Goal: Task Accomplishment & Management: Use online tool/utility

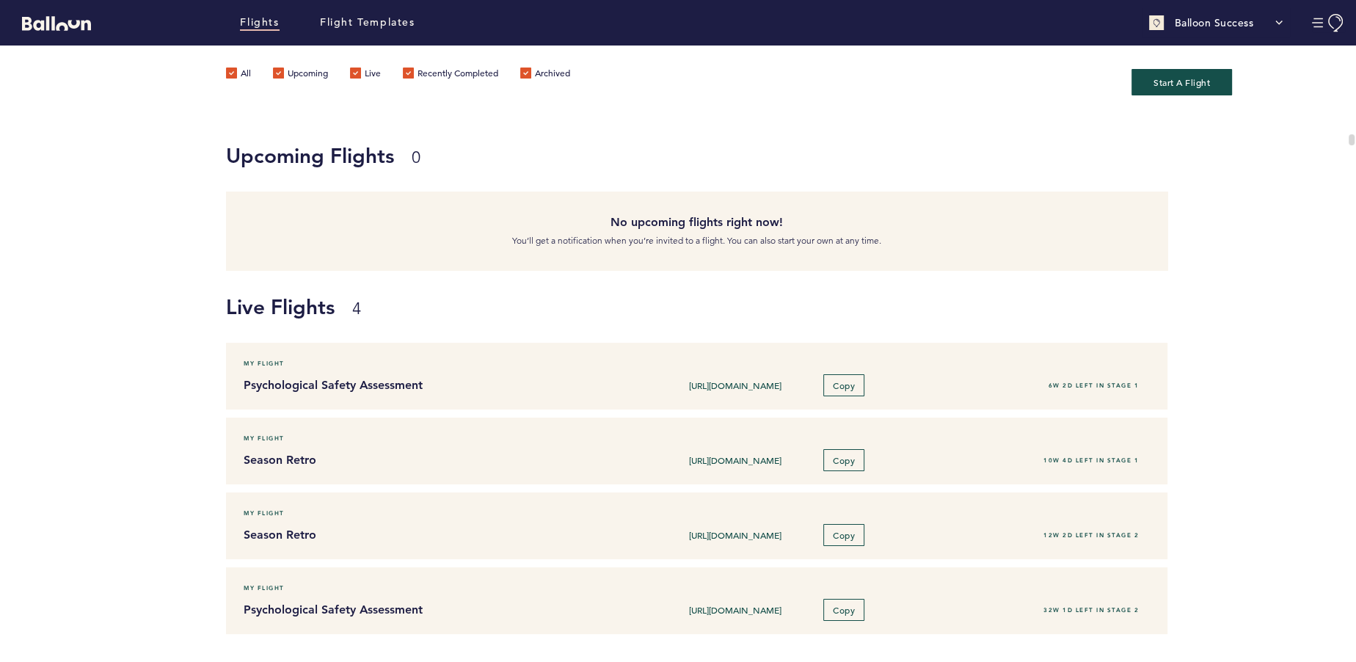
scroll to position [426, 0]
click at [364, 20] on link "Flight Templates" at bounding box center [367, 23] width 95 height 16
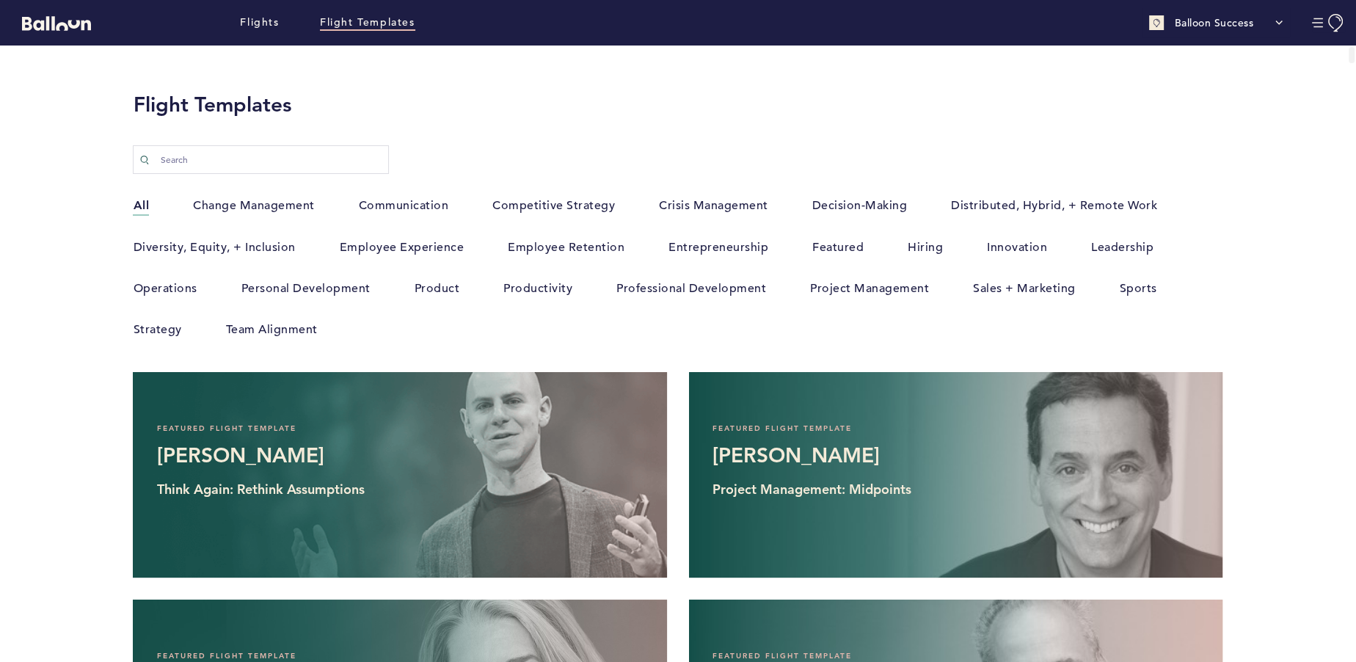
click at [818, 145] on div "Search" at bounding box center [678, 152] width 1112 height 44
click at [254, 18] on link "Flights" at bounding box center [259, 23] width 39 height 16
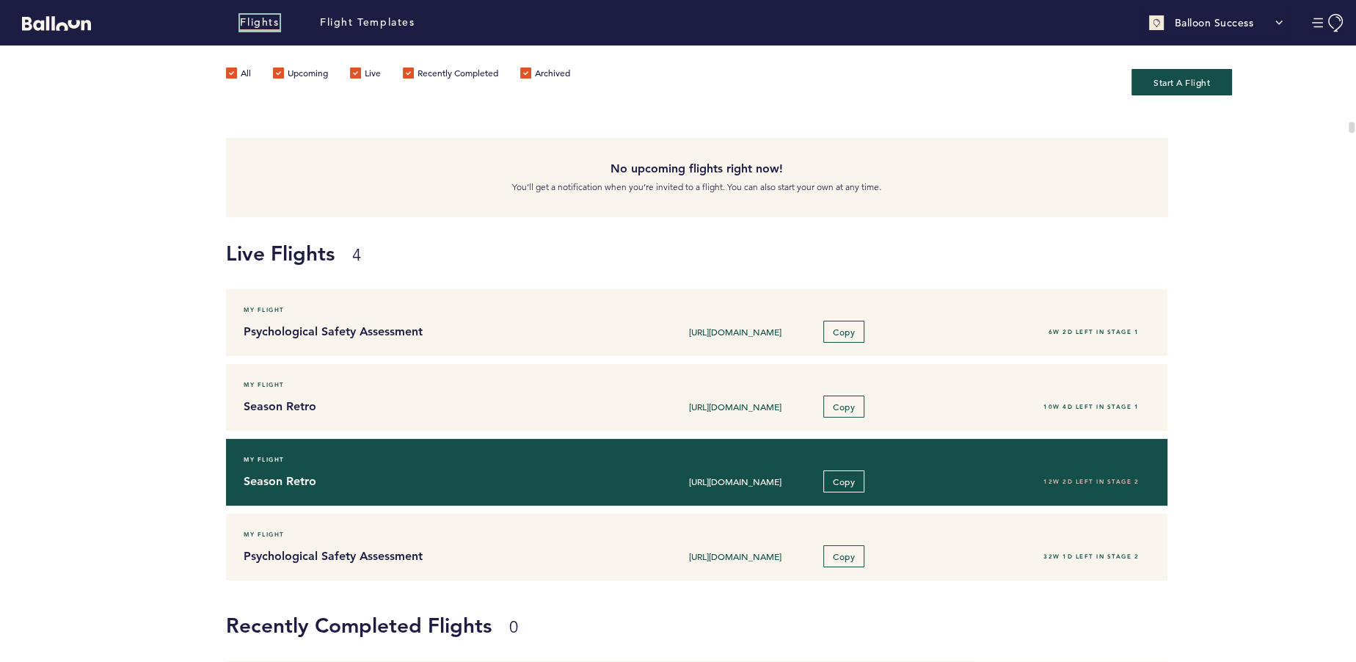
scroll to position [66, 0]
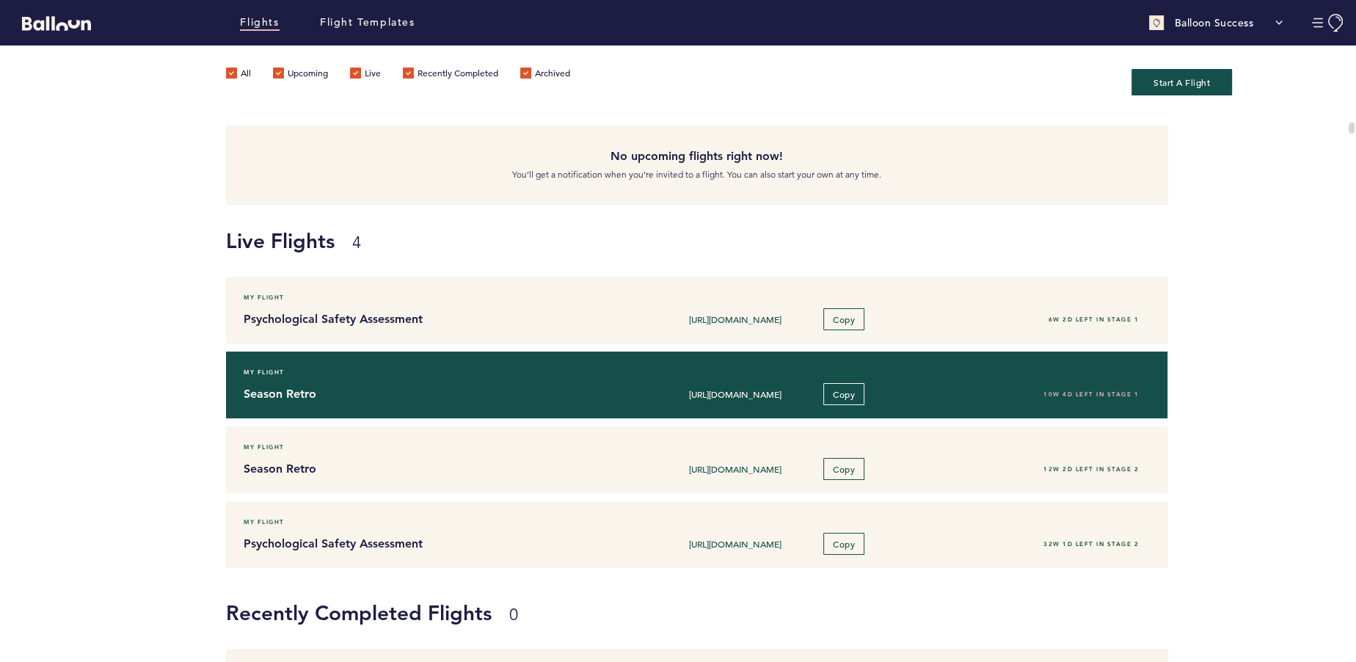
click at [309, 401] on div "Season Retro [URL][DOMAIN_NAME] Copy 10W 4D left in stage 1" at bounding box center [697, 394] width 928 height 22
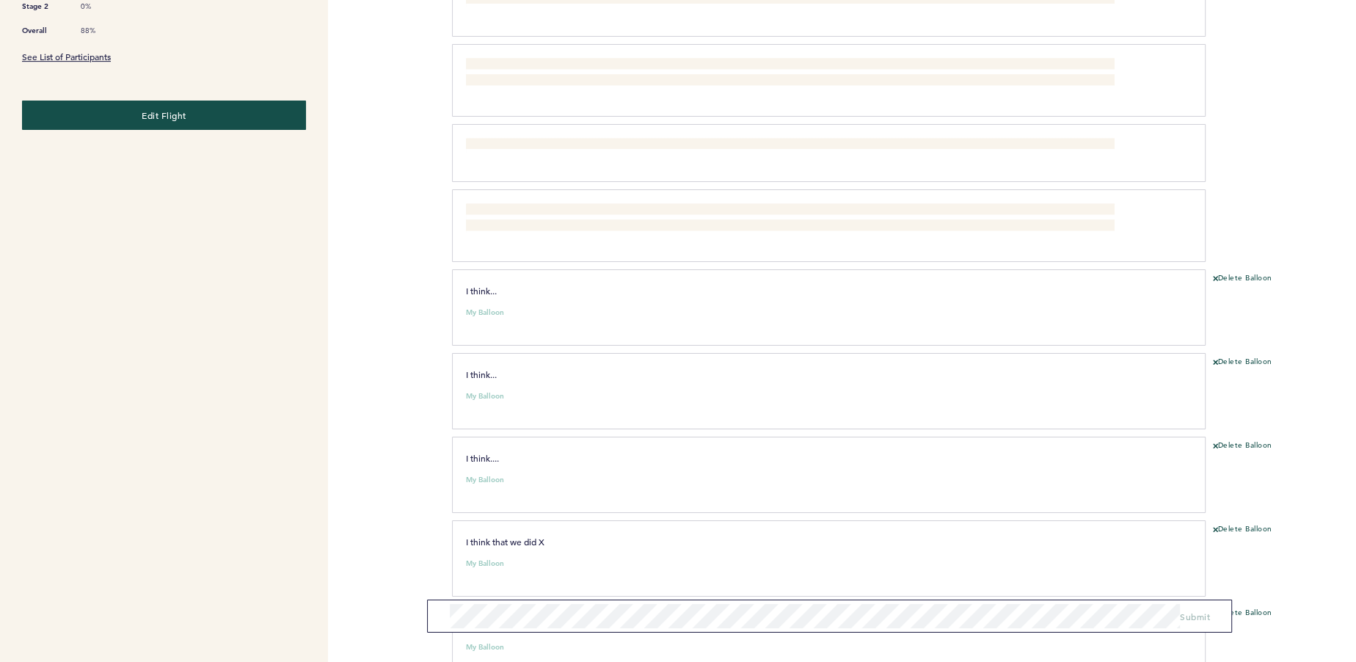
scroll to position [692, 0]
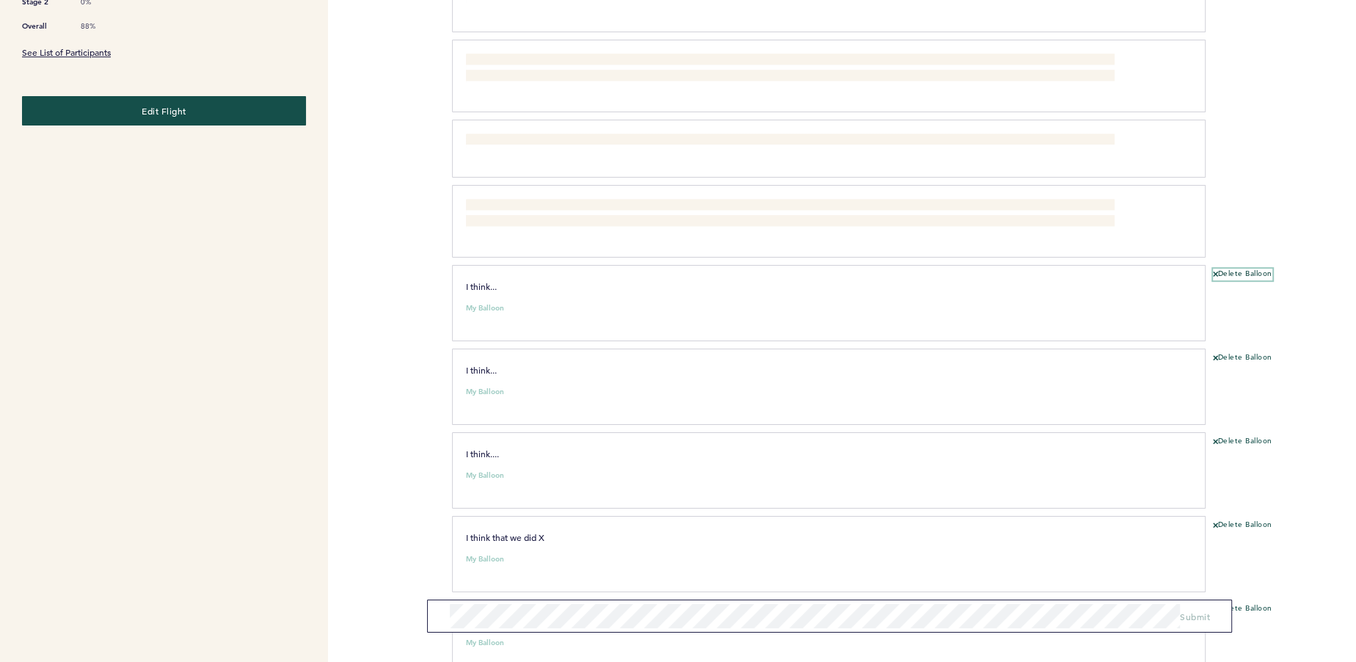
click at [1245, 269] on button "Delete Balloon" at bounding box center [1242, 275] width 59 height 12
click at [1235, 352] on button "Delete Balloon" at bounding box center [1242, 358] width 59 height 12
click at [1234, 269] on button "Delete Balloon" at bounding box center [1242, 275] width 59 height 12
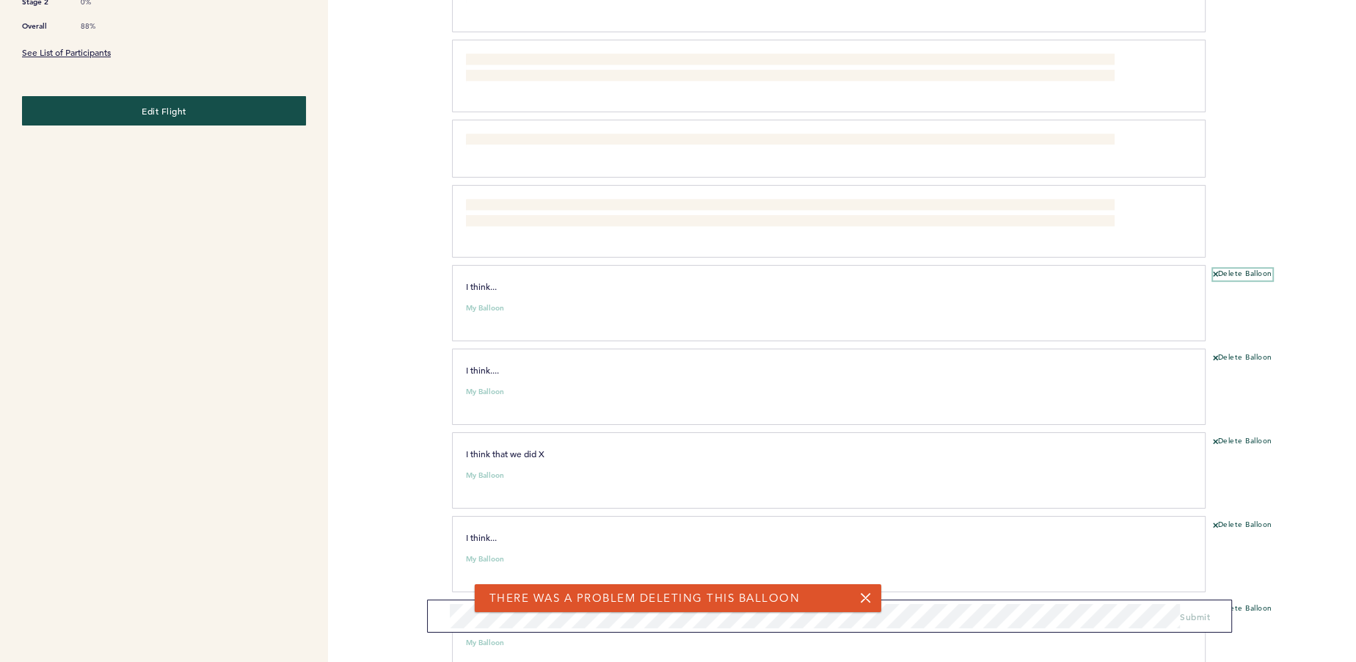
click at [1234, 269] on button "Delete Balloon" at bounding box center [1242, 275] width 59 height 12
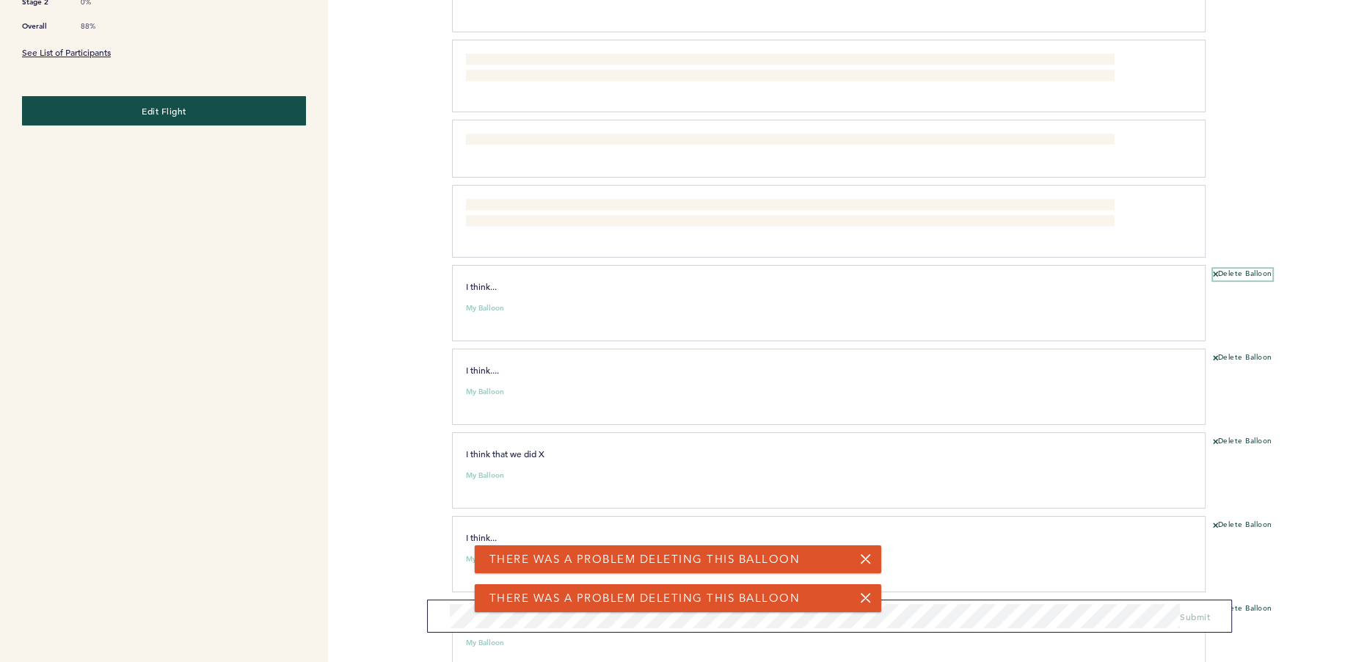
click at [865, 564] on link at bounding box center [866, 559] width 12 height 12
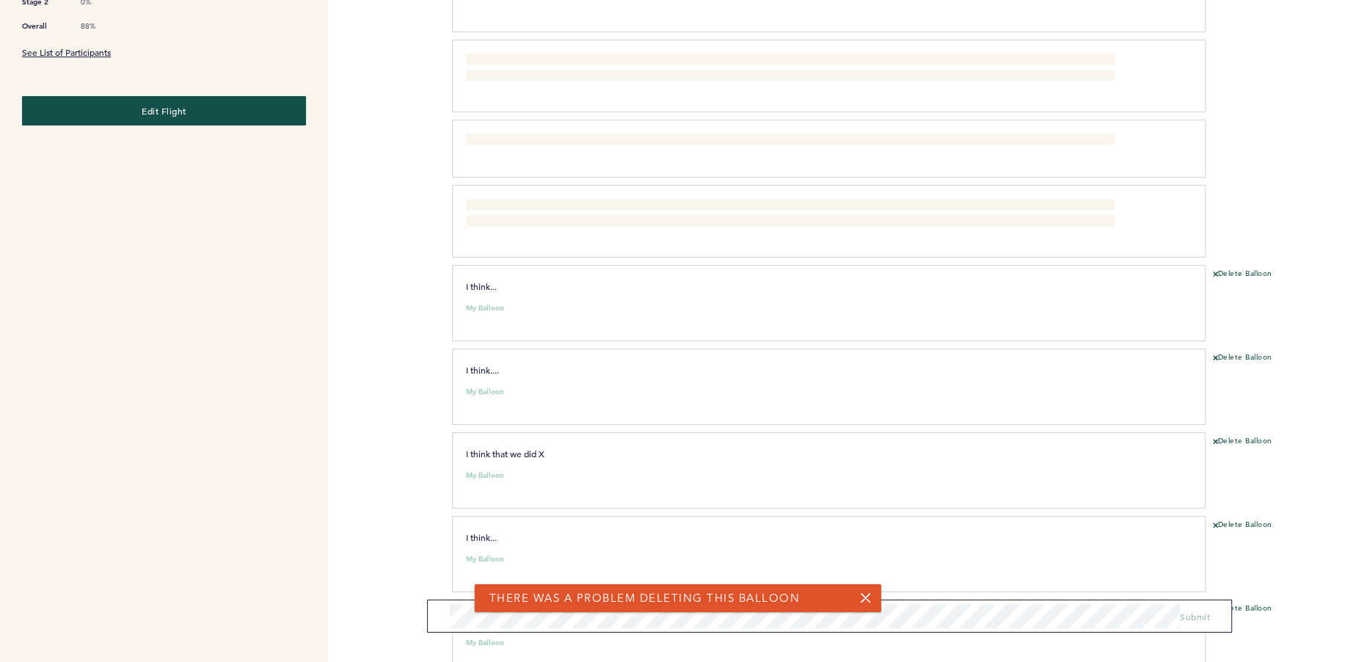
click at [867, 597] on link at bounding box center [866, 598] width 12 height 12
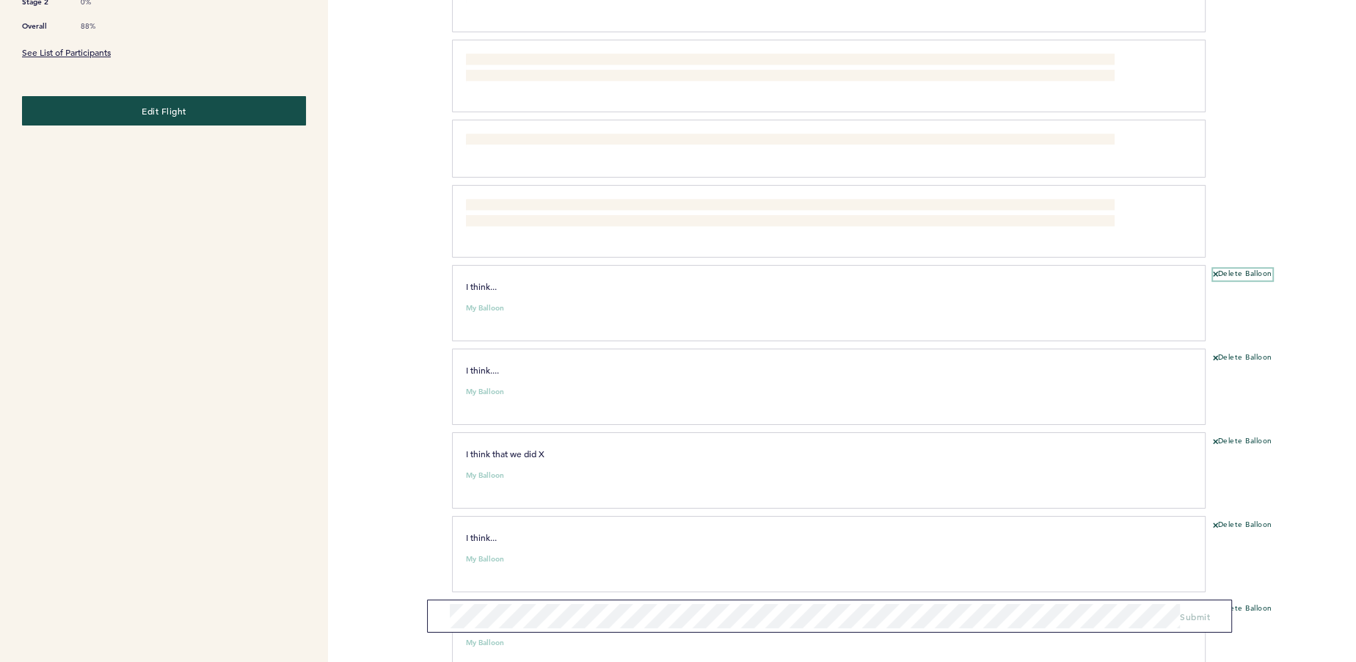
click at [1236, 269] on button "Delete Balloon" at bounding box center [1242, 275] width 59 height 12
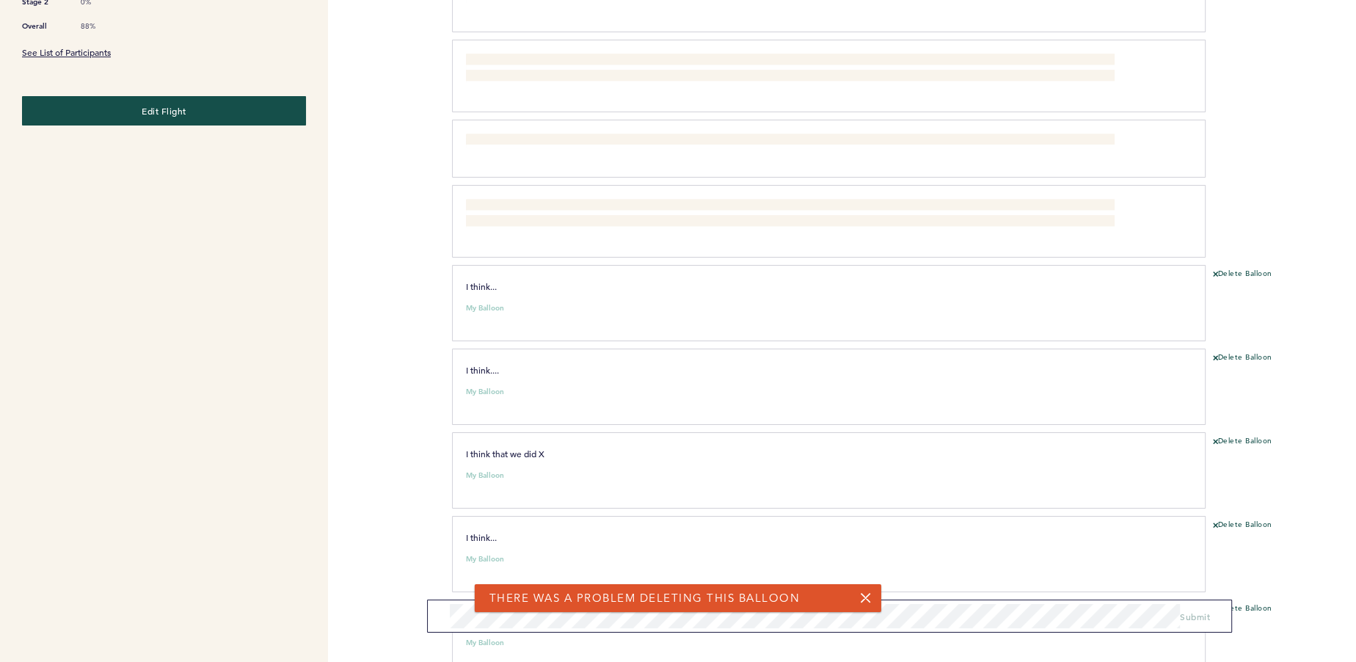
click at [866, 603] on link at bounding box center [866, 598] width 12 height 12
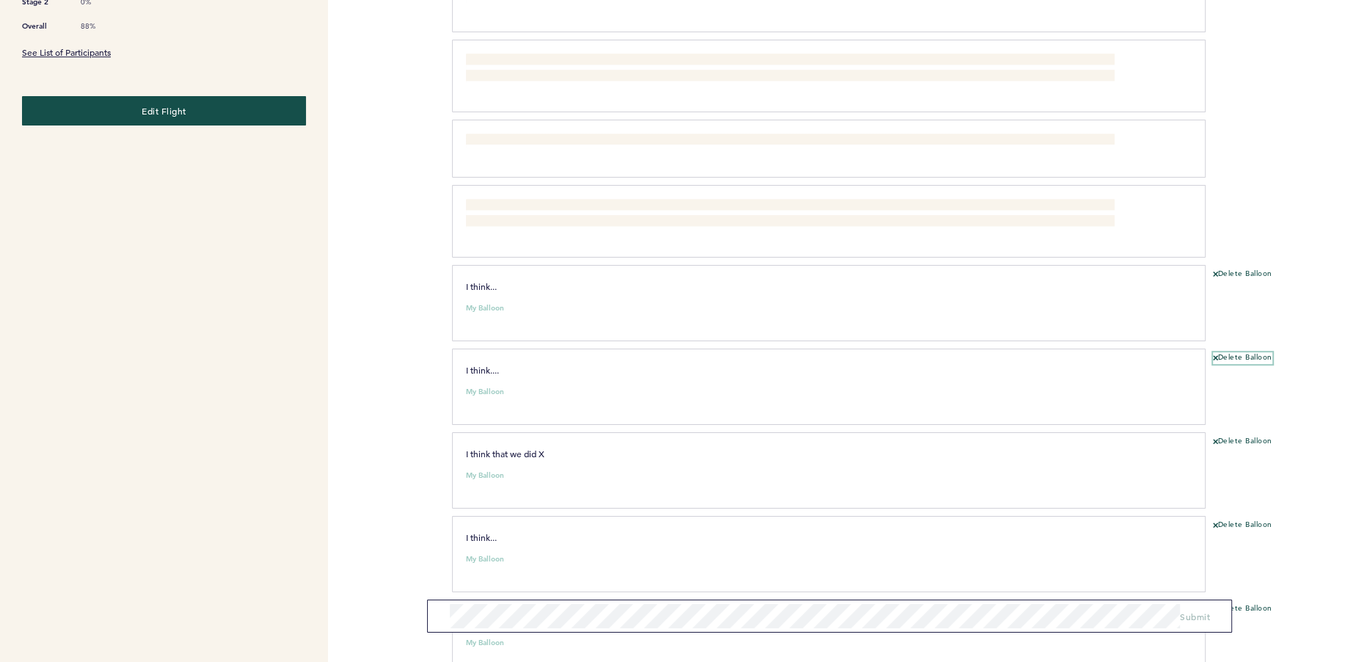
click at [1234, 352] on button "Delete Balloon" at bounding box center [1242, 358] width 59 height 12
click at [1219, 436] on button "Delete Balloon" at bounding box center [1242, 442] width 59 height 12
click at [1224, 520] on button "Delete Balloon" at bounding box center [1242, 526] width 59 height 12
click at [1252, 269] on button "Delete Balloon" at bounding box center [1242, 275] width 59 height 12
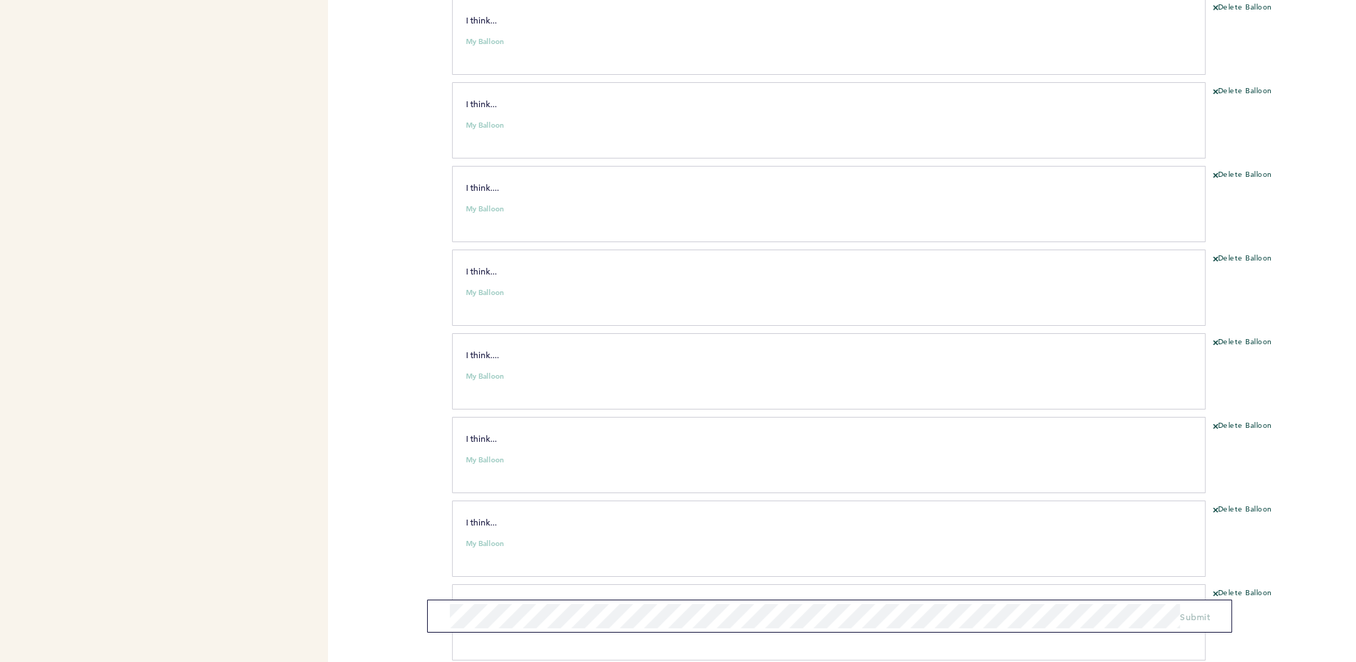
scroll to position [2389, 0]
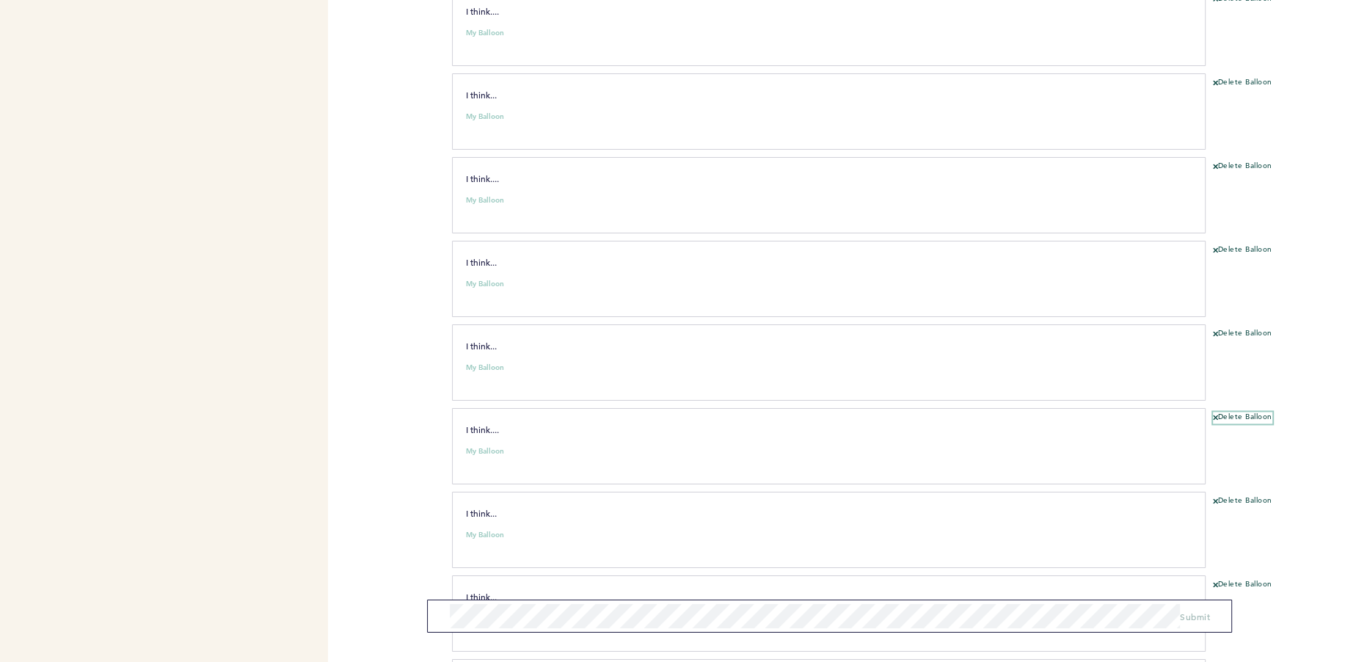
click at [1239, 412] on button "Delete Balloon" at bounding box center [1242, 418] width 59 height 12
click at [1239, 495] on button "Delete Balloon" at bounding box center [1242, 501] width 59 height 12
click at [1239, 579] on button "Delete Balloon" at bounding box center [1242, 585] width 59 height 12
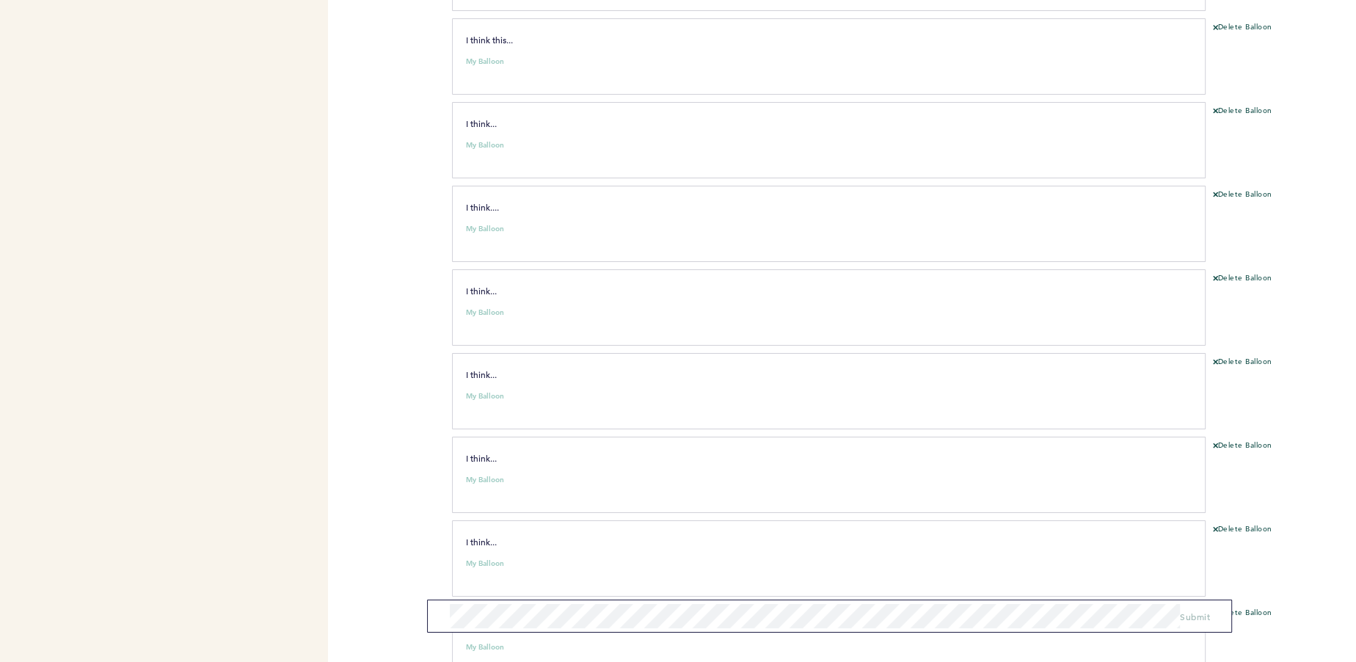
scroll to position [4206, 0]
click at [1235, 520] on button "Delete Balloon" at bounding box center [1242, 526] width 59 height 12
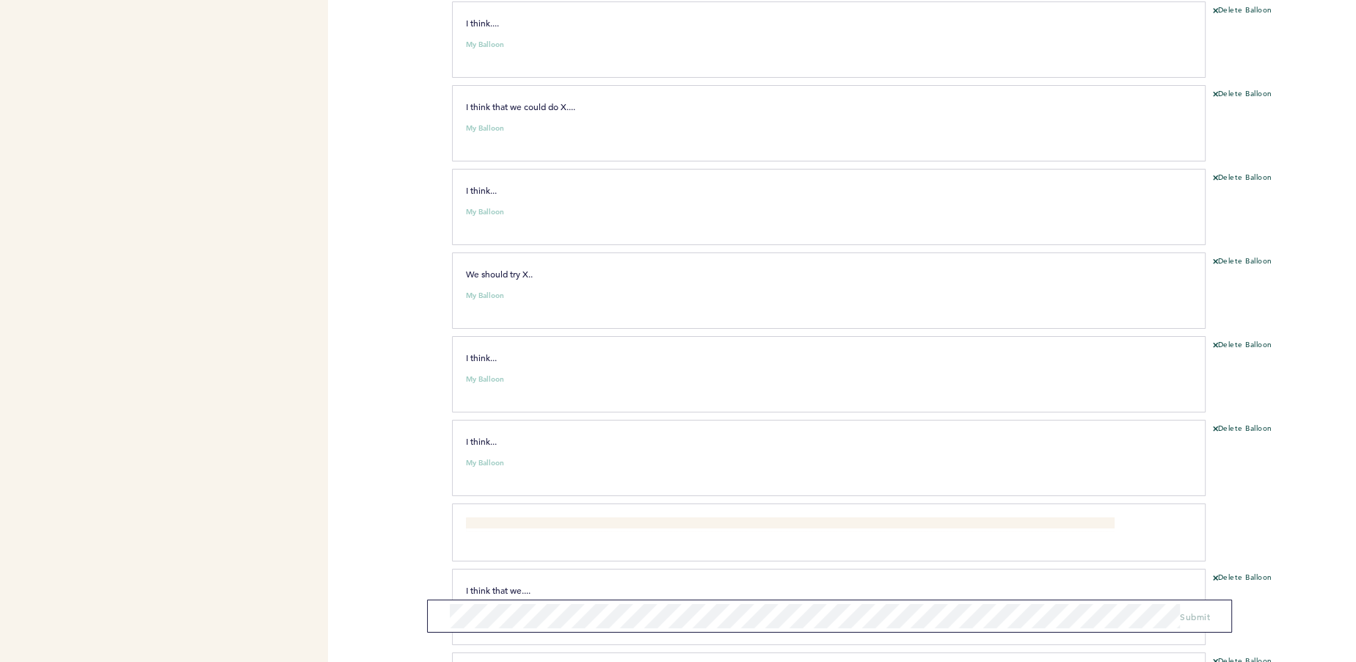
scroll to position [4221, 0]
click at [1237, 569] on button "Delete Balloon" at bounding box center [1242, 575] width 59 height 12
click at [1242, 421] on button "Delete Balloon" at bounding box center [1242, 427] width 59 height 12
click at [1229, 333] on section "I think... My Balloon clear submit Delete Balloon" at bounding box center [904, 375] width 904 height 84
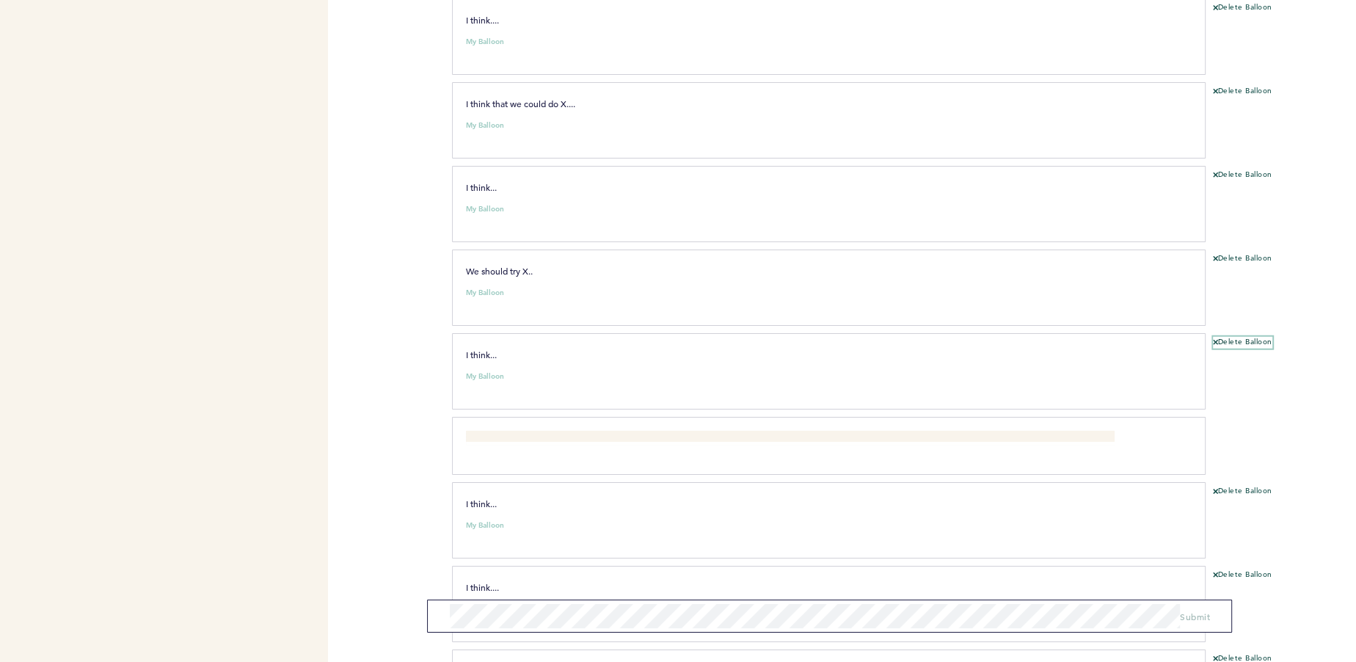
click at [1228, 337] on button "Delete Balloon" at bounding box center [1242, 343] width 59 height 12
click at [1239, 253] on div "Delete Balloon" at bounding box center [1281, 293] width 150 height 80
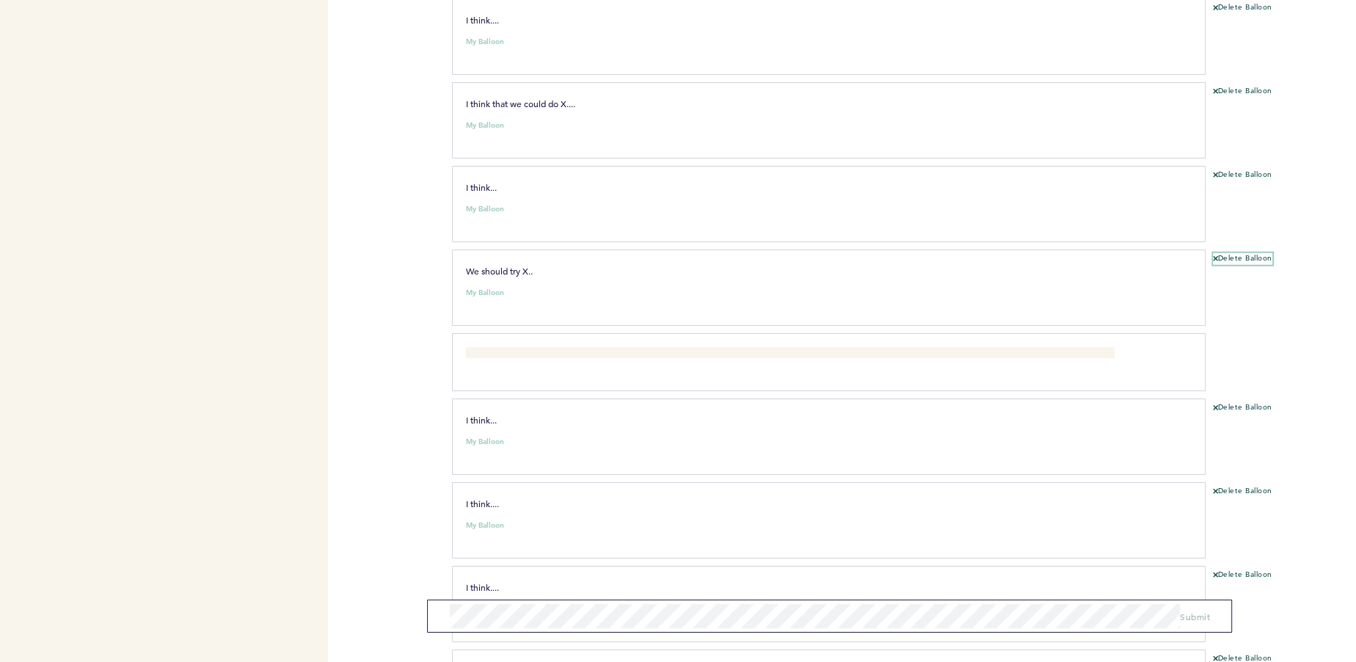
click at [1239, 253] on button "Delete Balloon" at bounding box center [1242, 259] width 59 height 12
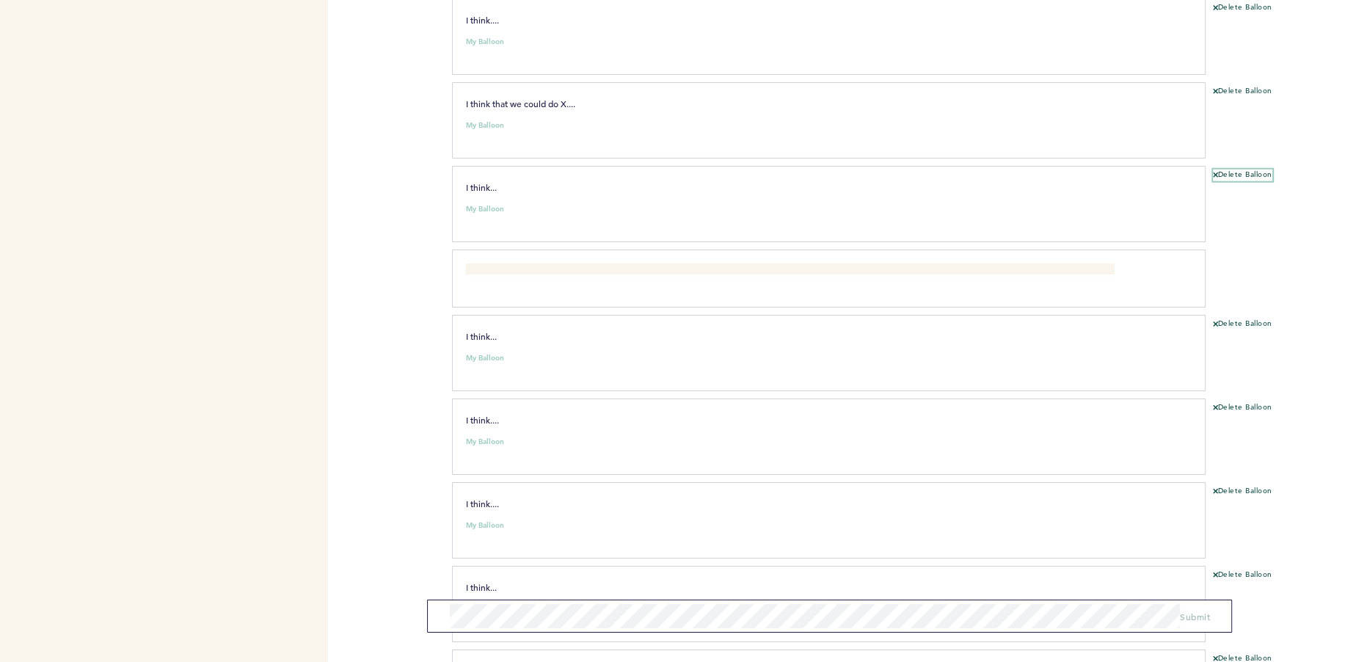
click at [1243, 170] on button "Delete Balloon" at bounding box center [1242, 176] width 59 height 12
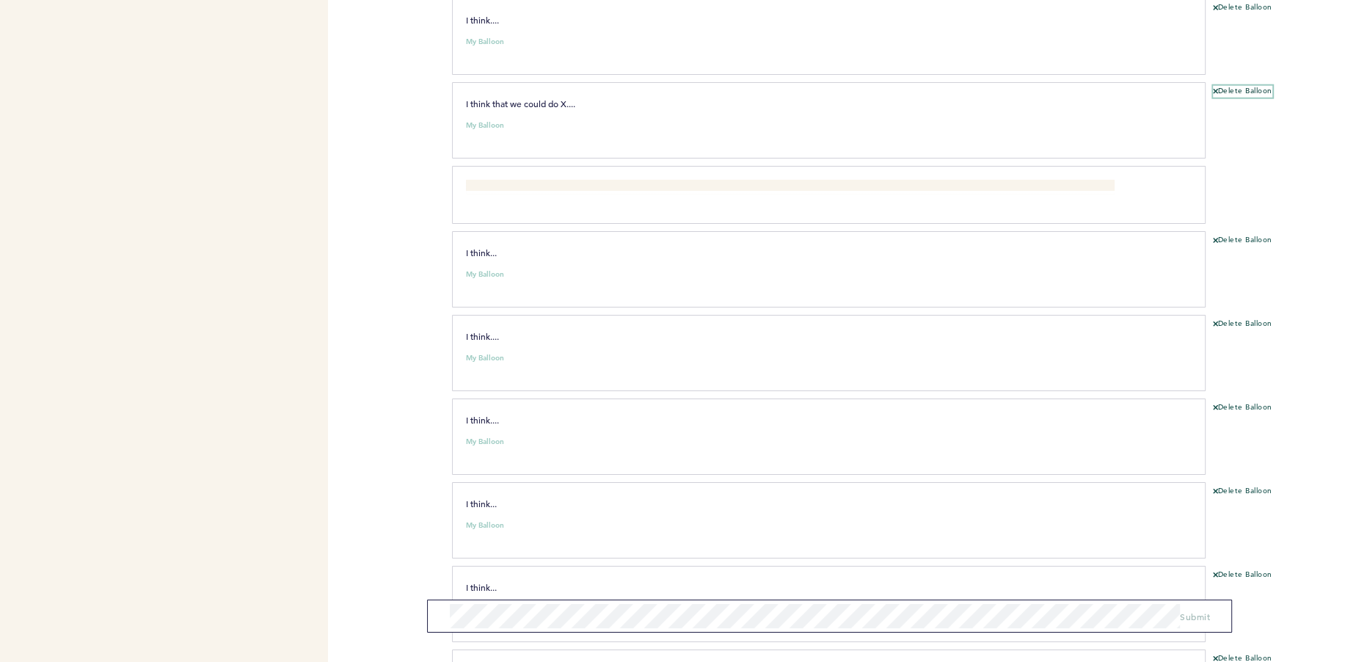
click at [1245, 86] on button "Delete Balloon" at bounding box center [1242, 92] width 59 height 12
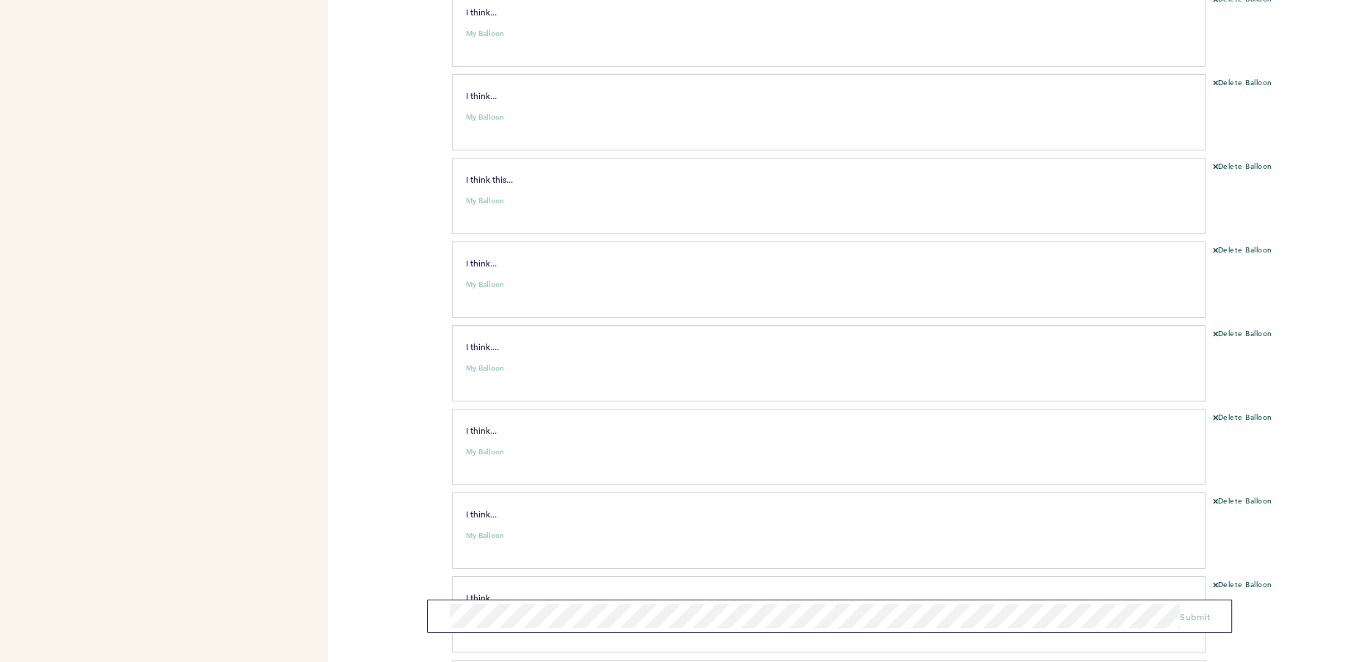
scroll to position [3269, 0]
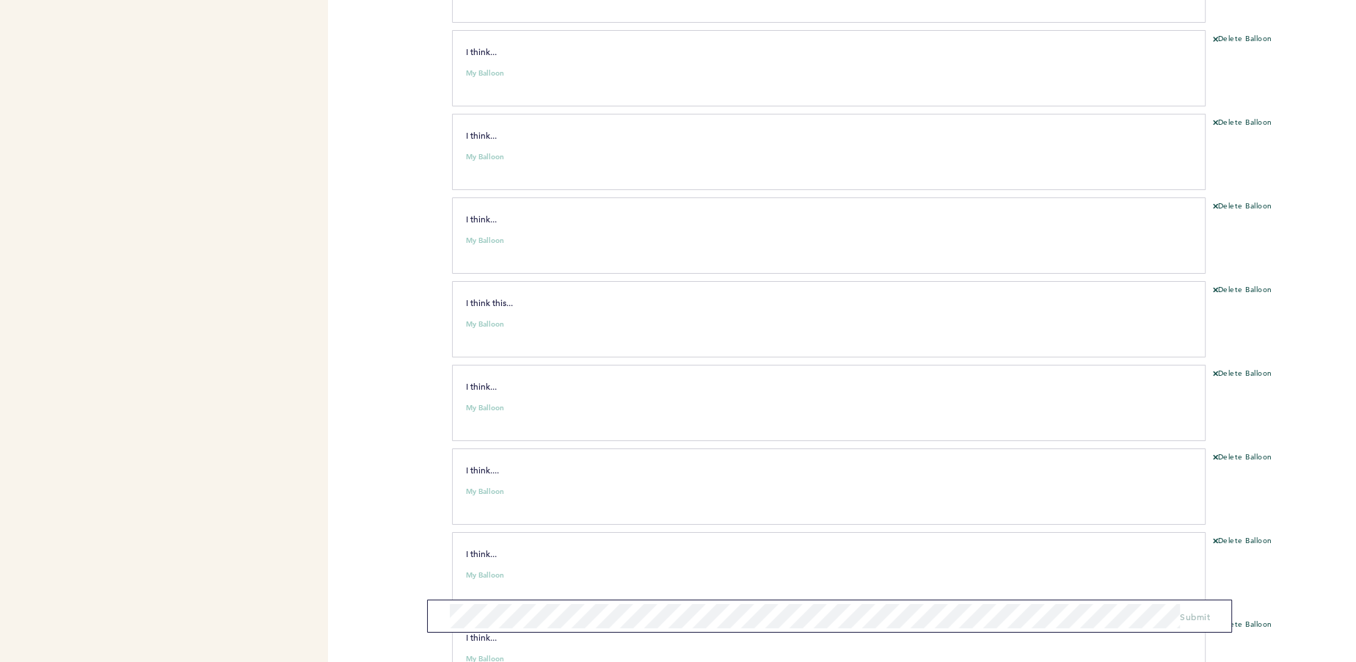
click at [1234, 197] on section "I think... My Balloon clear submit Delete Balloon" at bounding box center [904, 239] width 904 height 84
click at [1238, 117] on button "Delete Balloon" at bounding box center [1242, 123] width 59 height 12
click at [1239, 34] on button "Delete Balloon" at bounding box center [1242, 40] width 59 height 12
click at [1256, 117] on button "Delete Balloon" at bounding box center [1242, 123] width 59 height 12
click at [1248, 201] on button "Delete Balloon" at bounding box center [1242, 207] width 59 height 12
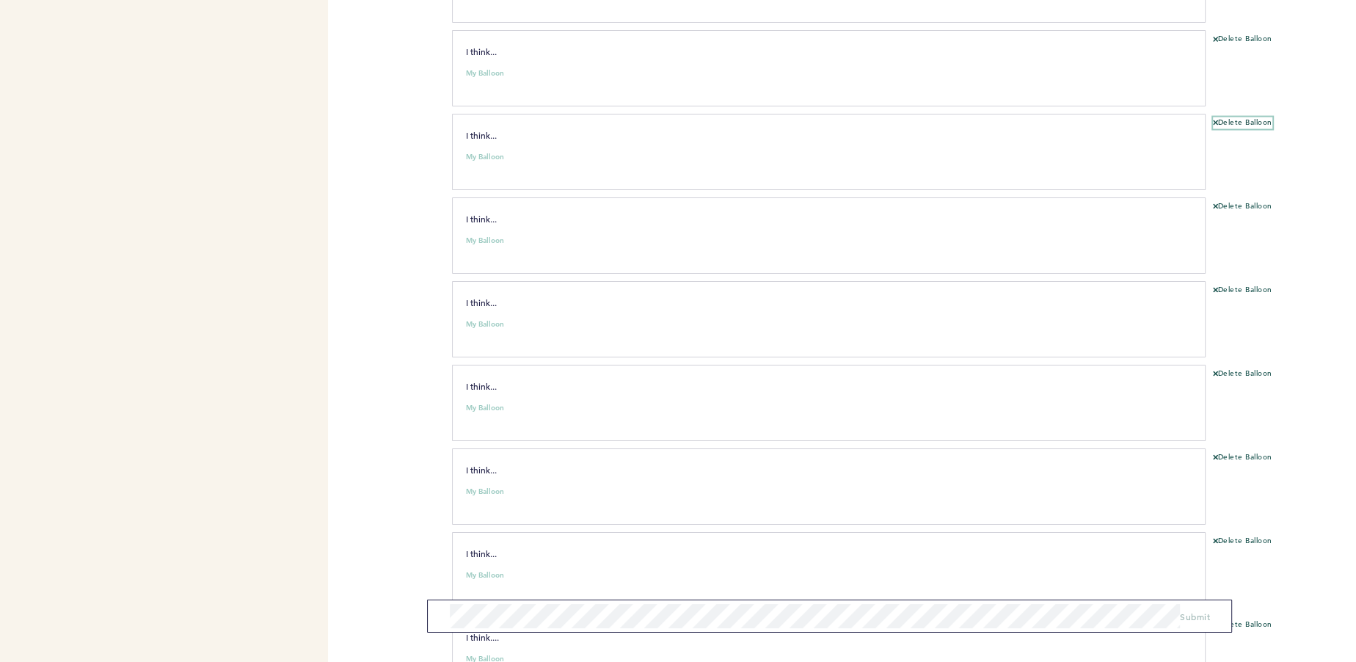
click at [1239, 117] on button "Delete Balloon" at bounding box center [1242, 123] width 59 height 12
click at [1235, 34] on button "Delete Balloon" at bounding box center [1242, 40] width 59 height 12
click at [1239, 114] on section "I think... My Balloon clear submit Delete Balloon" at bounding box center [904, 156] width 904 height 84
click at [1239, 117] on button "Delete Balloon" at bounding box center [1242, 123] width 59 height 12
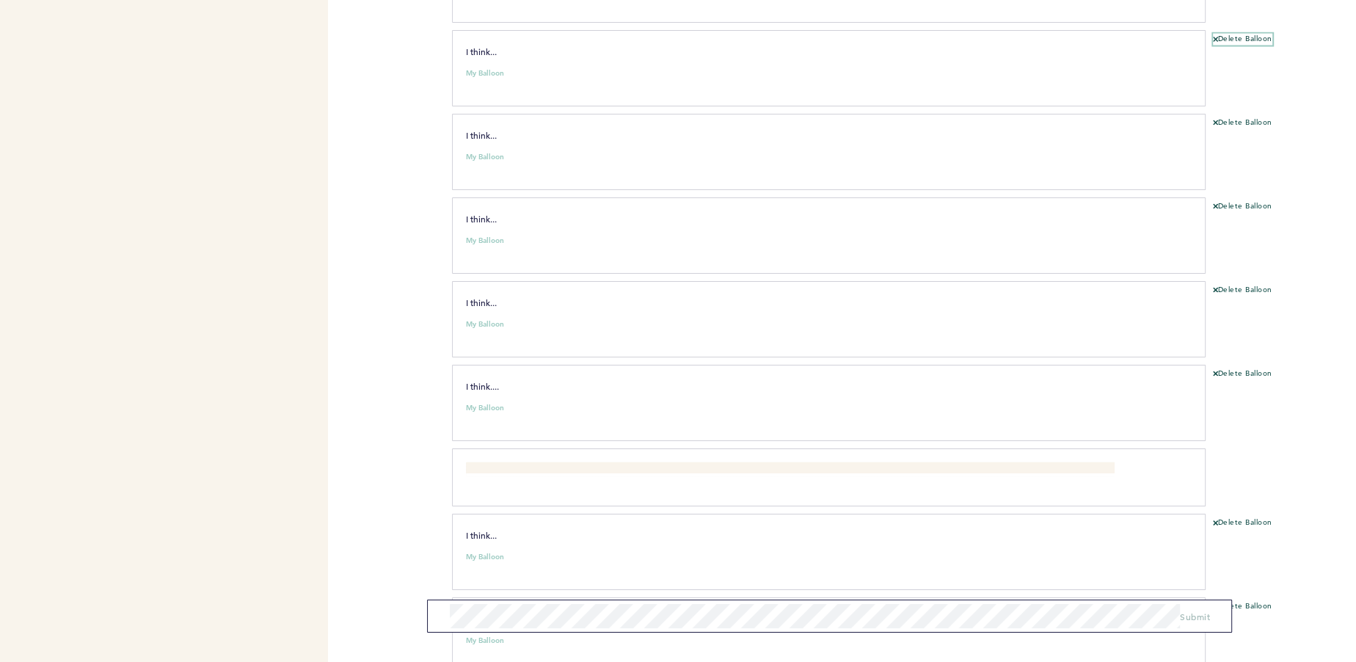
click at [1240, 34] on button "Delete Balloon" at bounding box center [1242, 40] width 59 height 12
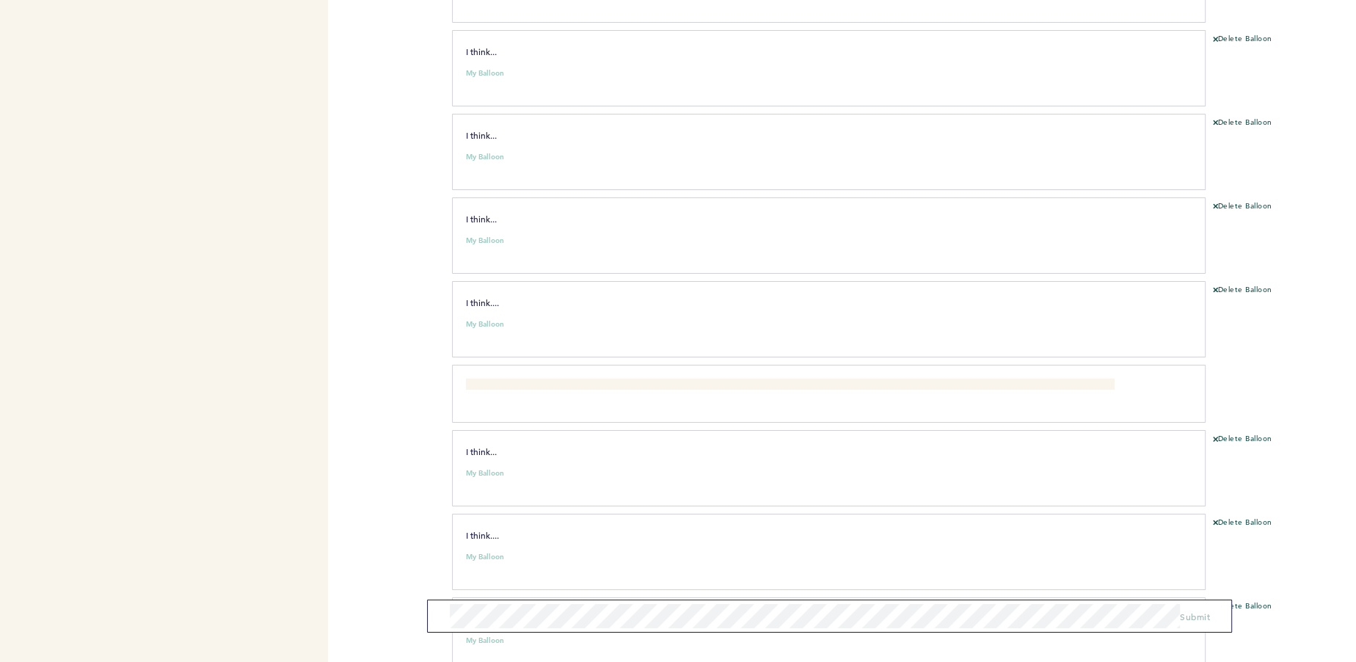
click at [1211, 34] on div "Delete Balloon" at bounding box center [1281, 74] width 150 height 80
click at [1218, 34] on button "Delete Balloon" at bounding box center [1242, 40] width 59 height 12
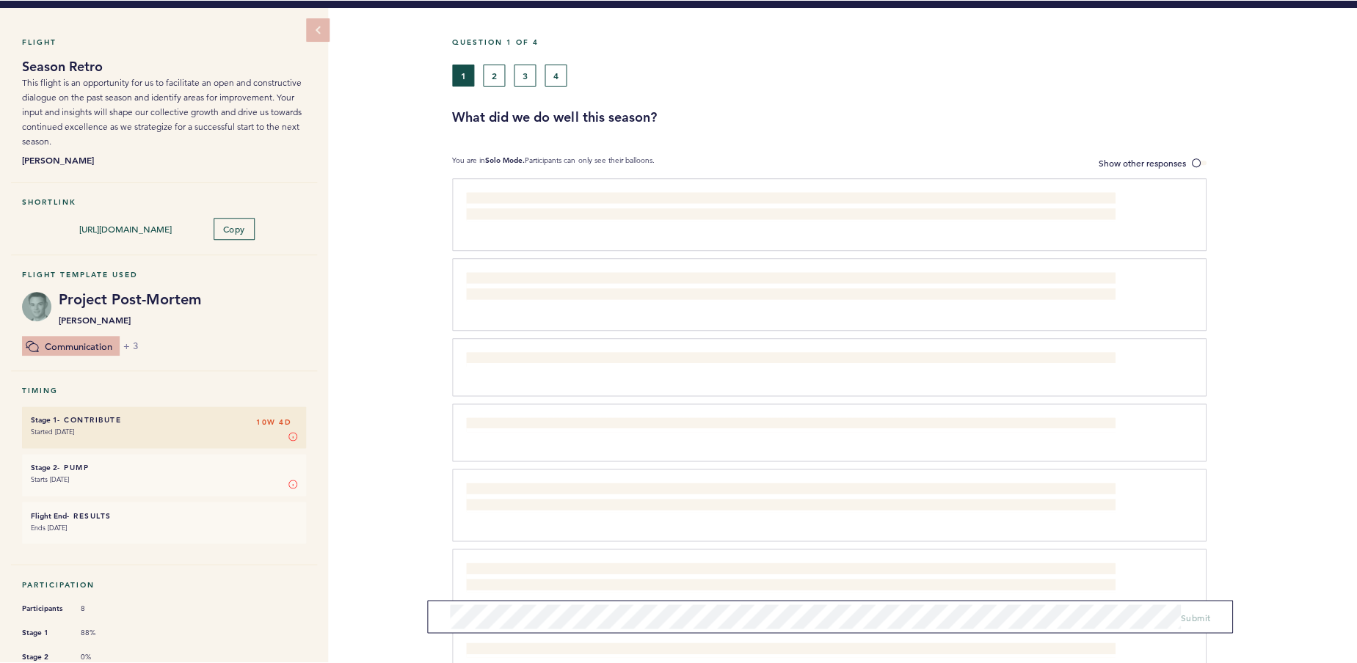
scroll to position [0, 0]
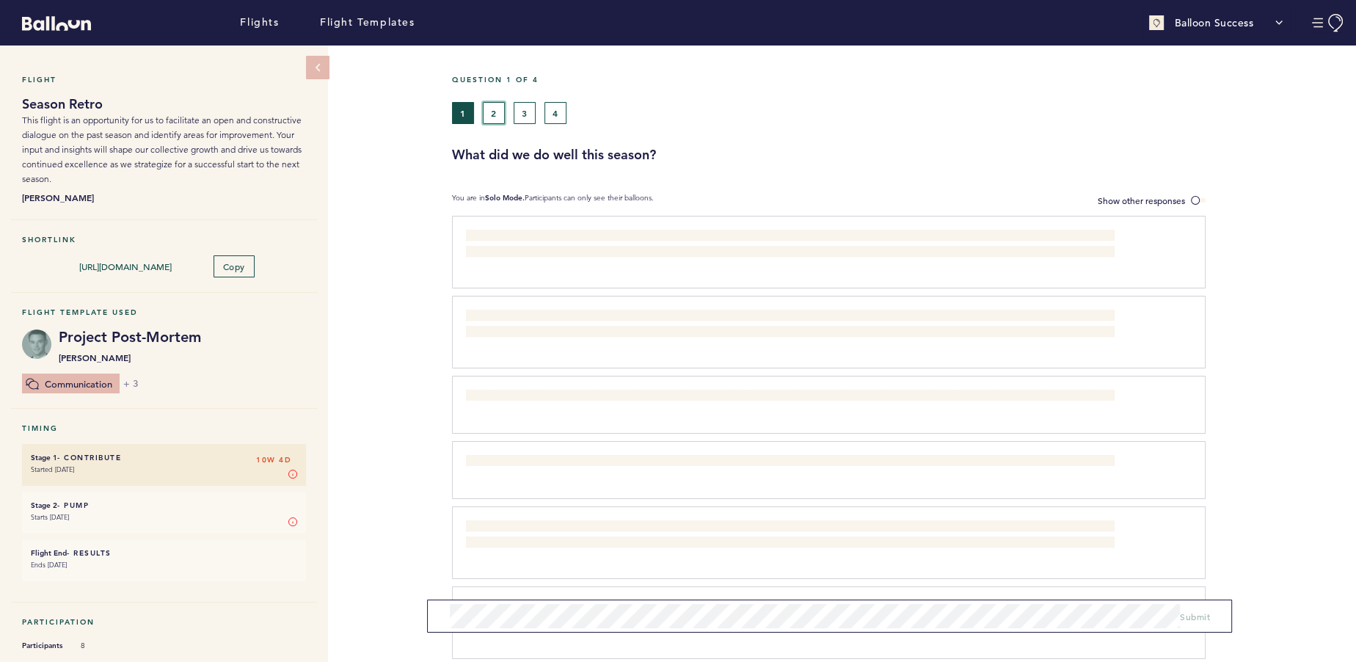
click at [492, 103] on button "2" at bounding box center [494, 113] width 22 height 22
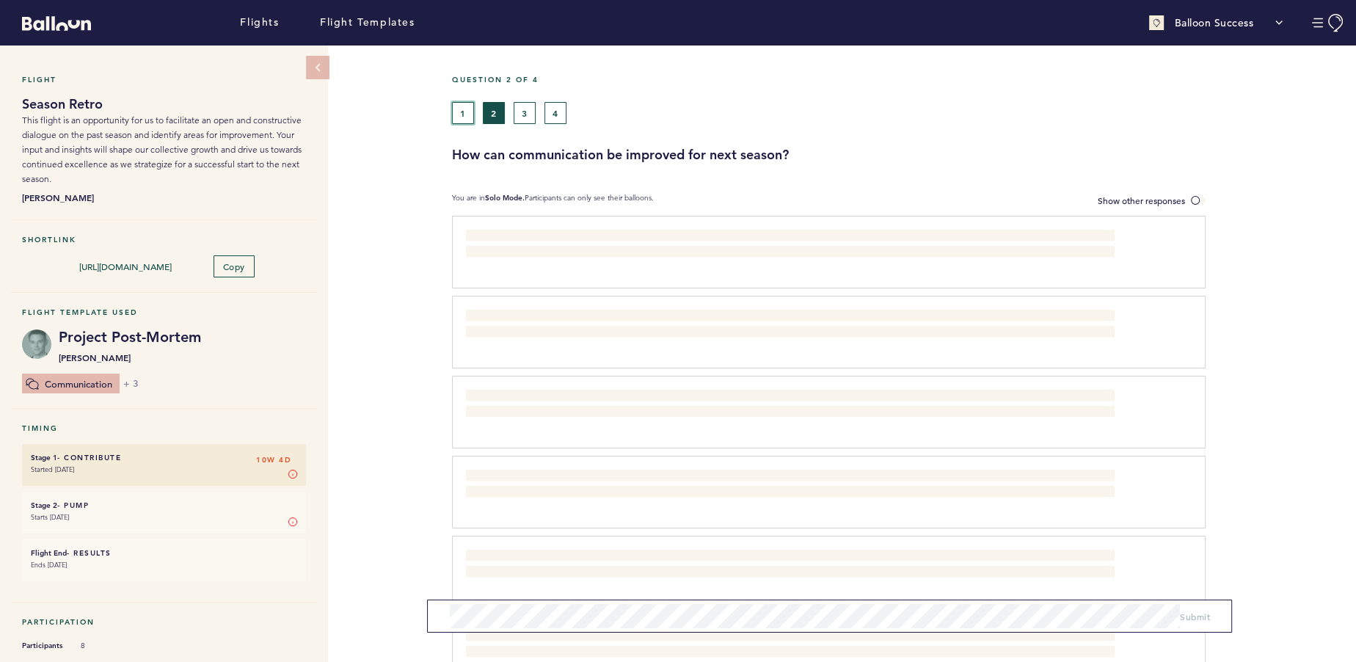
click at [462, 114] on button "1" at bounding box center [463, 113] width 22 height 22
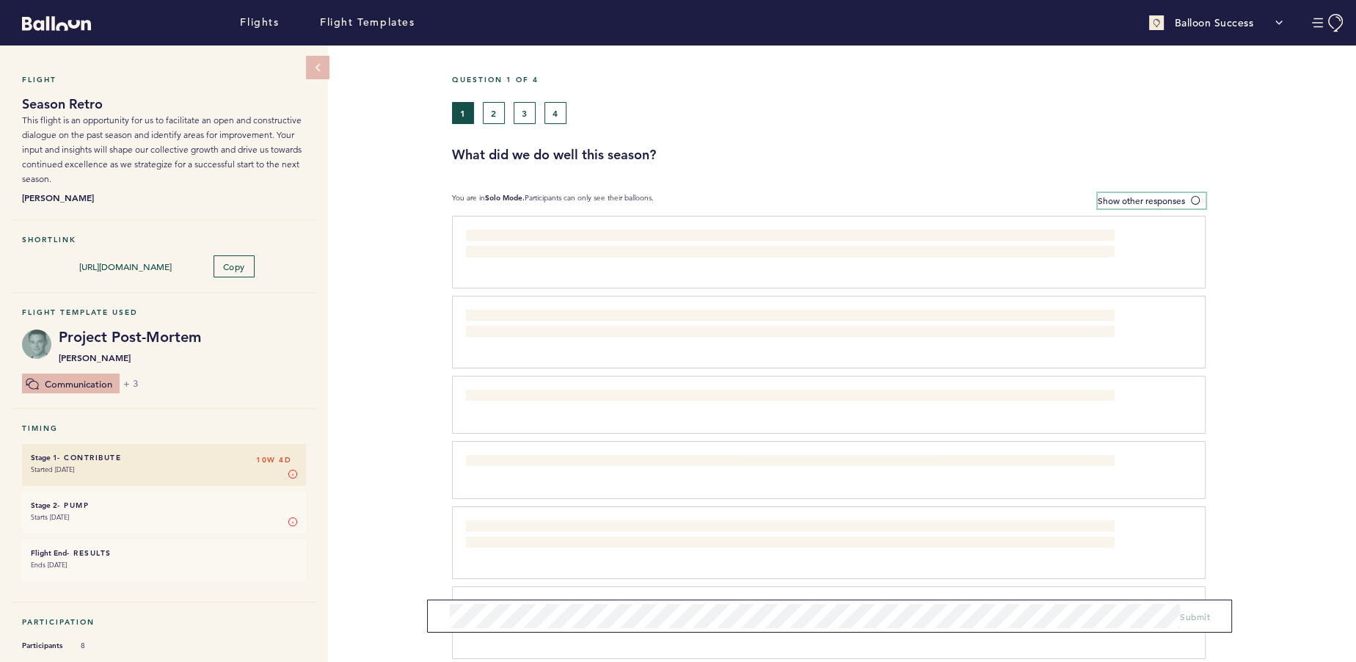
click at [1201, 202] on label "Show other responses" at bounding box center [1152, 200] width 108 height 15
click at [0, 0] on input "Show other responses" at bounding box center [0, 0] width 0 height 0
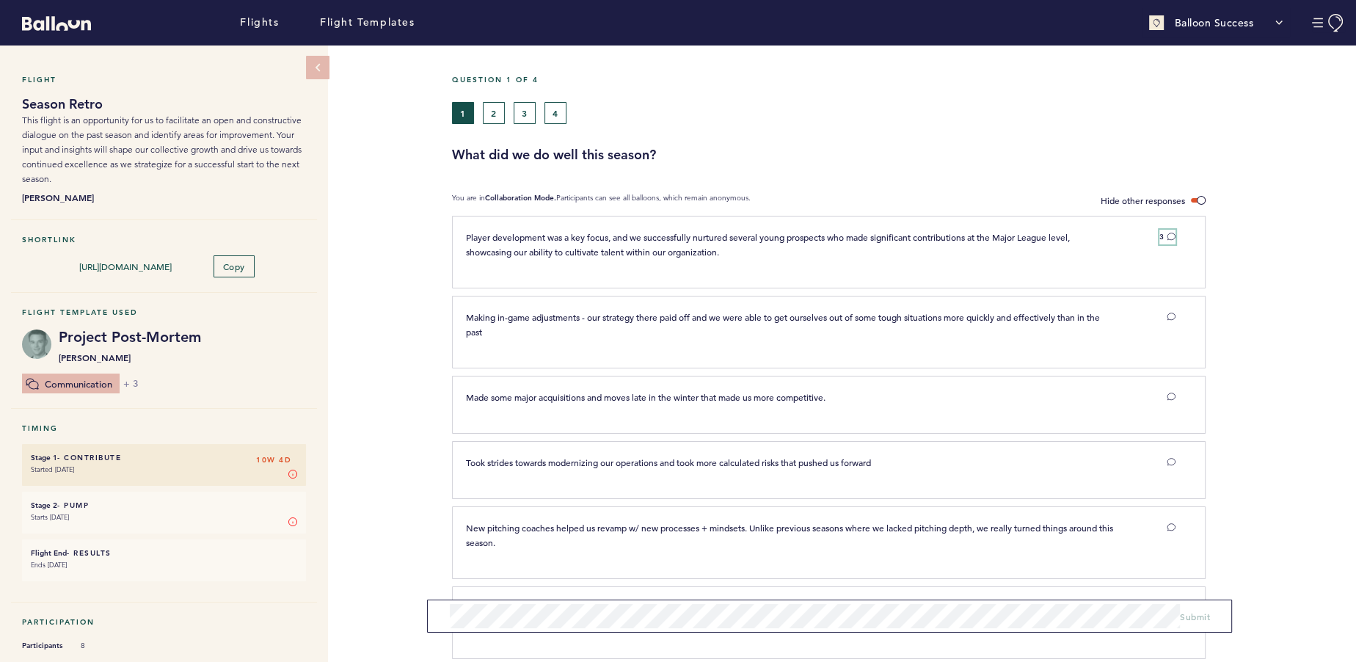
click at [1171, 233] on icon at bounding box center [1171, 236] width 9 height 9
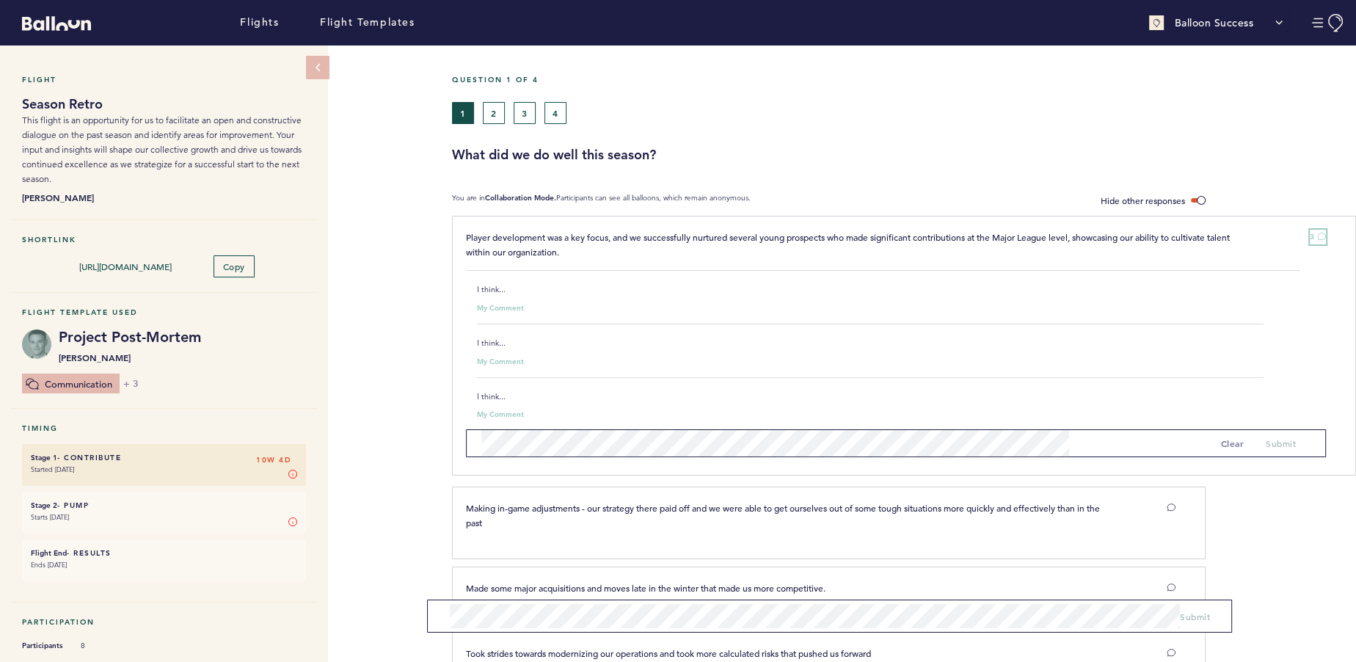
click at [1317, 233] on icon at bounding box center [1321, 236] width 9 height 9
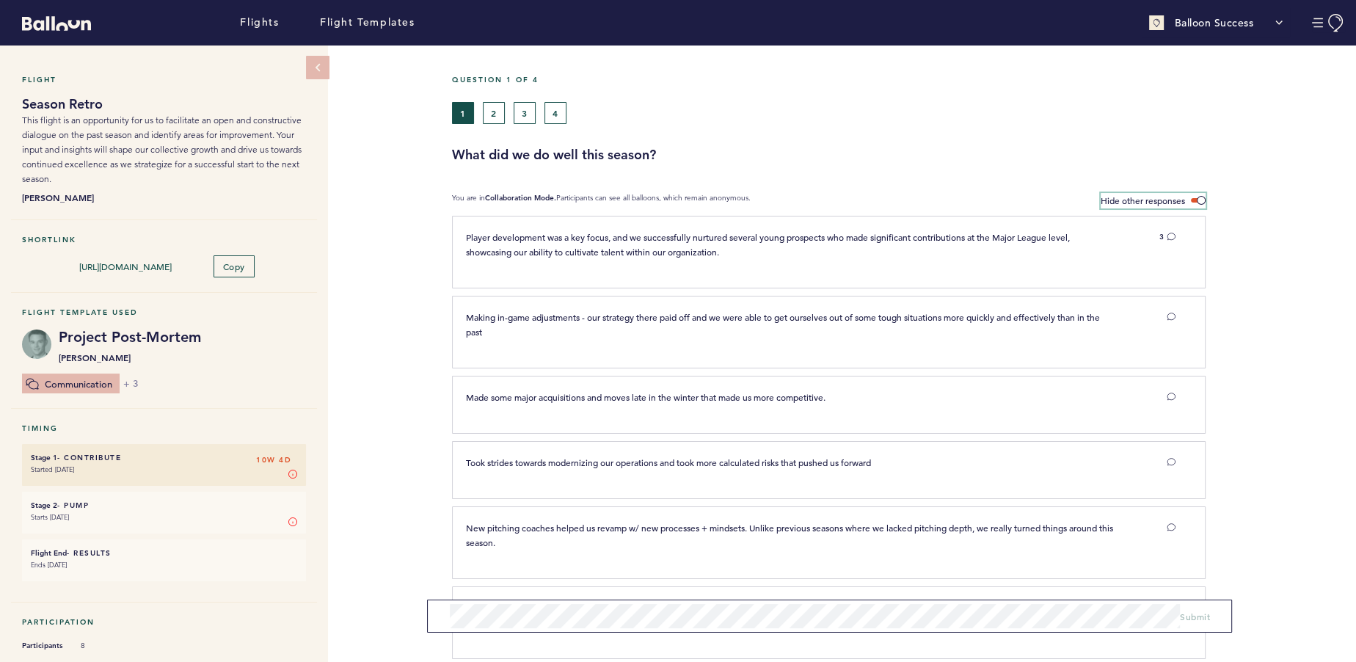
click at [1200, 201] on span at bounding box center [1198, 200] width 15 height 4
click at [0, 0] on input "Hide other responses" at bounding box center [0, 0] width 0 height 0
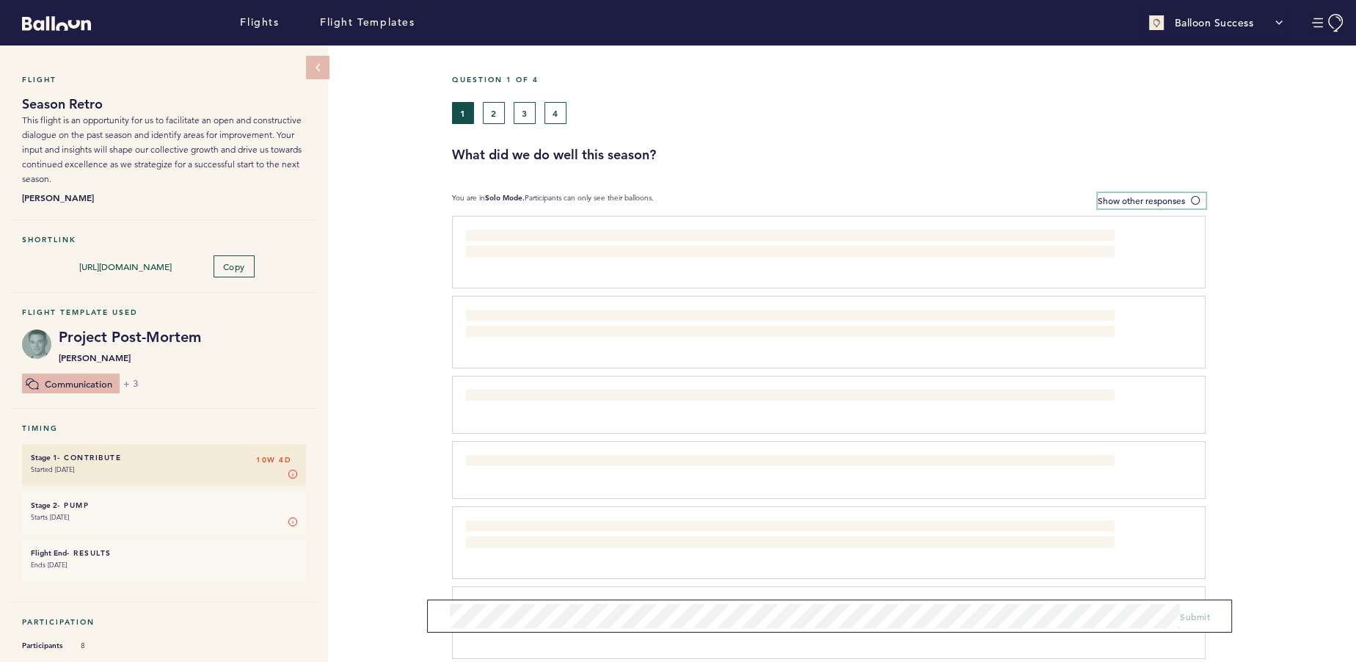
click at [1200, 201] on span at bounding box center [1198, 200] width 15 height 4
click at [0, 0] on input "Show other responses" at bounding box center [0, 0] width 0 height 0
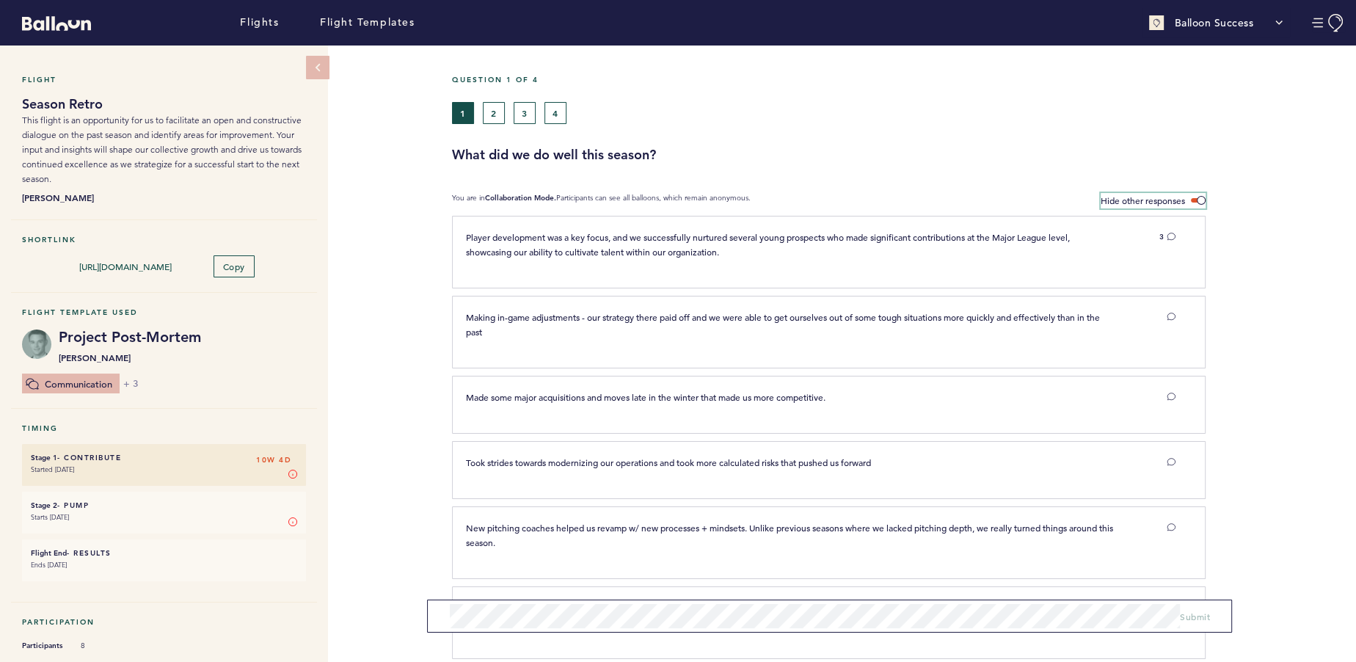
click at [1200, 201] on span at bounding box center [1198, 200] width 15 height 4
click at [0, 0] on input "Hide other responses" at bounding box center [0, 0] width 0 height 0
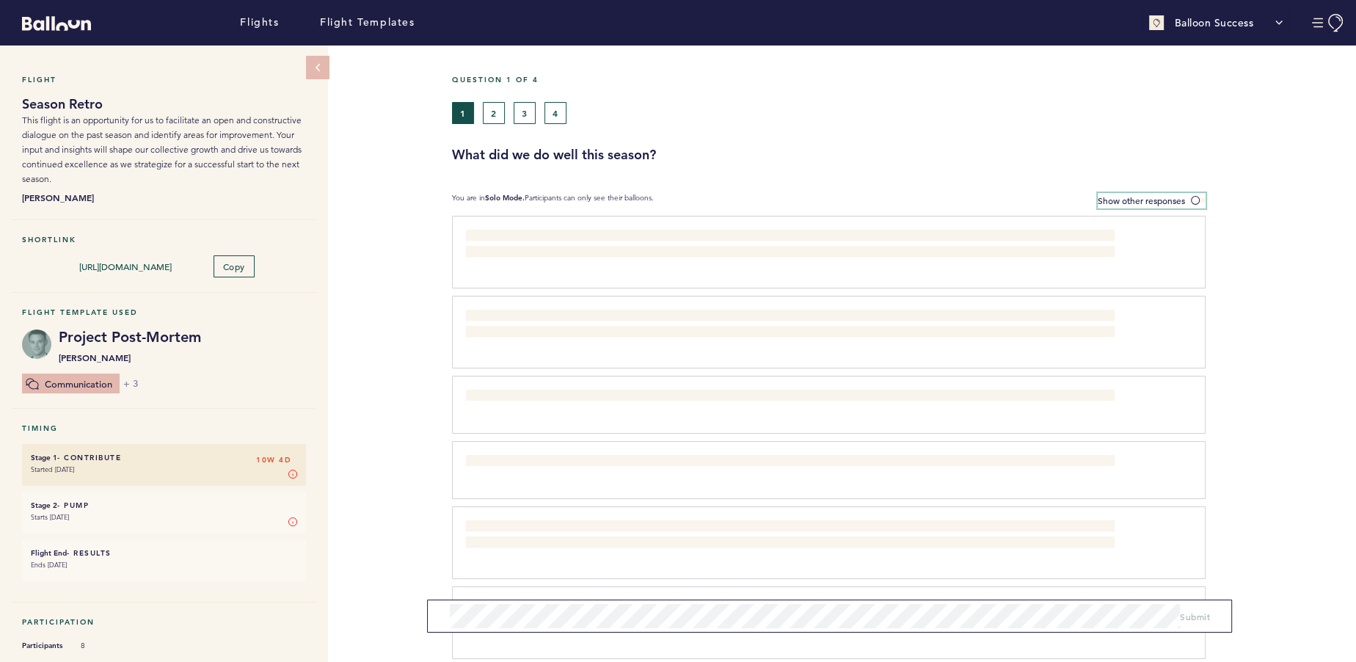
click at [1197, 199] on span at bounding box center [1198, 200] width 15 height 4
click at [0, 0] on input "Show other responses" at bounding box center [0, 0] width 0 height 0
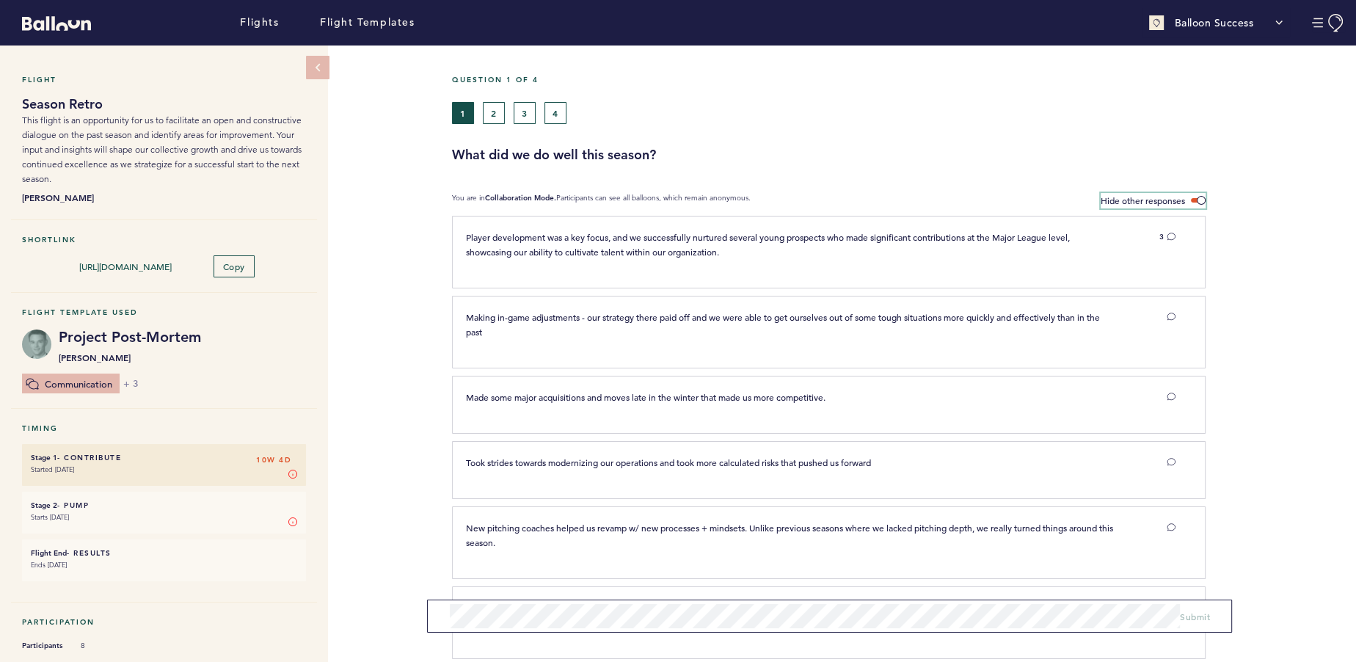
click at [1197, 199] on span at bounding box center [1198, 200] width 15 height 4
click at [0, 0] on input "Hide other responses" at bounding box center [0, 0] width 0 height 0
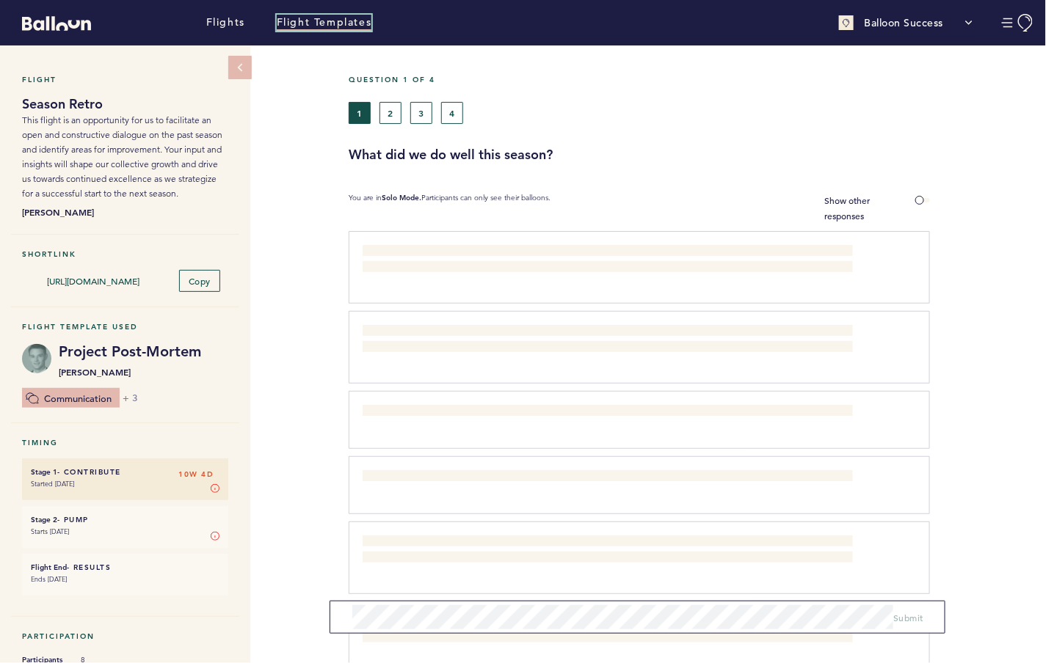
click at [338, 18] on link "Flight Templates" at bounding box center [324, 23] width 95 height 16
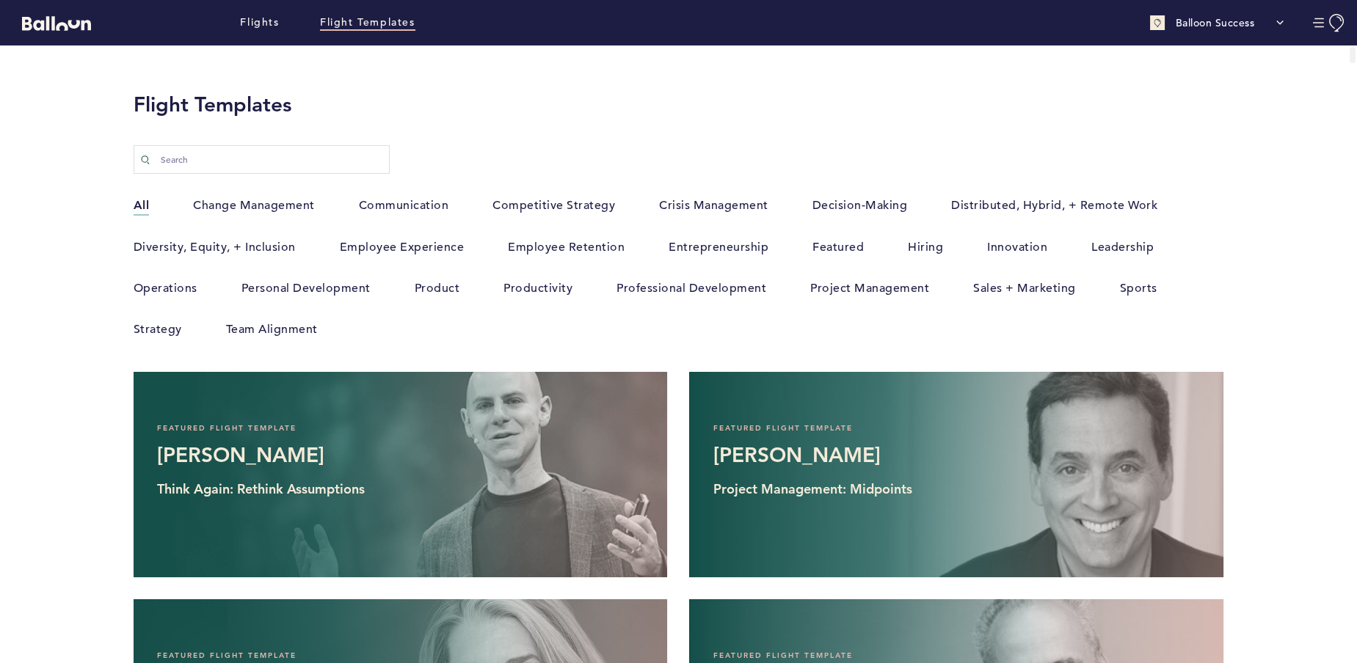
click at [1132, 281] on label "Sports" at bounding box center [1138, 288] width 37 height 19
click at [0, 0] on input "Sports" at bounding box center [0, 0] width 0 height 0
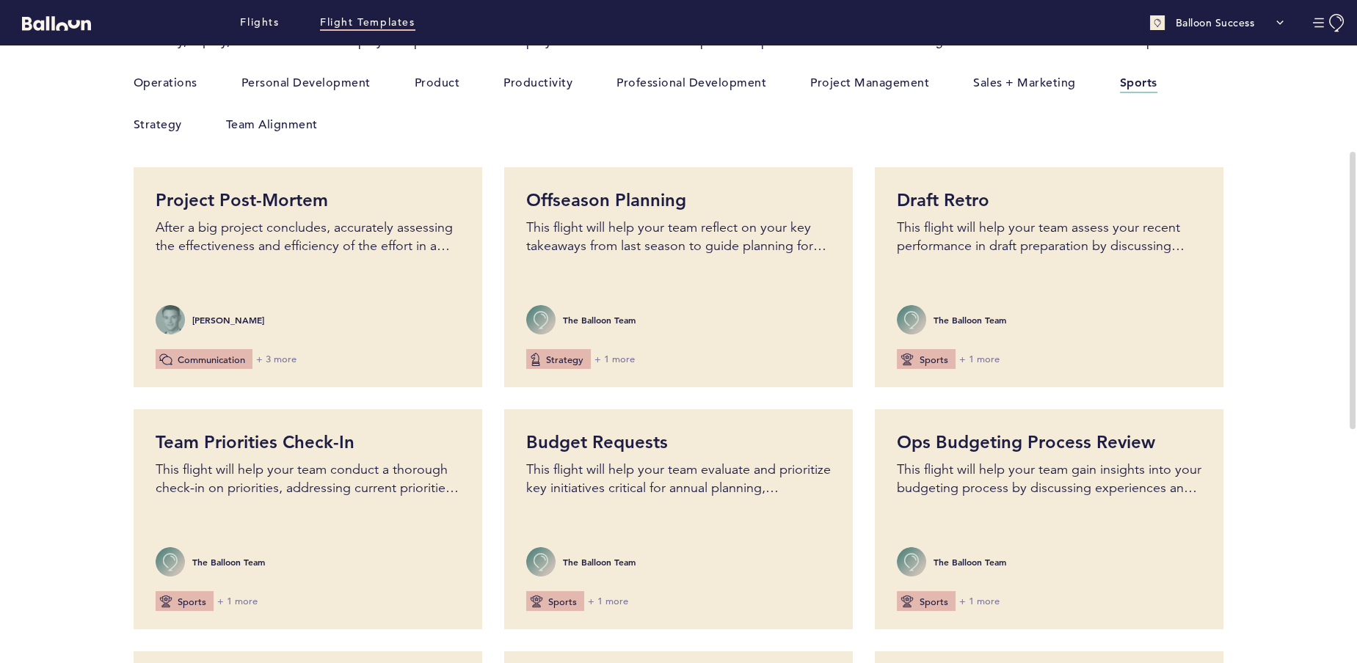
scroll to position [203, 0]
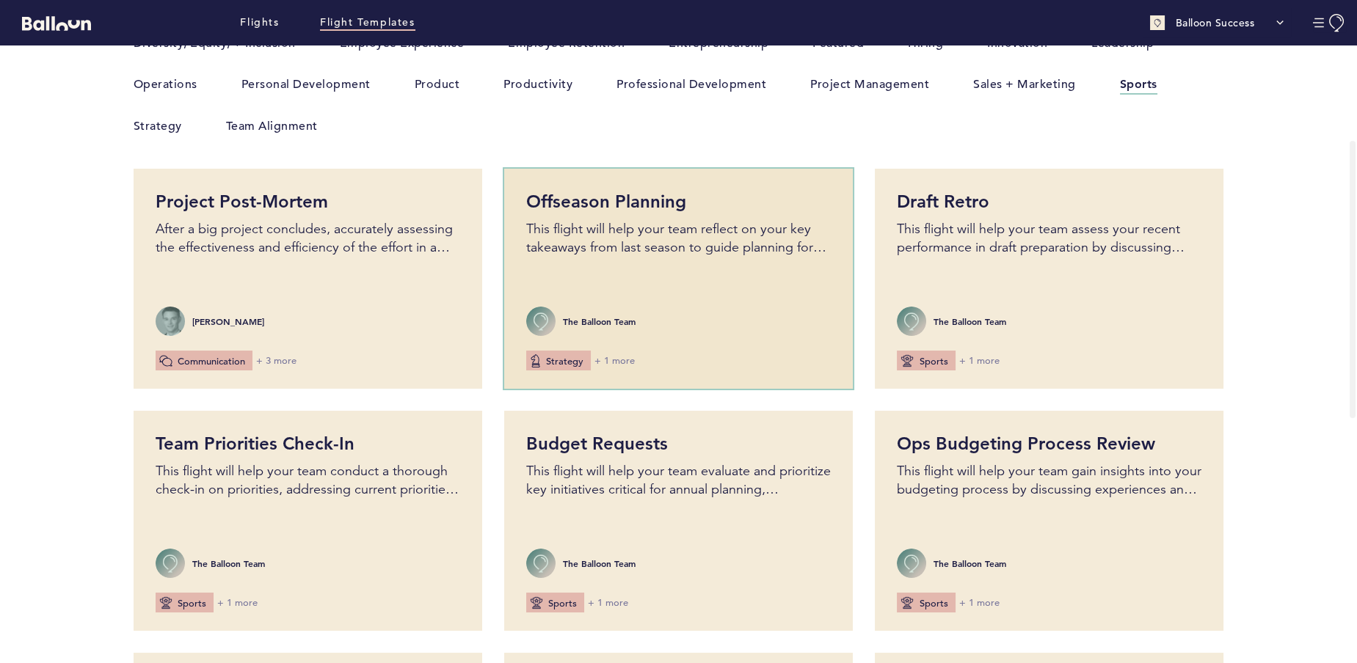
click at [683, 267] on div "Offseason Planning This flight will help your team reflect on your key takeaway…" at bounding box center [678, 279] width 349 height 220
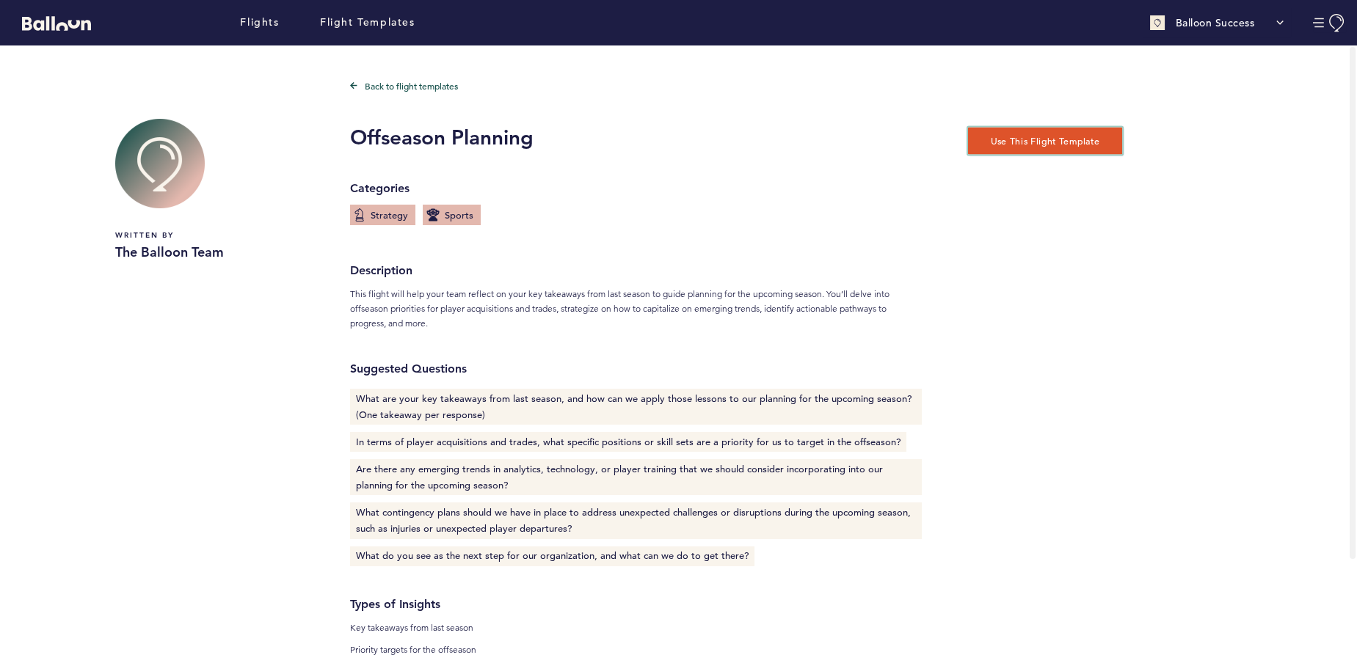
click at [1057, 140] on button "Use this flight template" at bounding box center [1045, 140] width 154 height 27
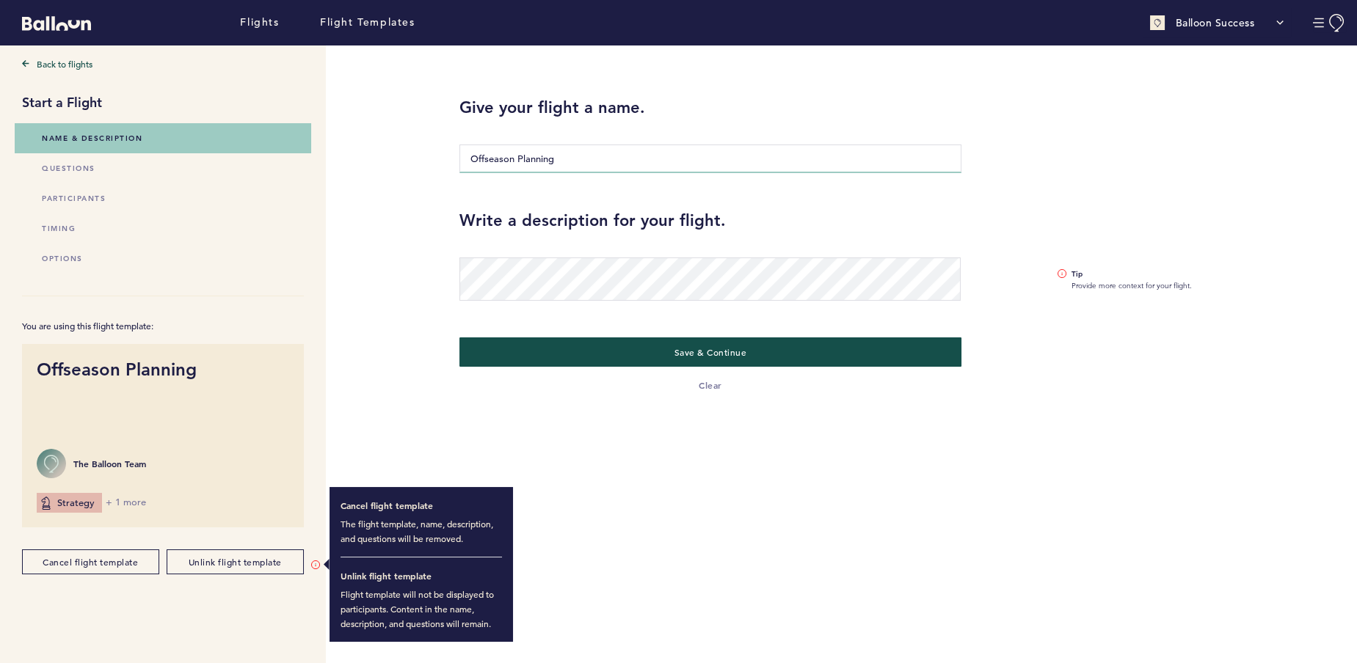
click at [614, 164] on input "Offseason Planning" at bounding box center [709, 159] width 501 height 29
type input "Offseason Planning at"
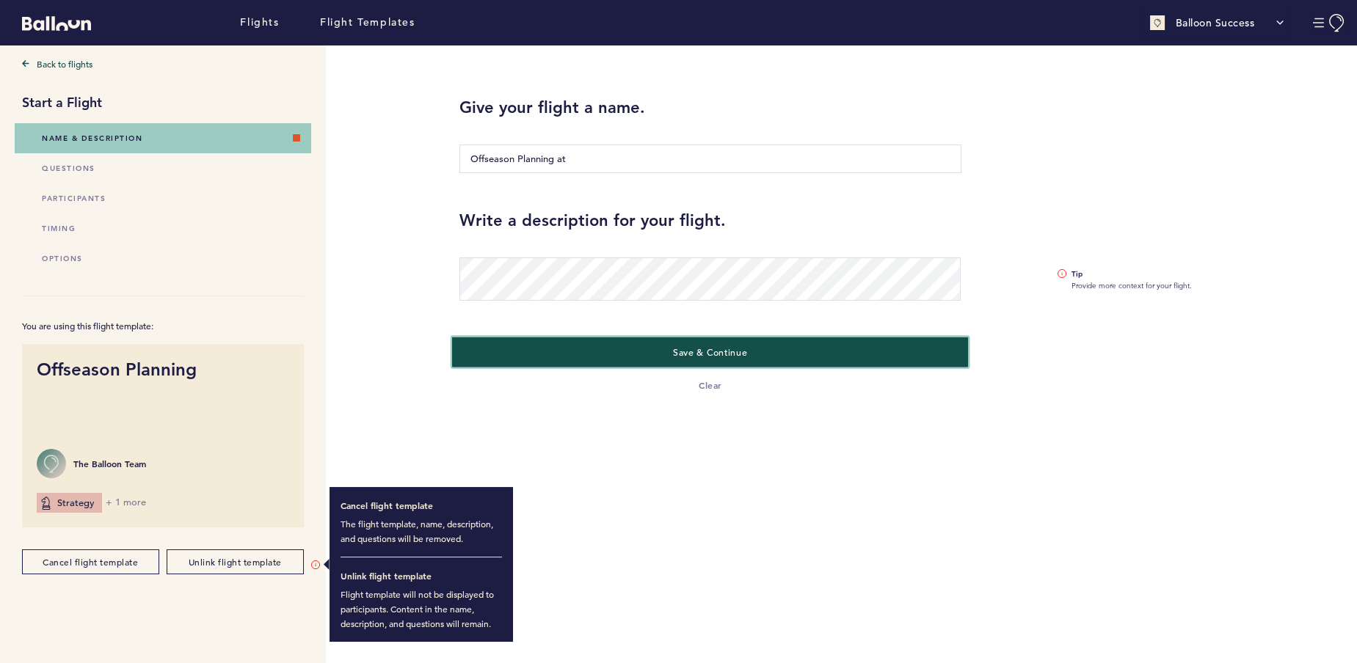
click at [661, 346] on button "Save & Continue" at bounding box center [710, 352] width 517 height 30
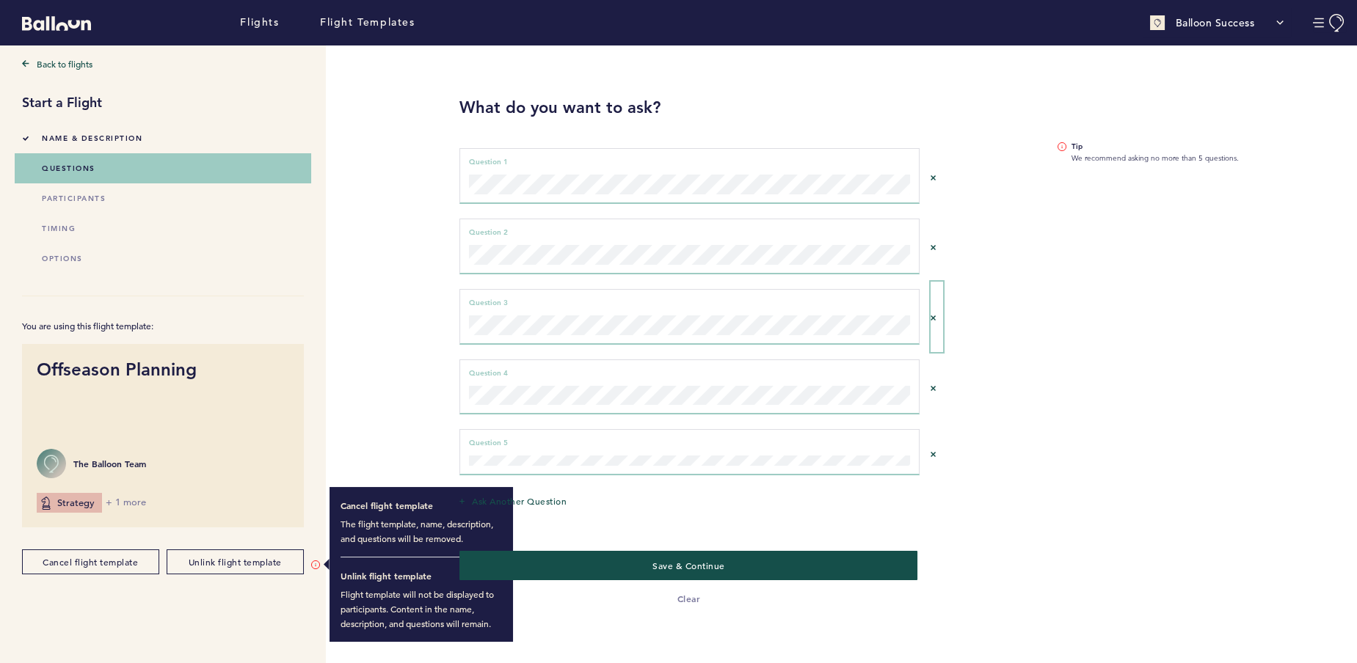
click at [933, 317] on icon "Remove question 2" at bounding box center [933, 318] width 5 height 5
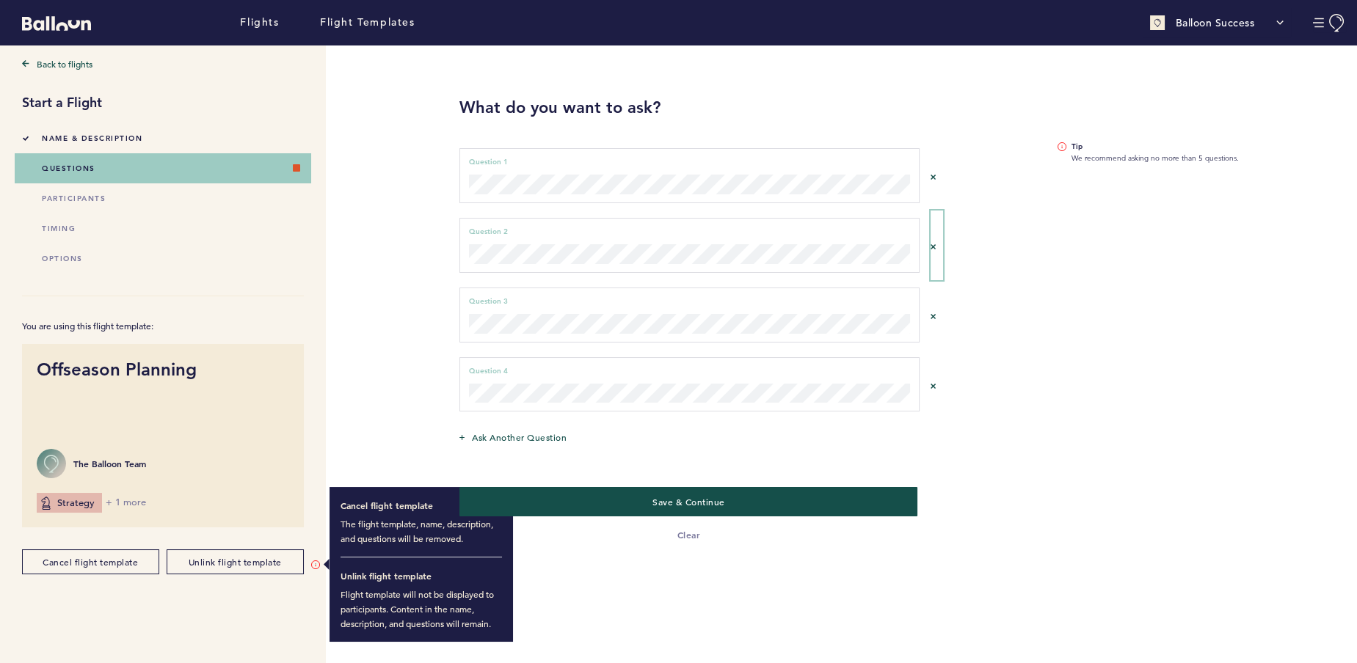
click at [931, 247] on button "Remove question 1" at bounding box center [937, 246] width 12 height 70
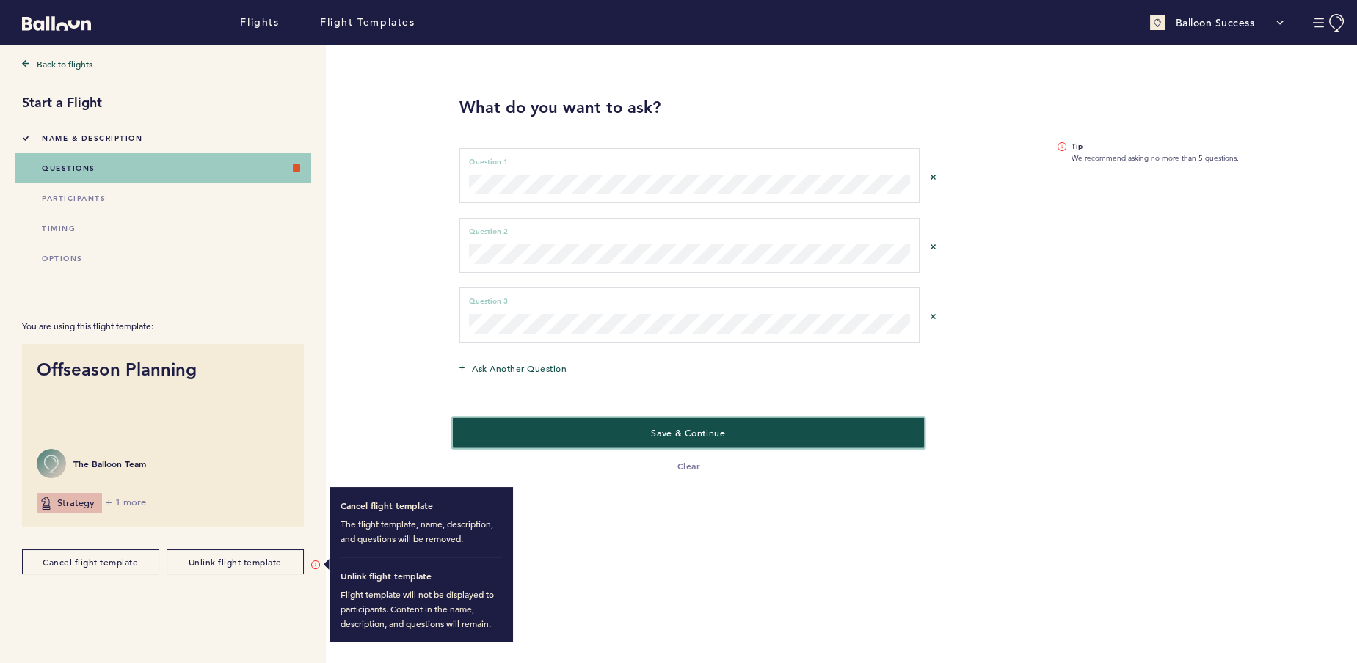
click at [824, 419] on button "Save & Continue" at bounding box center [688, 433] width 471 height 30
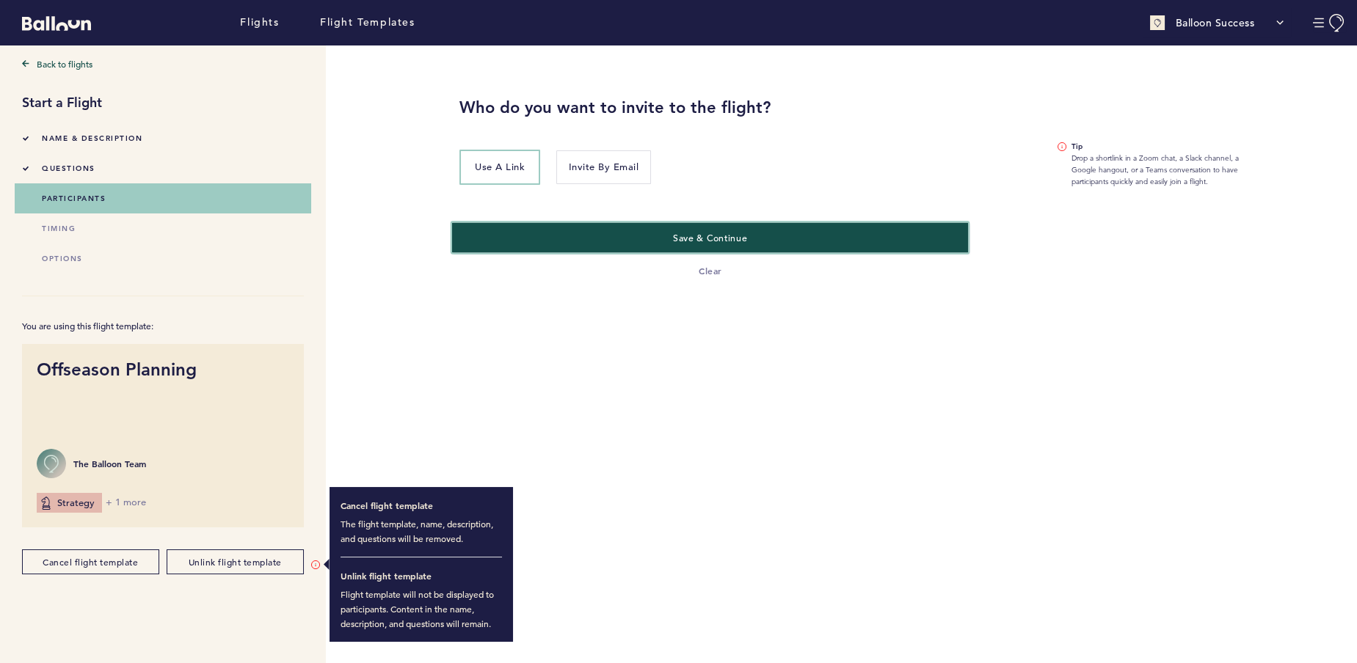
click at [652, 229] on button "Save & Continue" at bounding box center [710, 237] width 517 height 30
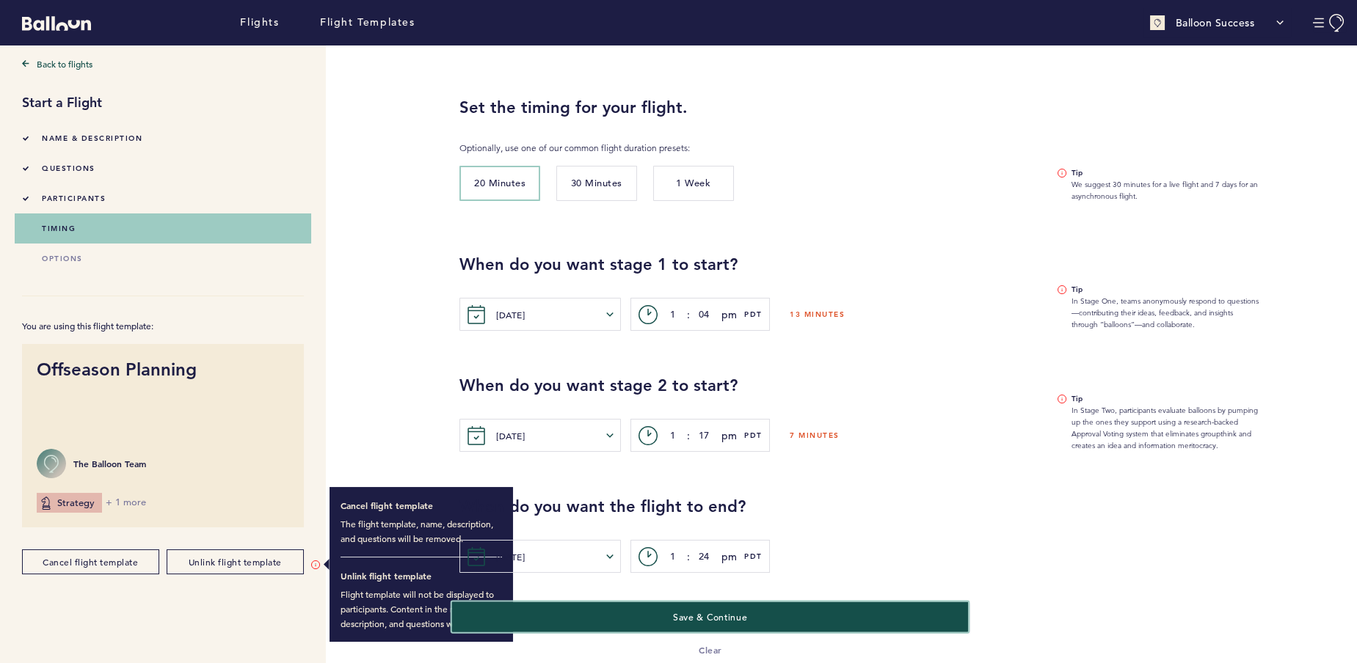
click at [685, 622] on button "Save & Continue" at bounding box center [710, 617] width 517 height 30
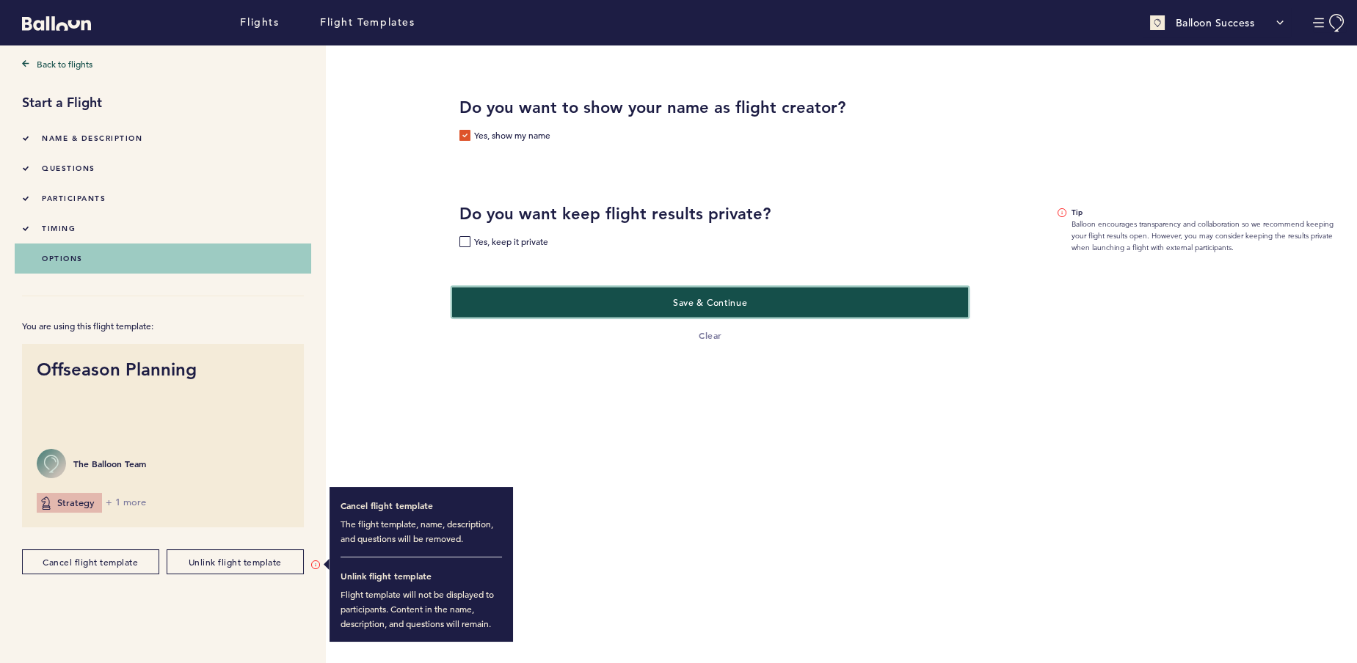
click at [603, 299] on button "Save & Continue" at bounding box center [710, 302] width 517 height 30
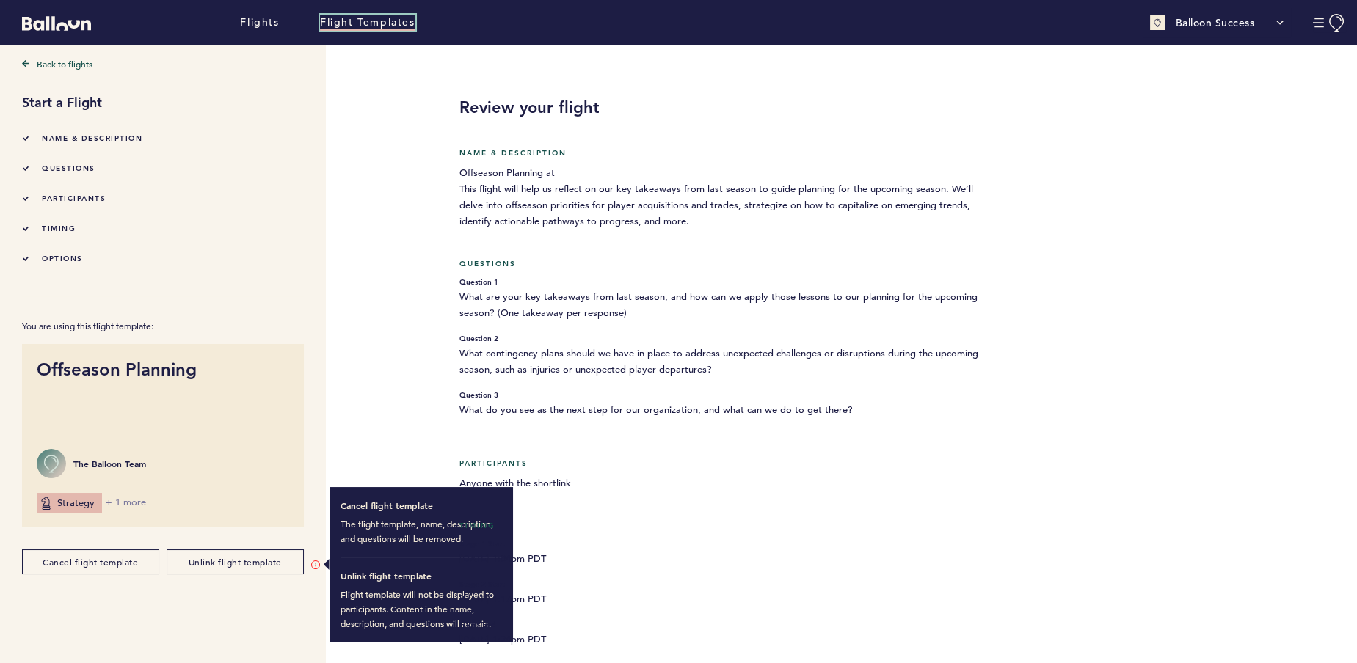
click at [364, 24] on link "Flight Templates" at bounding box center [367, 23] width 95 height 16
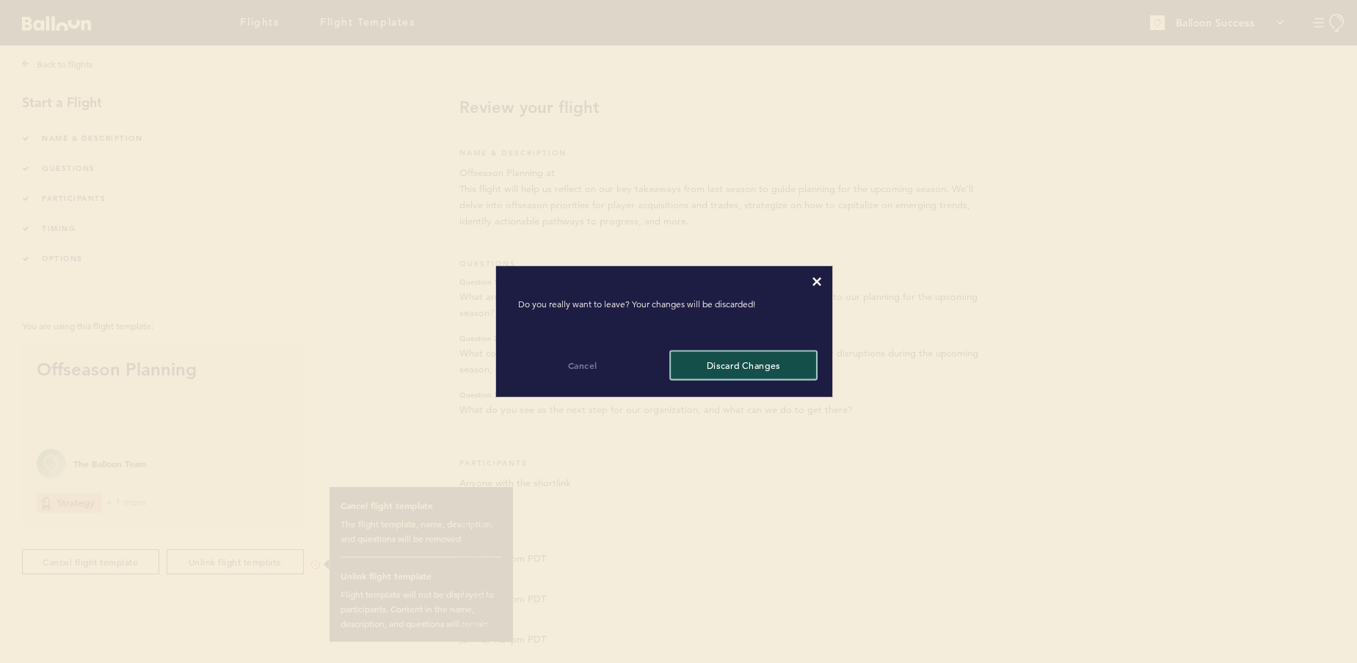
click at [746, 361] on button "Discard changes" at bounding box center [743, 365] width 145 height 27
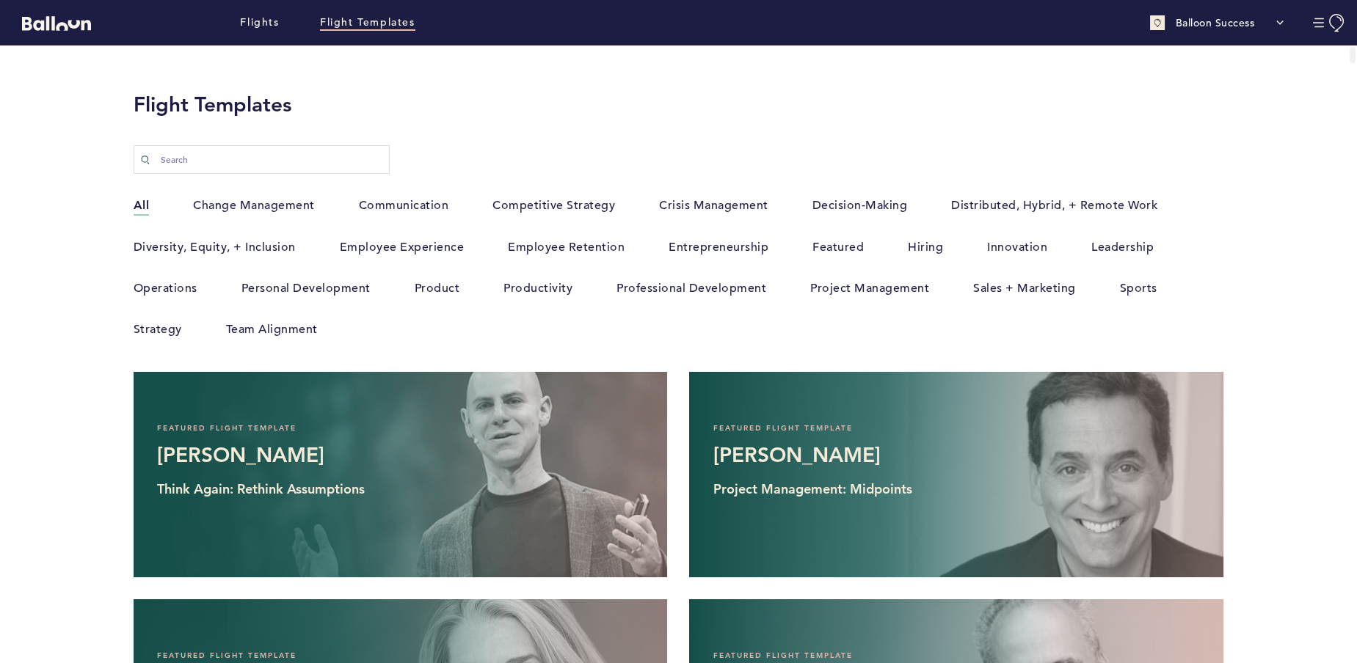
click at [1126, 290] on label "Sports" at bounding box center [1138, 288] width 37 height 19
click at [0, 0] on input "Sports" at bounding box center [0, 0] width 0 height 0
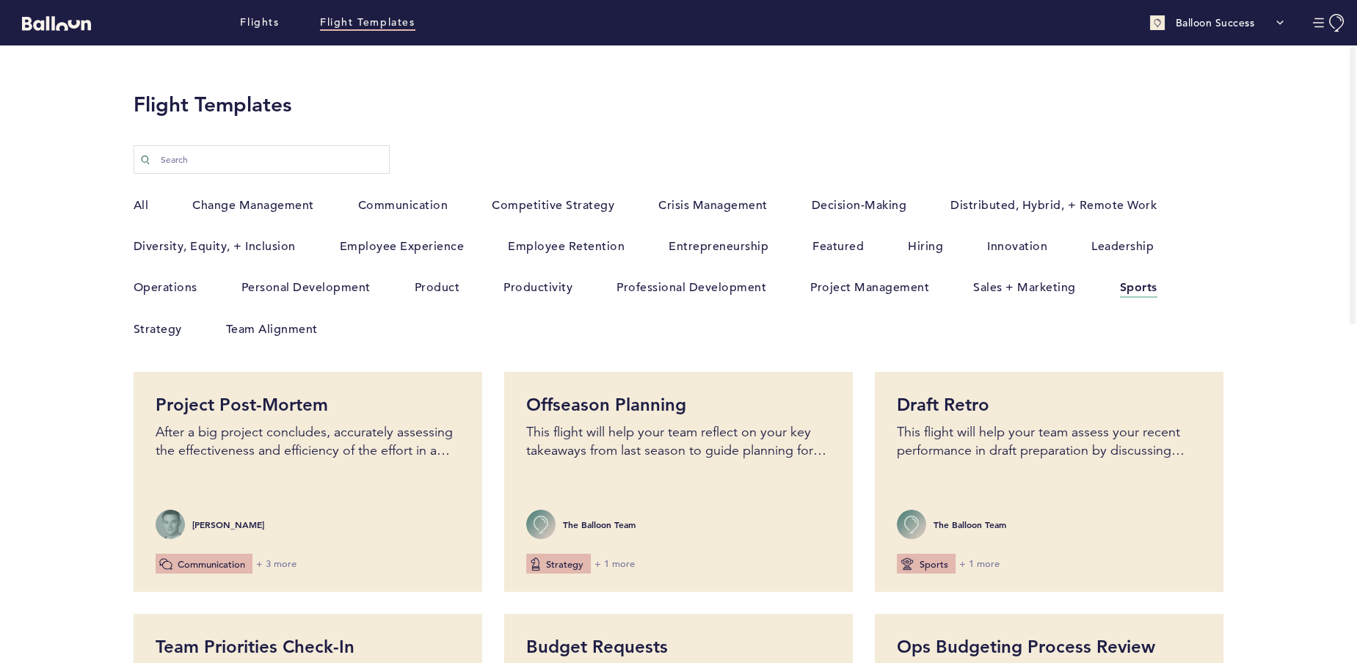
click at [142, 203] on label "All" at bounding box center [141, 205] width 15 height 19
click at [0, 0] on input "All" at bounding box center [0, 0] width 0 height 0
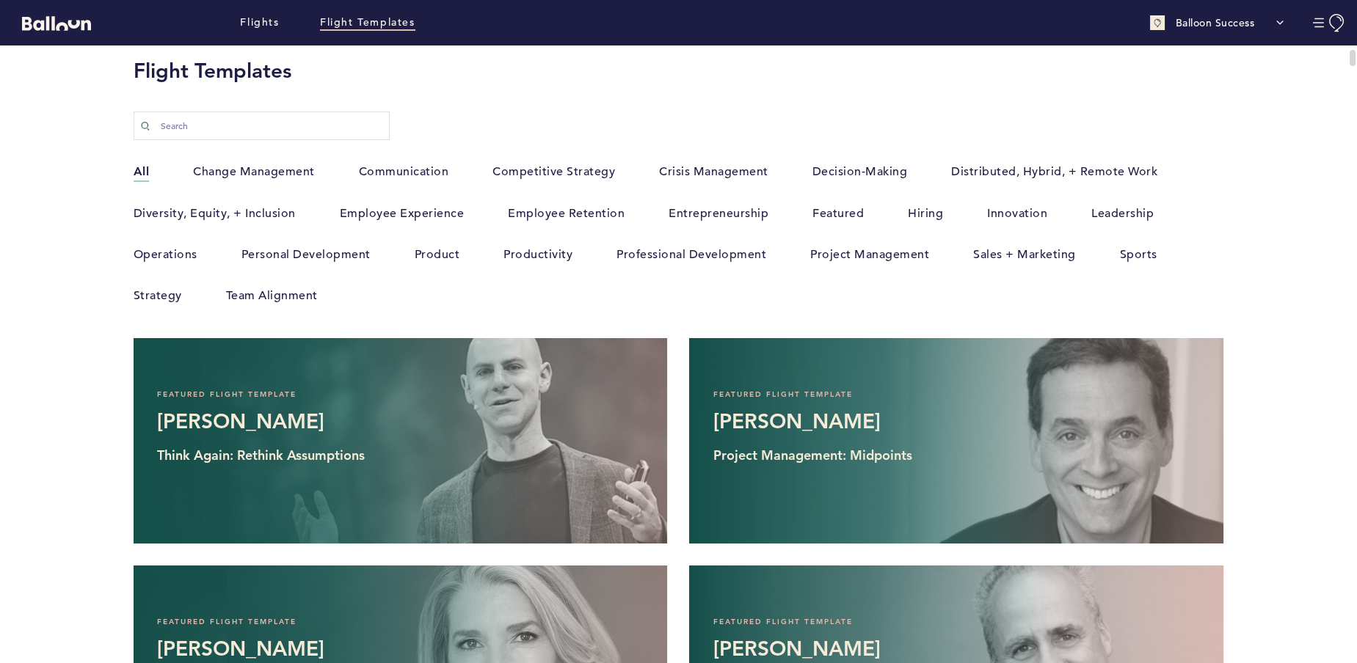
scroll to position [27, 0]
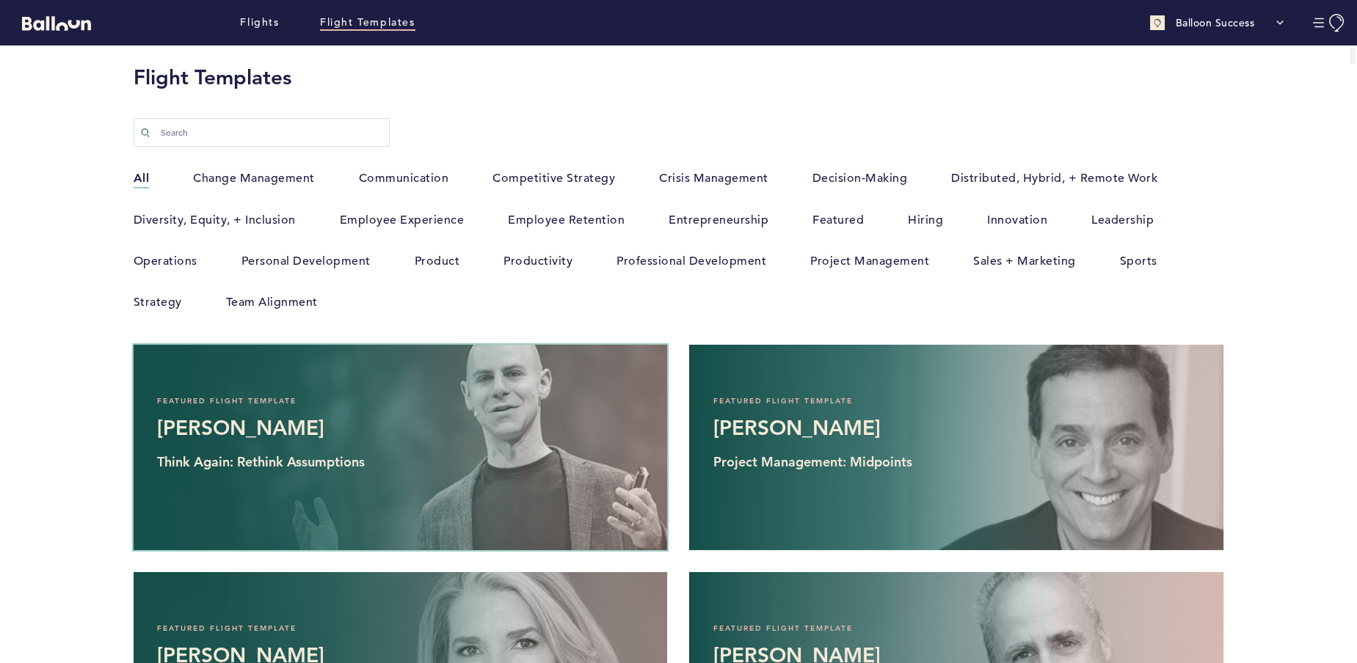
click at [552, 418] on h1 "[PERSON_NAME]" at bounding box center [400, 427] width 487 height 29
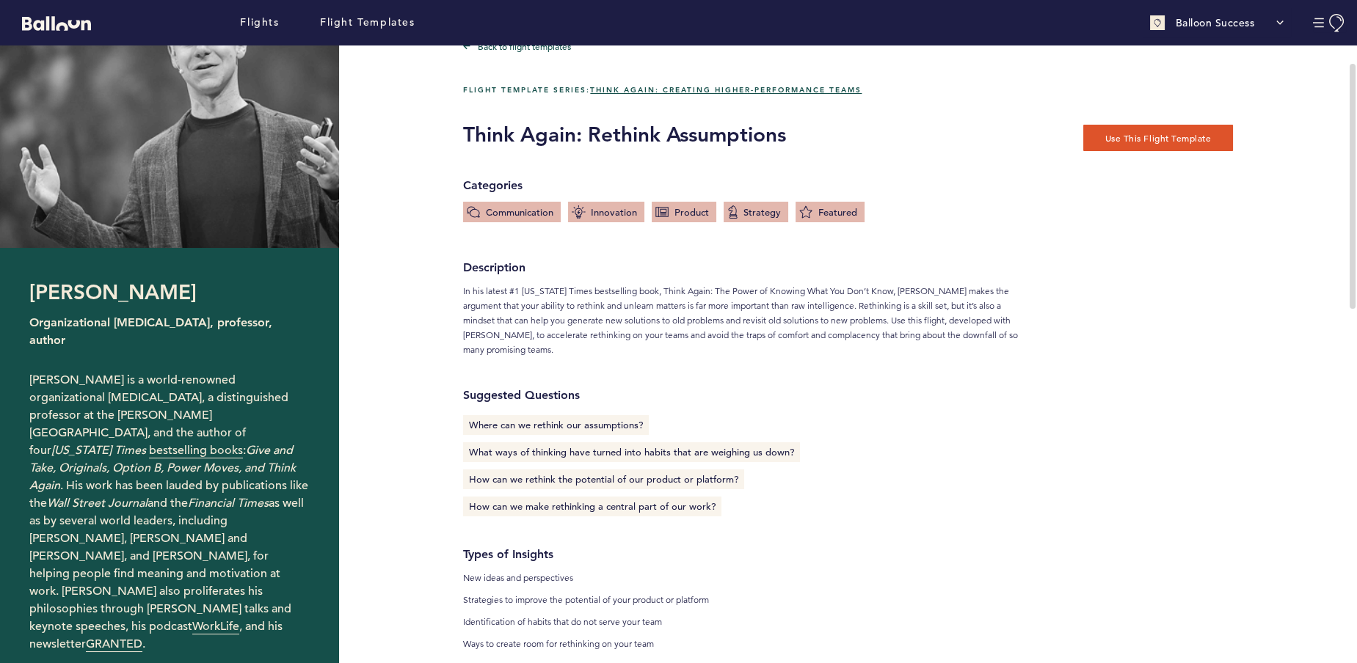
scroll to position [42, 0]
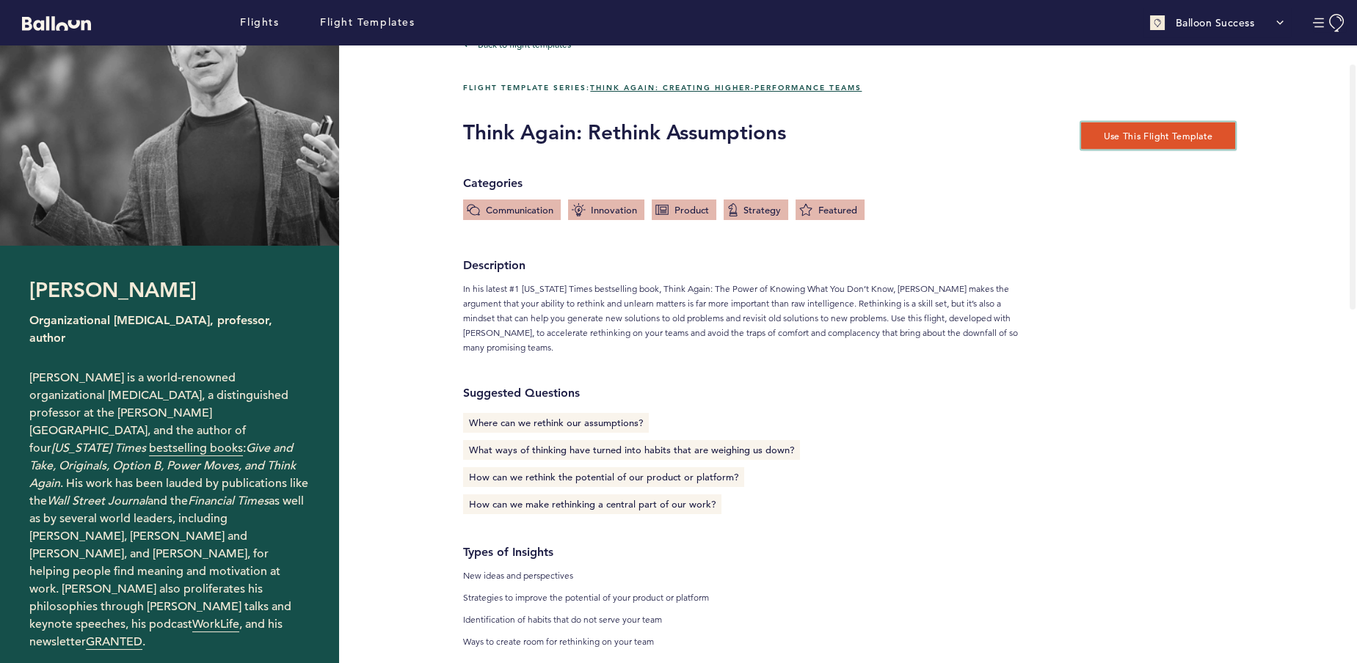
click at [1148, 134] on button "Use this flight template" at bounding box center [1158, 135] width 154 height 27
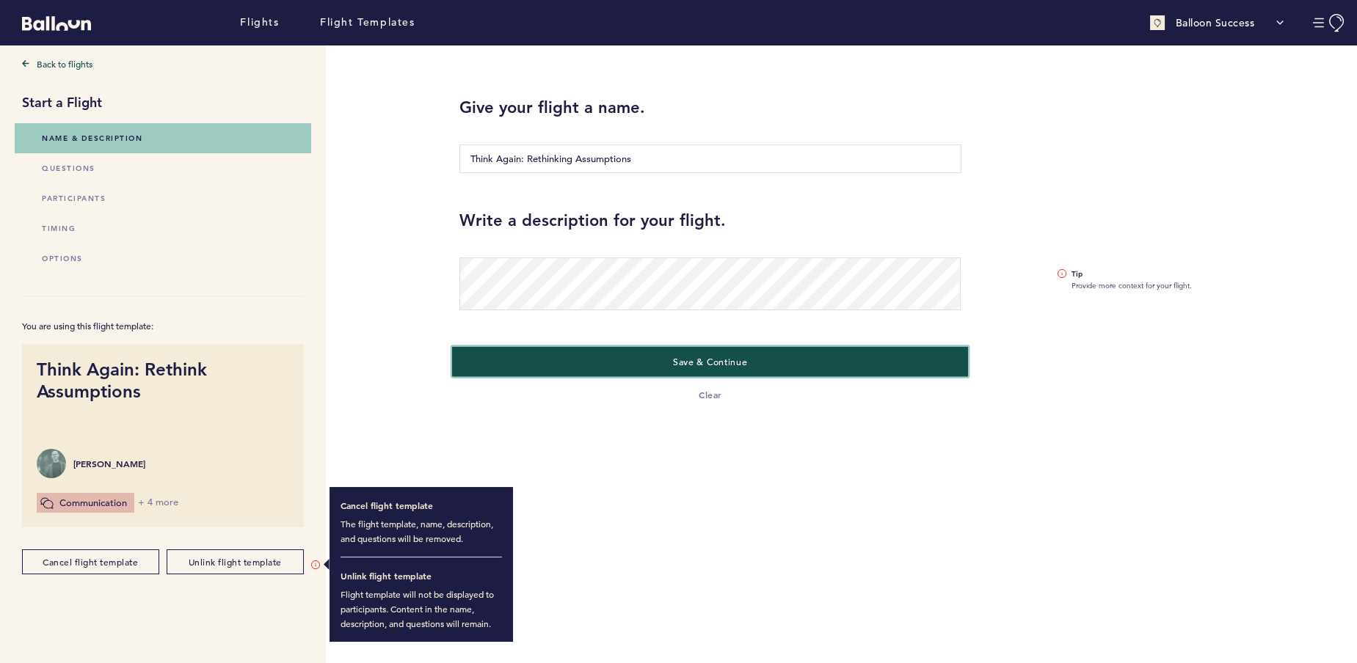
click at [696, 363] on span "Save & Continue" at bounding box center [710, 361] width 74 height 12
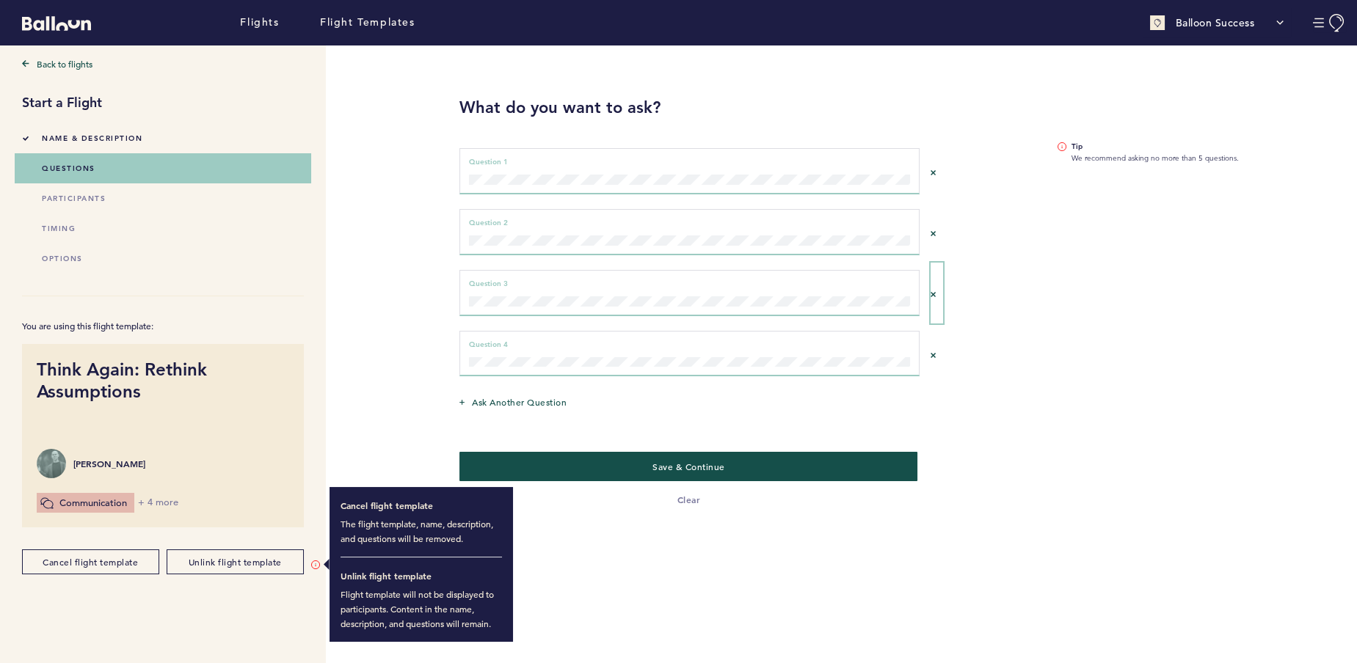
click at [933, 292] on icon "Remove question 2" at bounding box center [933, 294] width 5 height 5
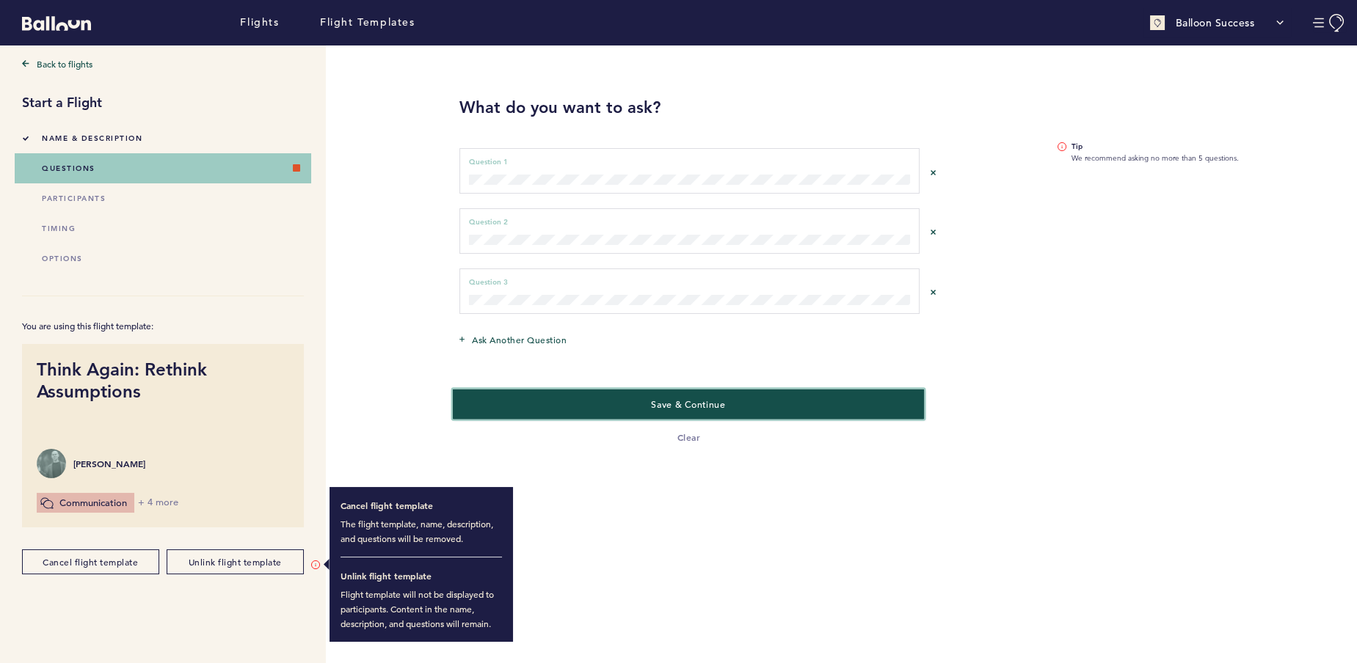
click at [739, 407] on button "Save & Continue" at bounding box center [688, 404] width 471 height 30
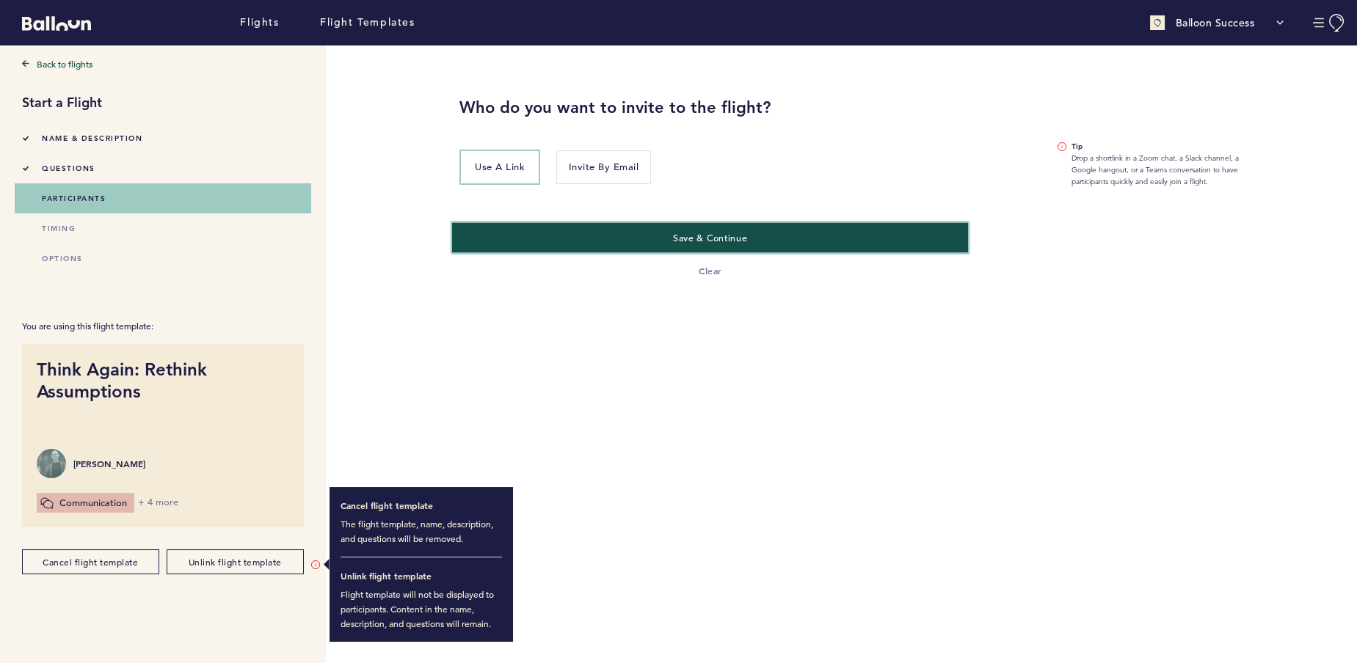
click at [570, 235] on button "Save & Continue" at bounding box center [710, 237] width 517 height 30
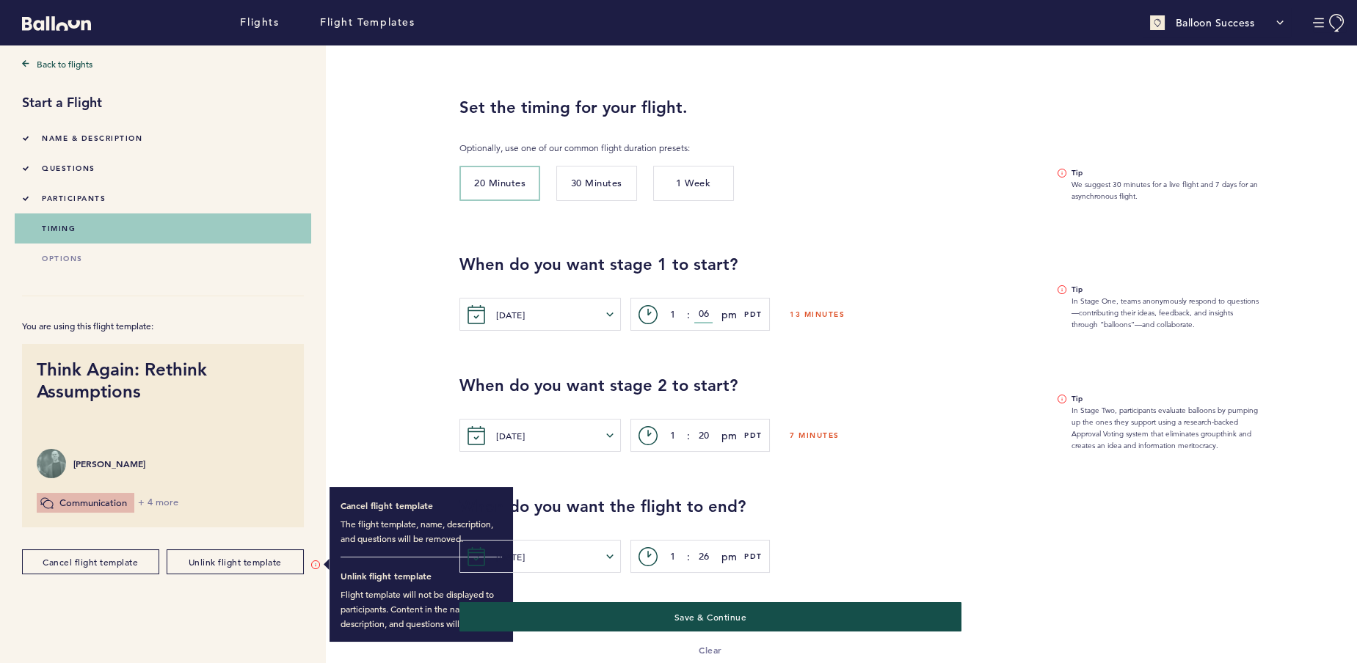
click at [707, 316] on input "06" at bounding box center [703, 315] width 18 height 18
type input "0"
type input "12"
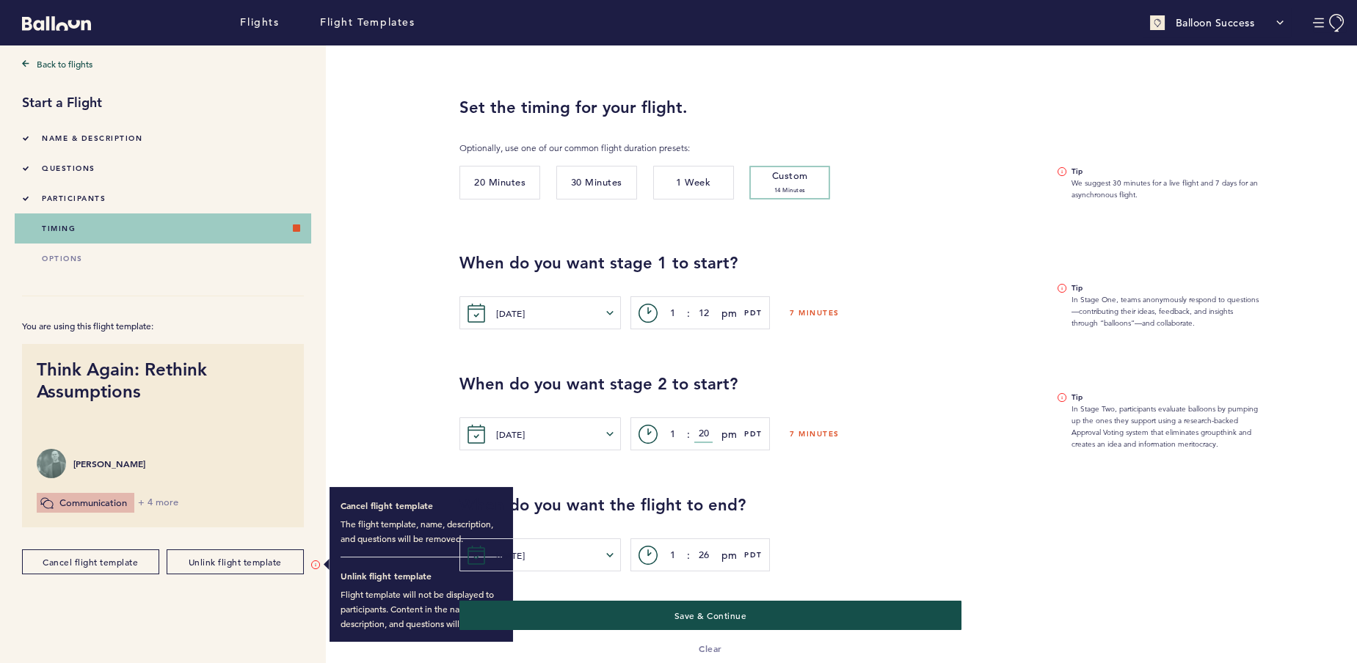
click at [702, 436] on input "20" at bounding box center [703, 435] width 18 height 18
click at [710, 432] on input "20" at bounding box center [703, 435] width 18 height 18
type input "2"
type input "15"
click at [782, 502] on h2 "When do you want the flight to end?" at bounding box center [896, 506] width 875 height 22
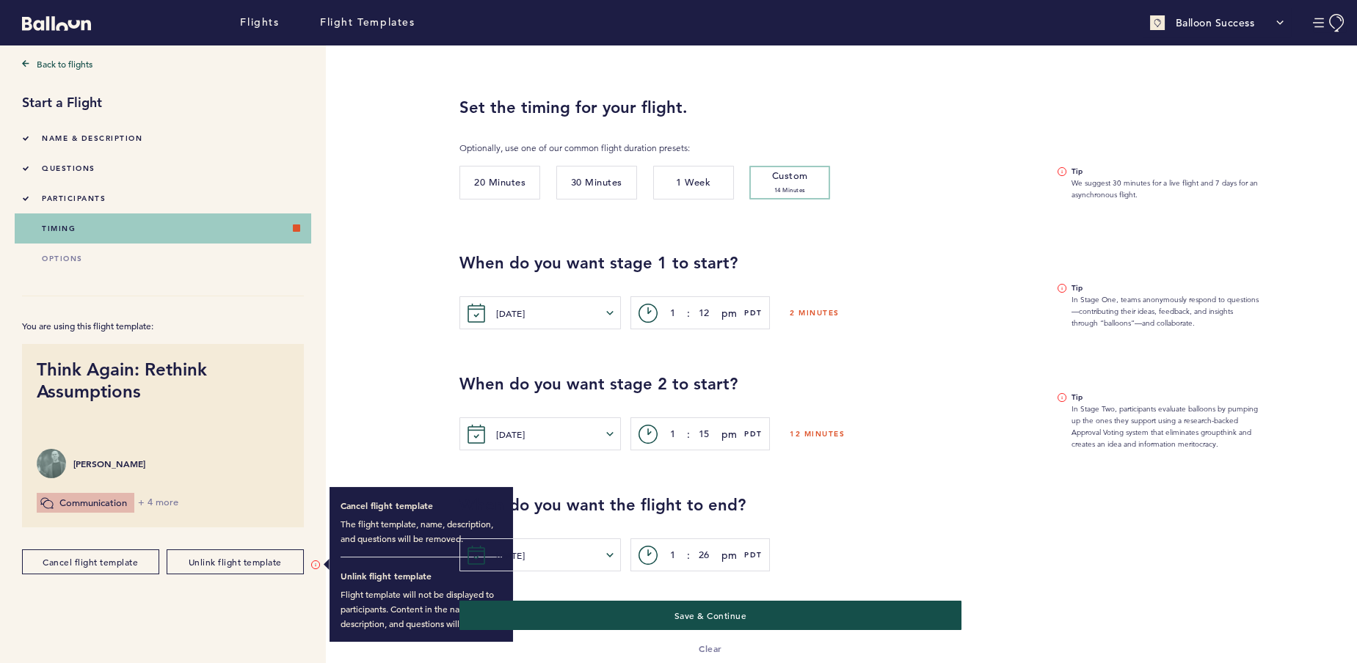
scroll to position [13, 0]
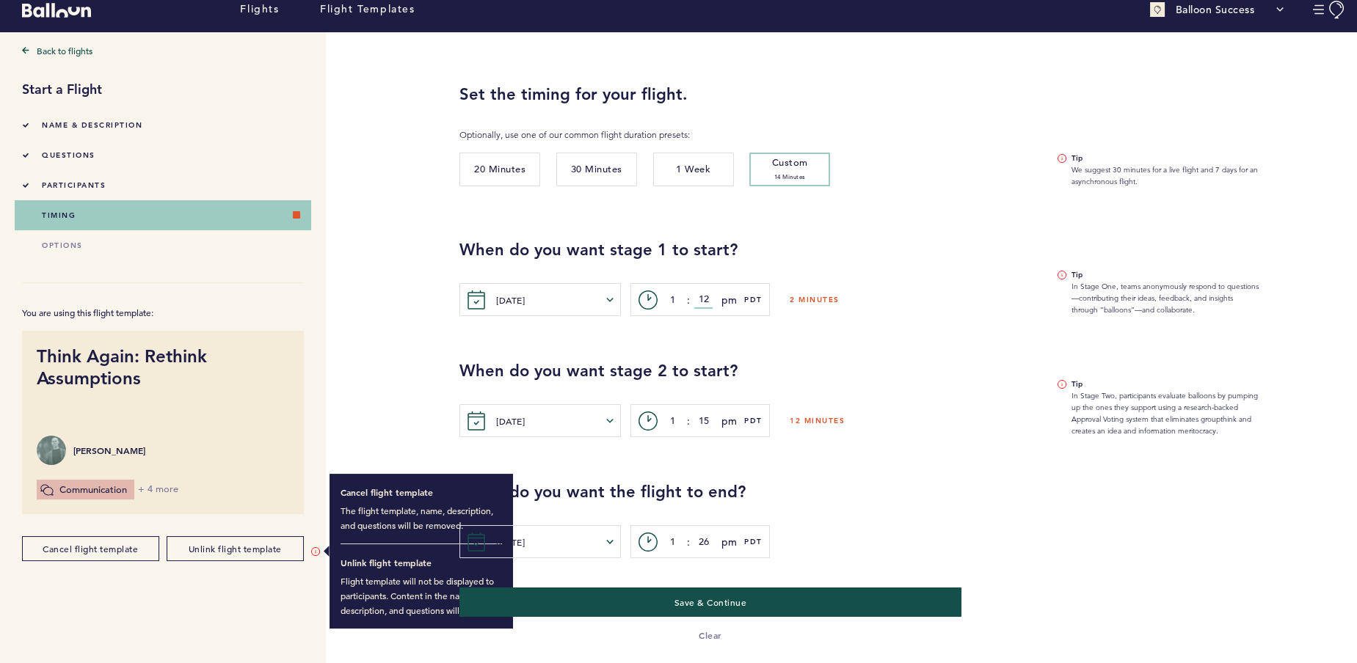
click at [710, 297] on input "12" at bounding box center [703, 300] width 18 height 18
type input "1"
type input "07"
click at [708, 420] on input "15" at bounding box center [703, 421] width 18 height 18
type input "1"
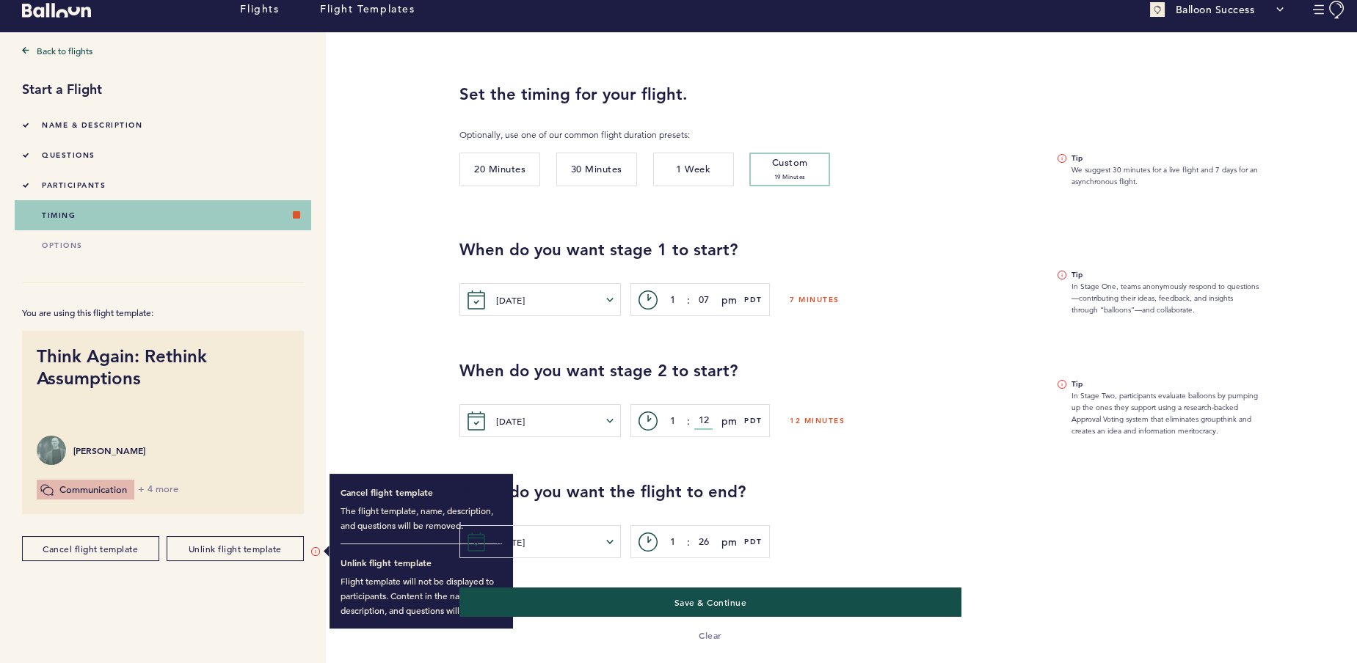
type input "12"
click at [705, 541] on input "26" at bounding box center [703, 543] width 18 height 18
type input "2"
type input "15"
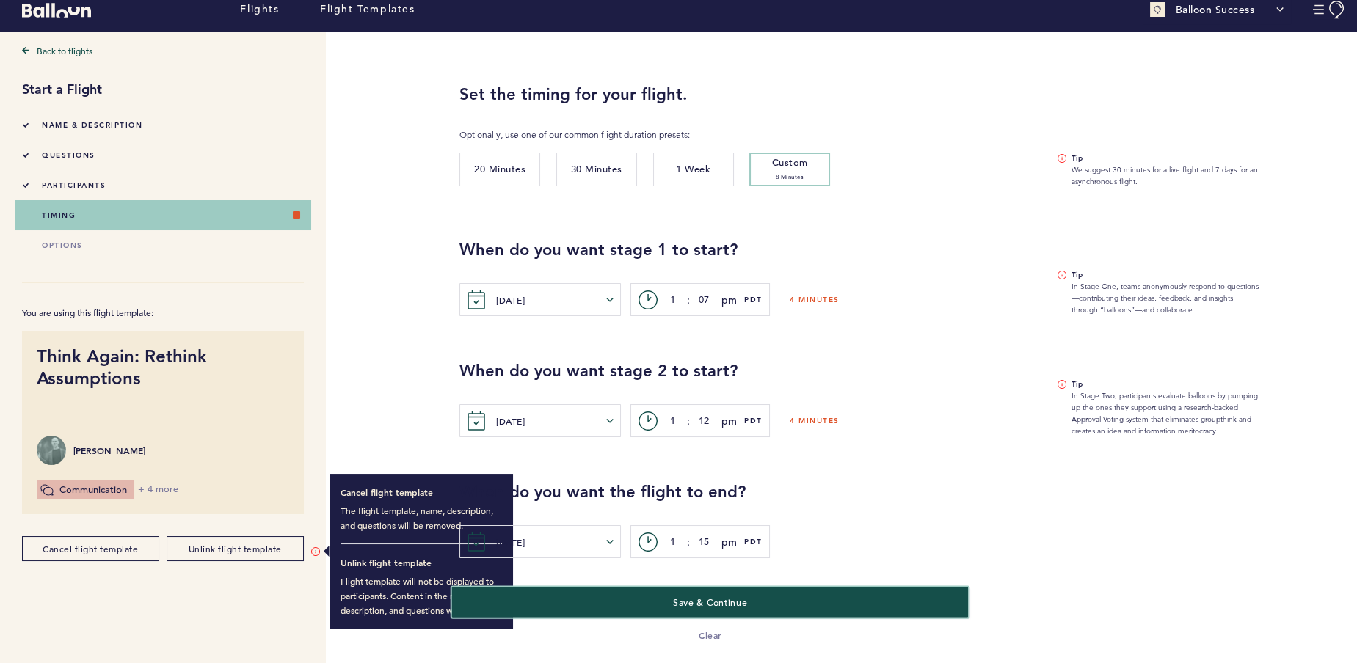
click at [774, 594] on button "Save & Continue" at bounding box center [710, 602] width 517 height 30
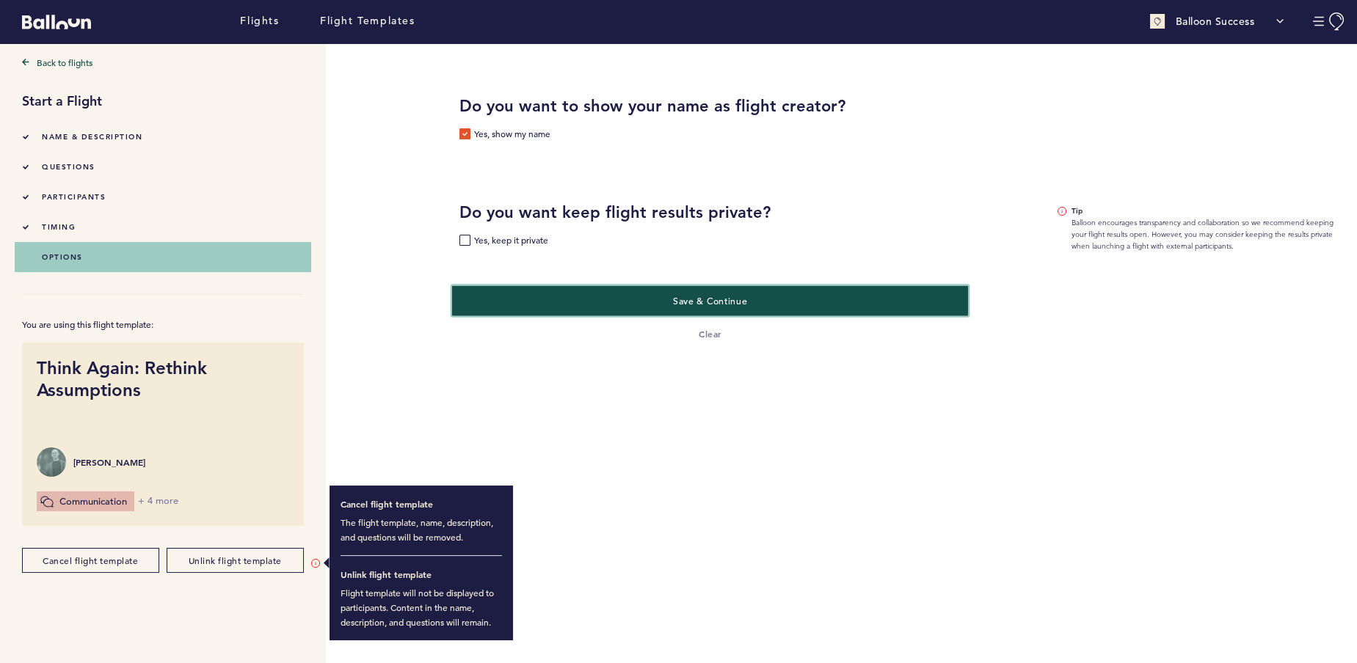
click at [600, 302] on button "Save & Continue" at bounding box center [710, 300] width 517 height 30
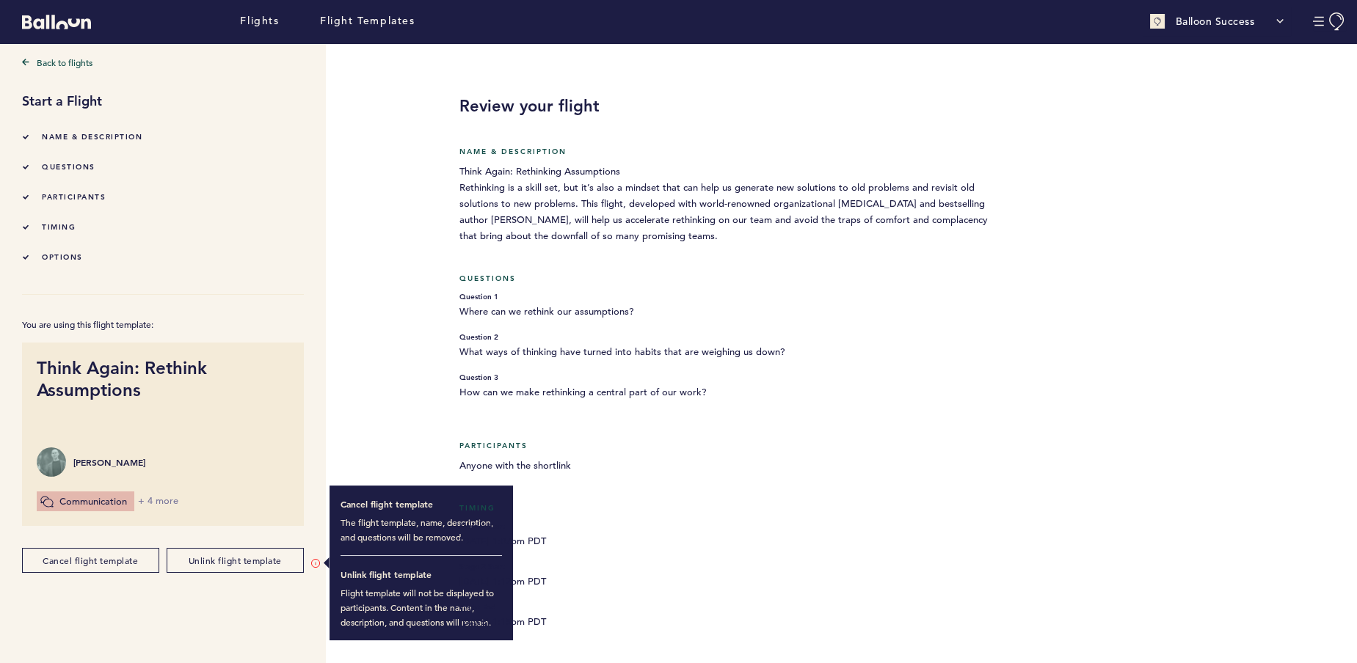
scroll to position [139, 0]
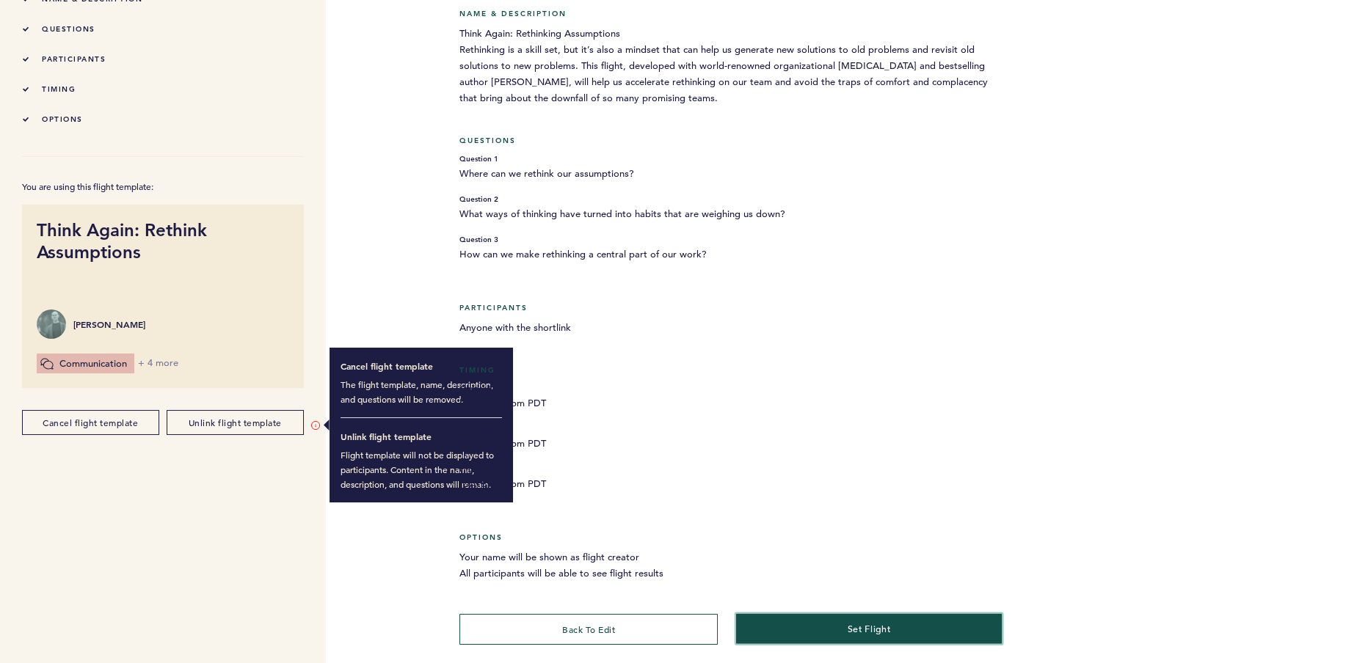
click at [827, 622] on button "set flight" at bounding box center [869, 629] width 266 height 30
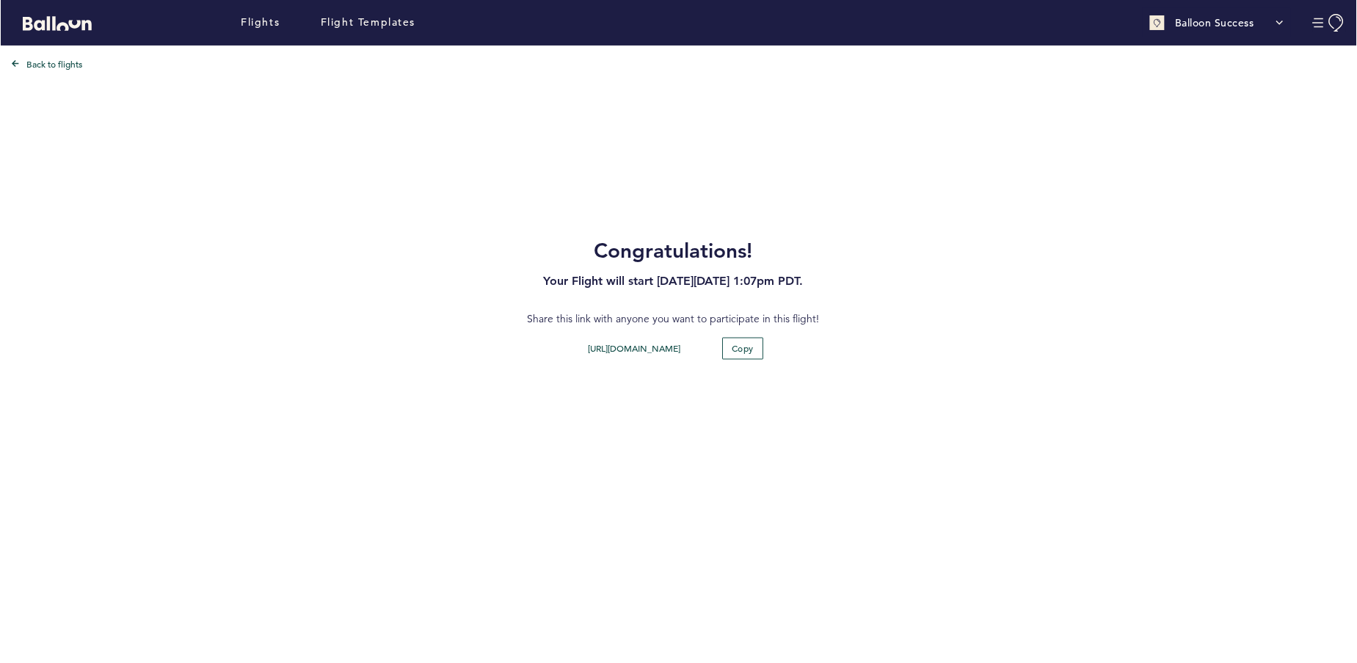
scroll to position [0, 0]
click at [752, 347] on span "Copy" at bounding box center [743, 348] width 23 height 12
click at [373, 29] on link "Flight Templates" at bounding box center [367, 23] width 95 height 16
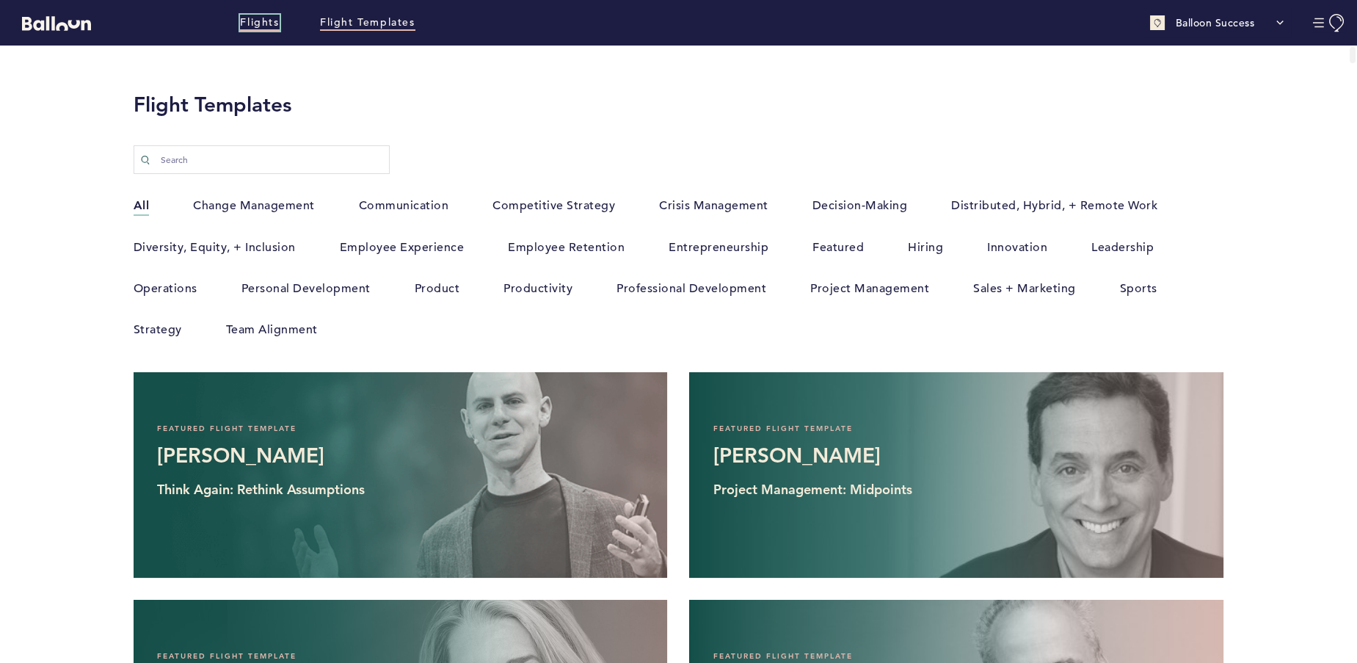
click at [258, 23] on link "Flights" at bounding box center [259, 23] width 39 height 16
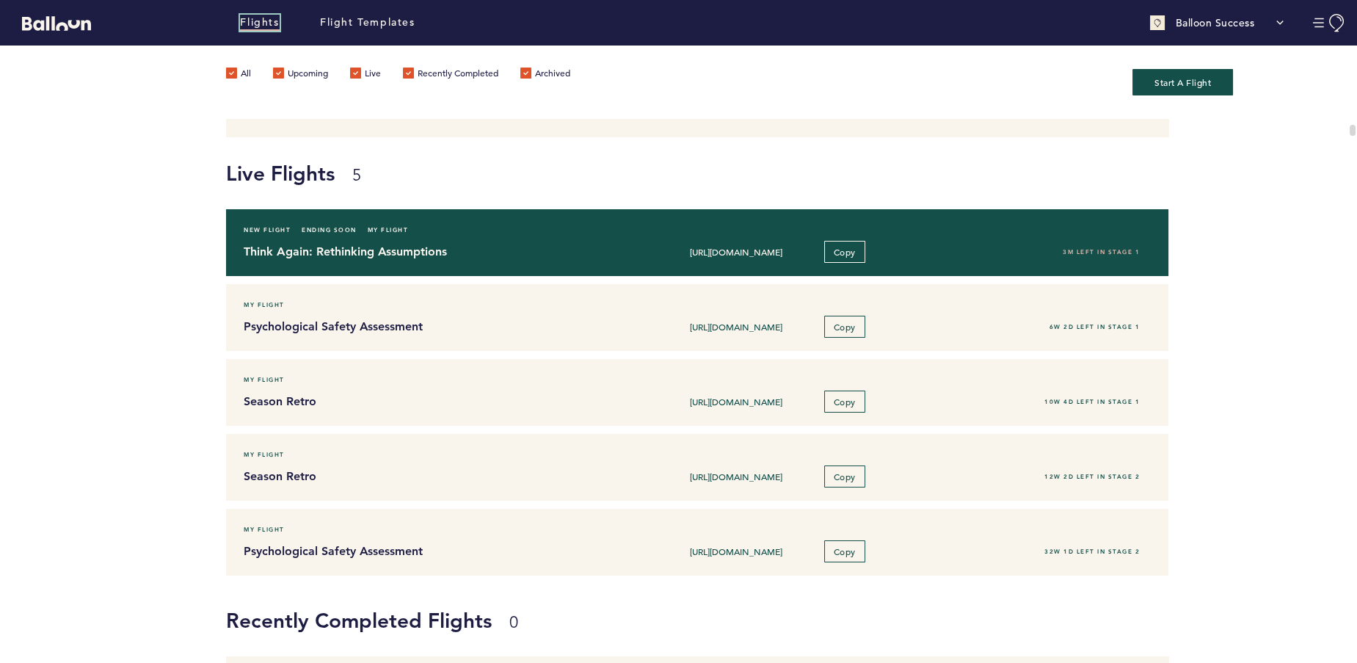
scroll to position [130, 0]
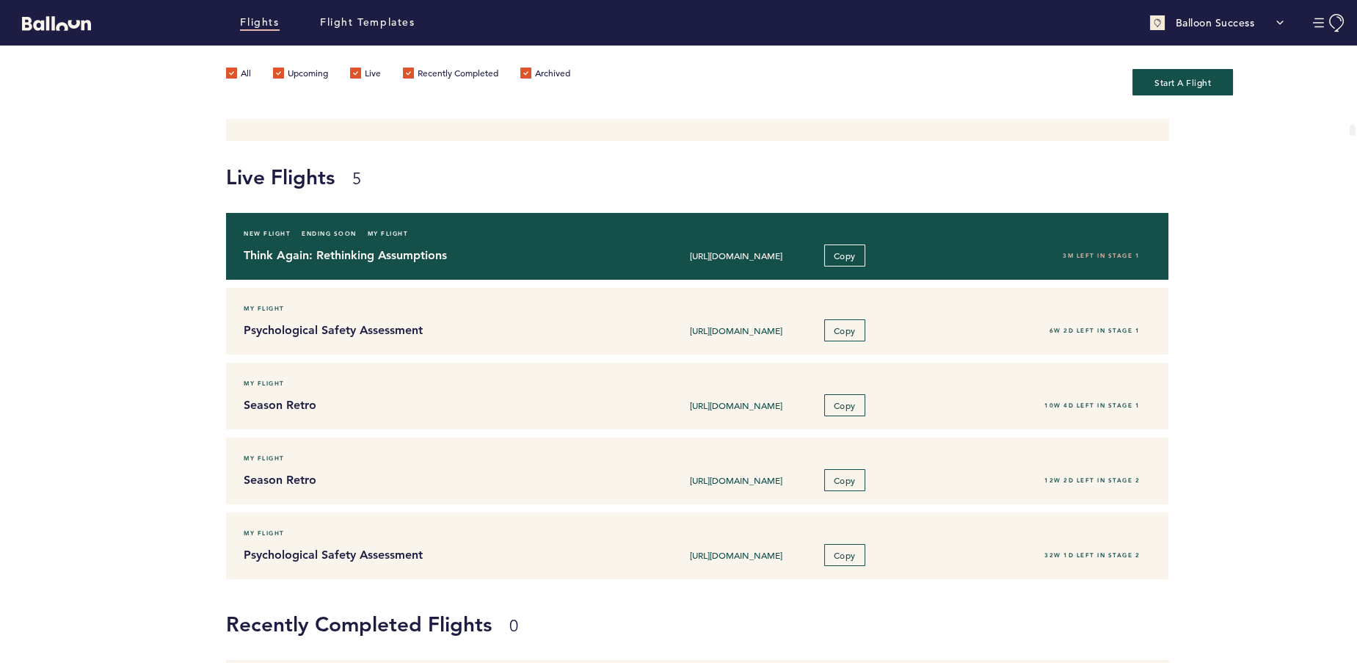
click at [376, 251] on h4 "Think Again: Rethinking Assumptions" at bounding box center [426, 256] width 365 height 18
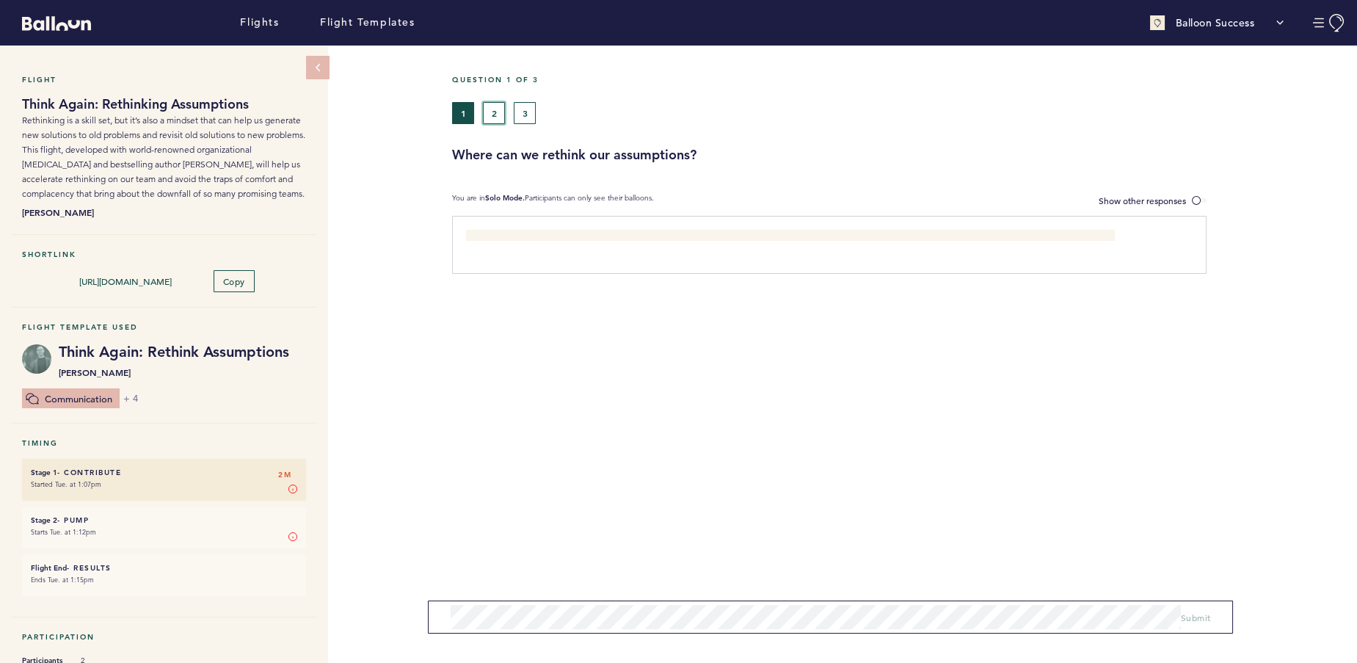
click at [497, 115] on button "2" at bounding box center [494, 113] width 22 height 22
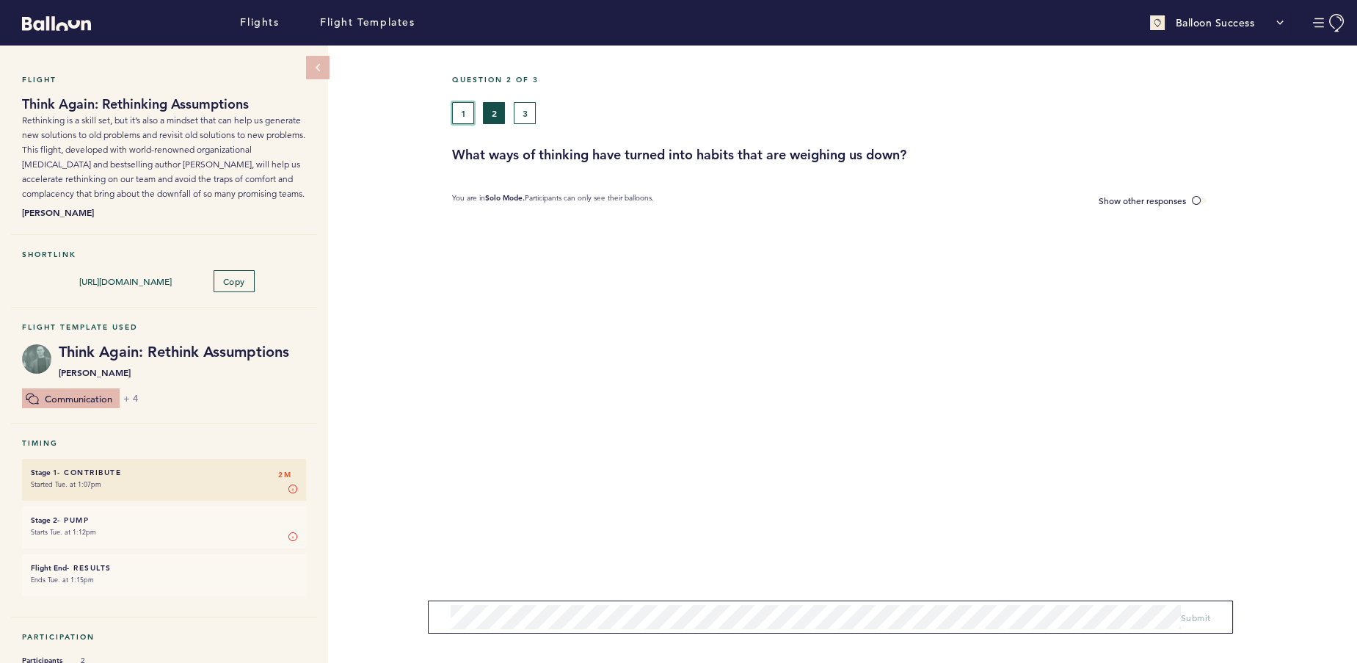
click at [467, 122] on button "1" at bounding box center [463, 113] width 22 height 22
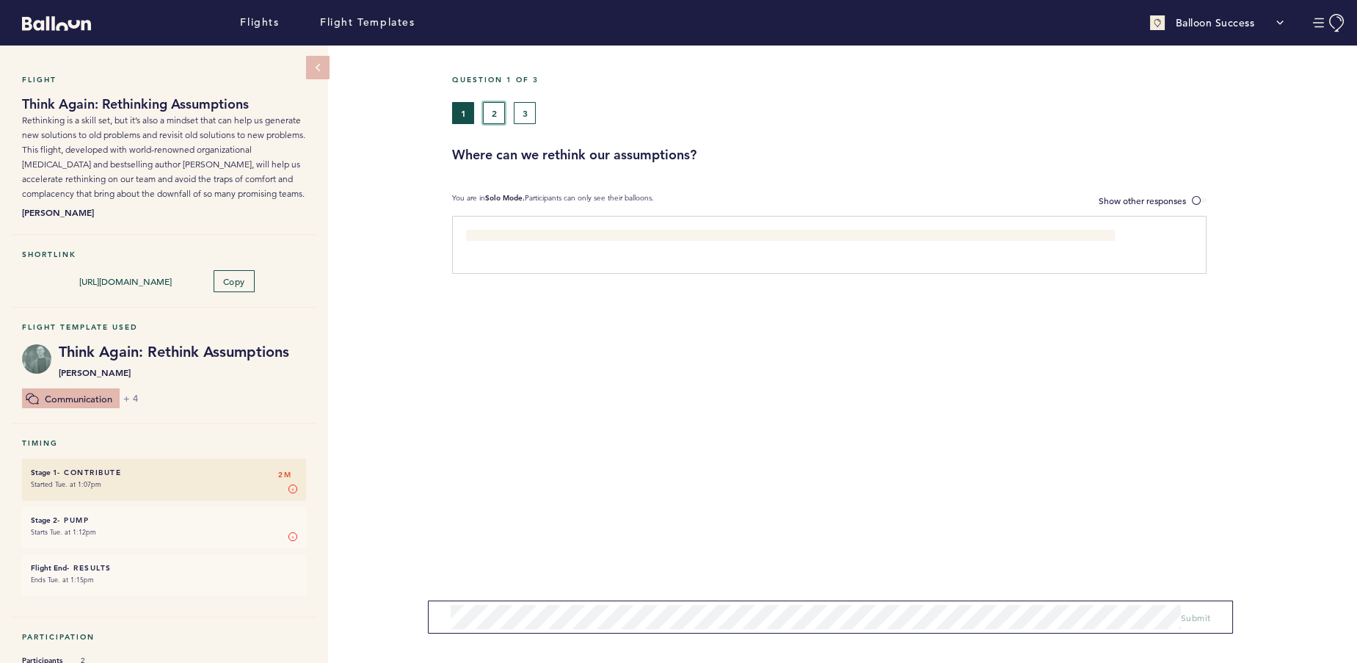
click at [497, 117] on button "2" at bounding box center [494, 113] width 22 height 22
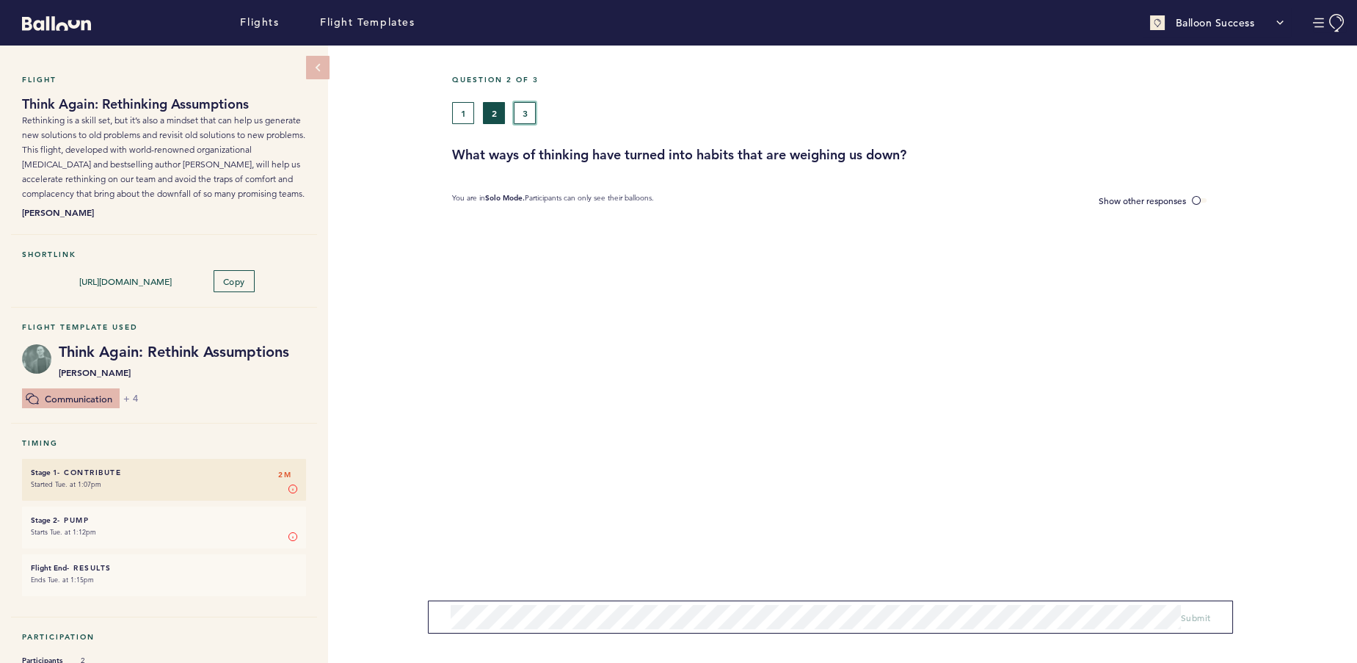
click at [525, 116] on button "3" at bounding box center [525, 113] width 22 height 22
drag, startPoint x: 467, startPoint y: 117, endPoint x: 685, endPoint y: 470, distance: 415.2
click at [467, 117] on button "1" at bounding box center [463, 113] width 22 height 22
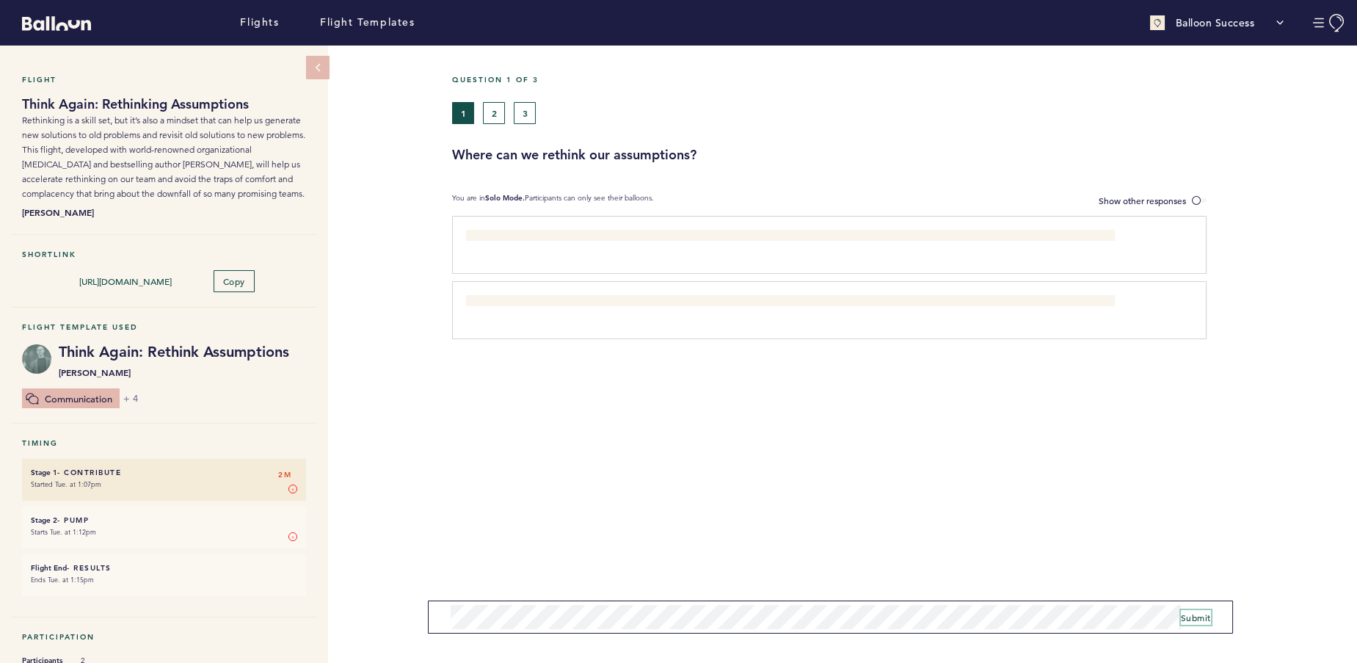
click at [1190, 617] on span "Submit" at bounding box center [1196, 617] width 30 height 12
click at [1204, 199] on span at bounding box center [1199, 200] width 15 height 4
click at [0, 0] on input "Show other responses" at bounding box center [0, 0] width 0 height 0
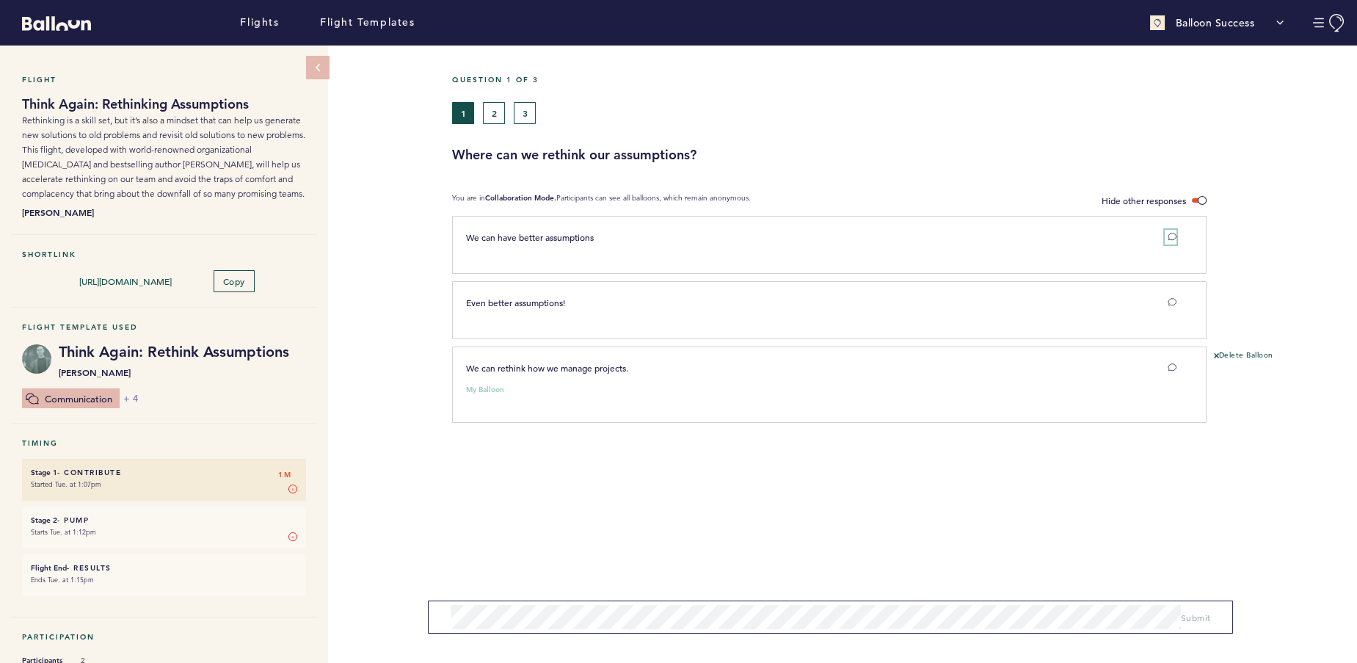
click at [1174, 235] on icon at bounding box center [1172, 236] width 9 height 9
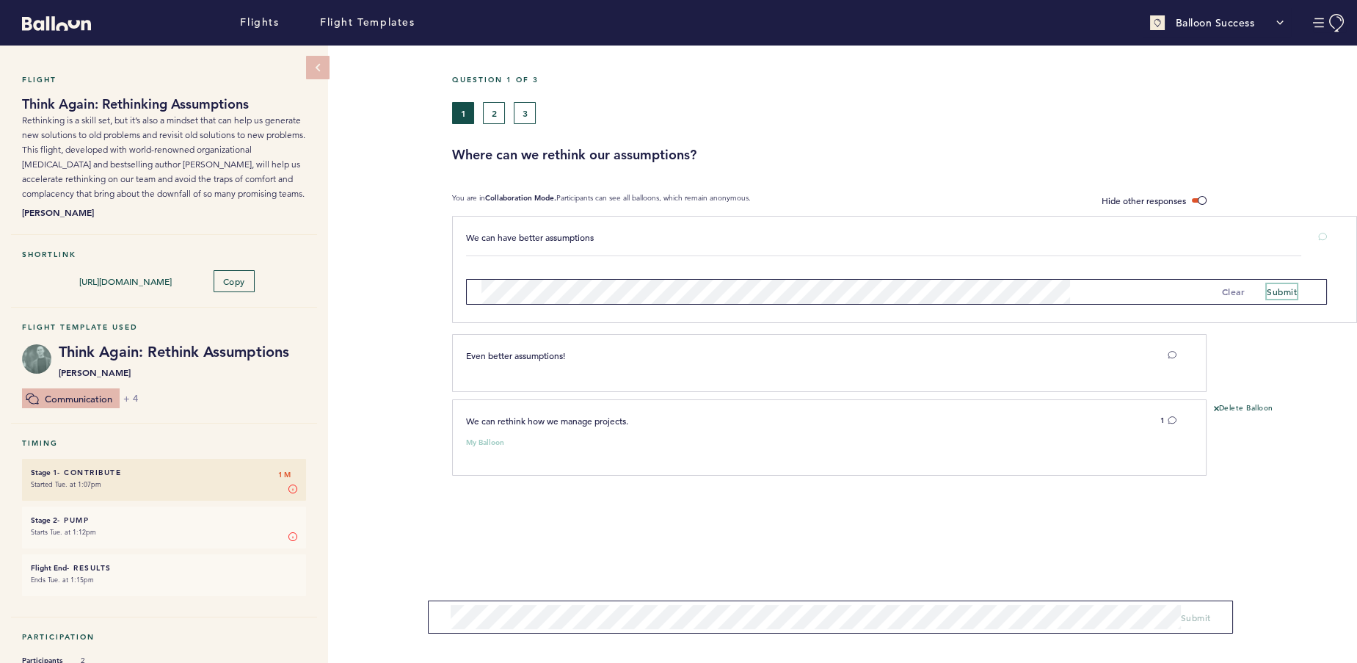
click at [1267, 290] on span "submit" at bounding box center [1282, 291] width 30 height 12
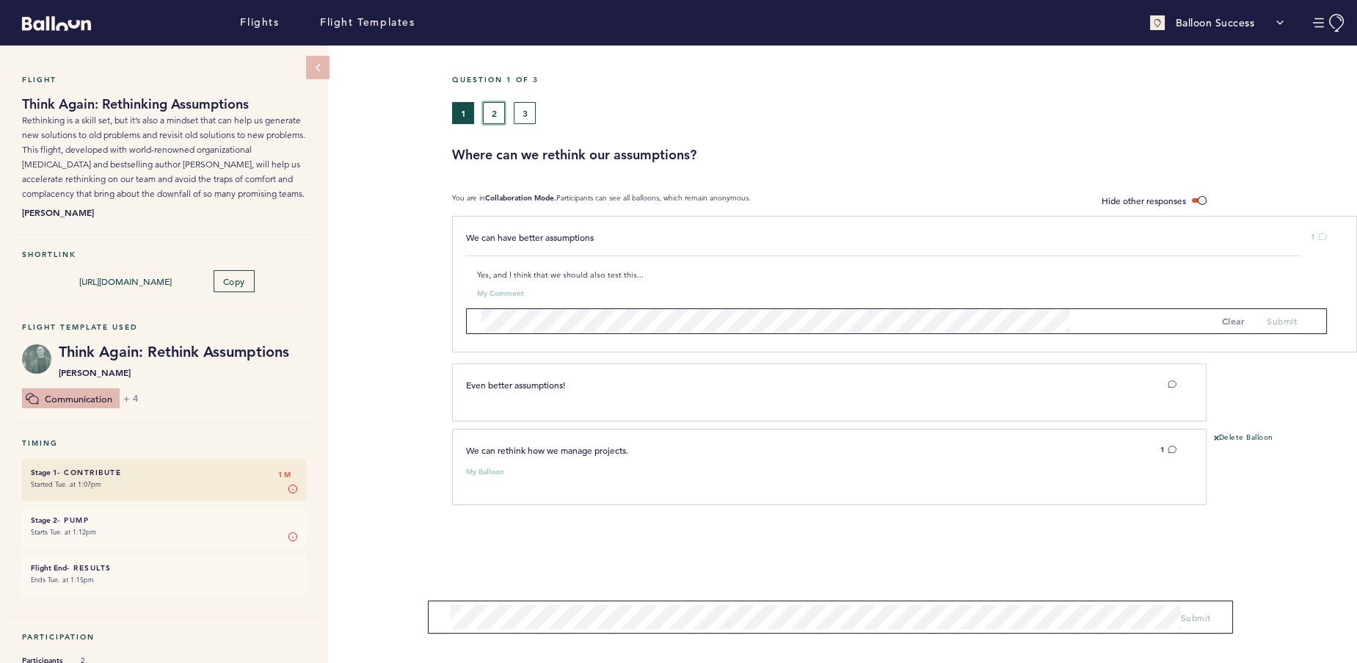
click at [504, 120] on button "2" at bounding box center [494, 113] width 22 height 22
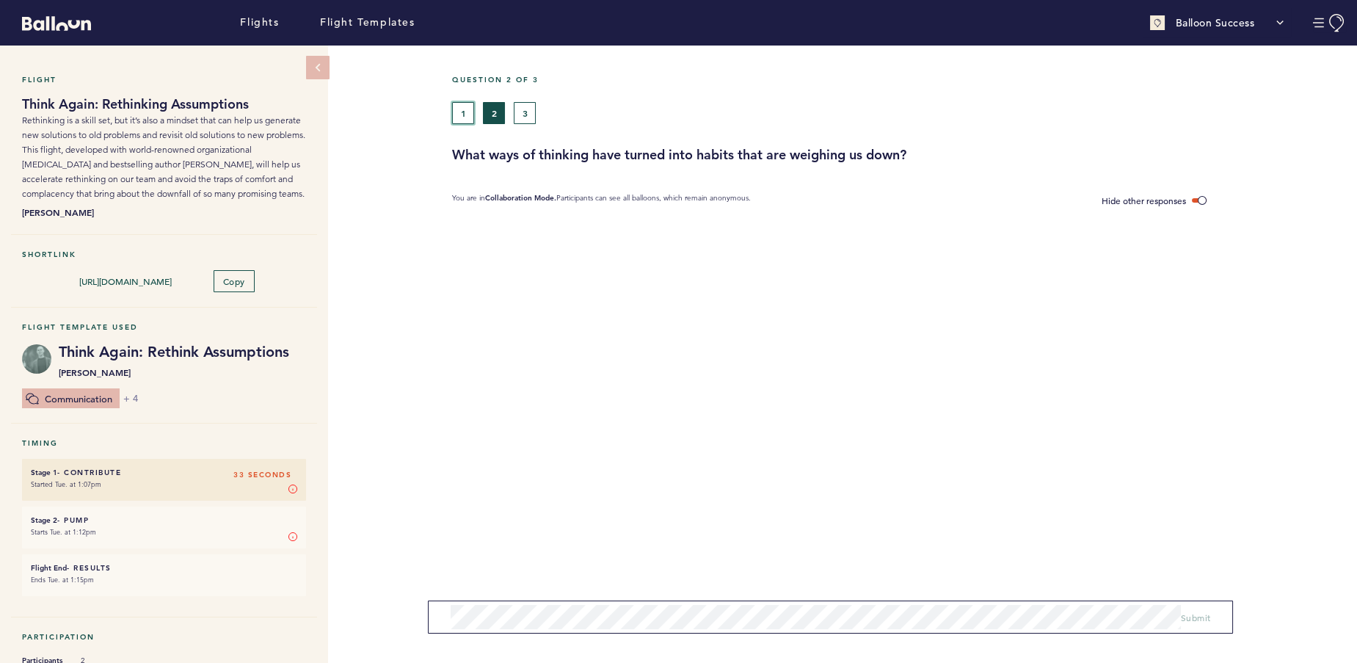
click at [463, 110] on button "1" at bounding box center [463, 113] width 22 height 22
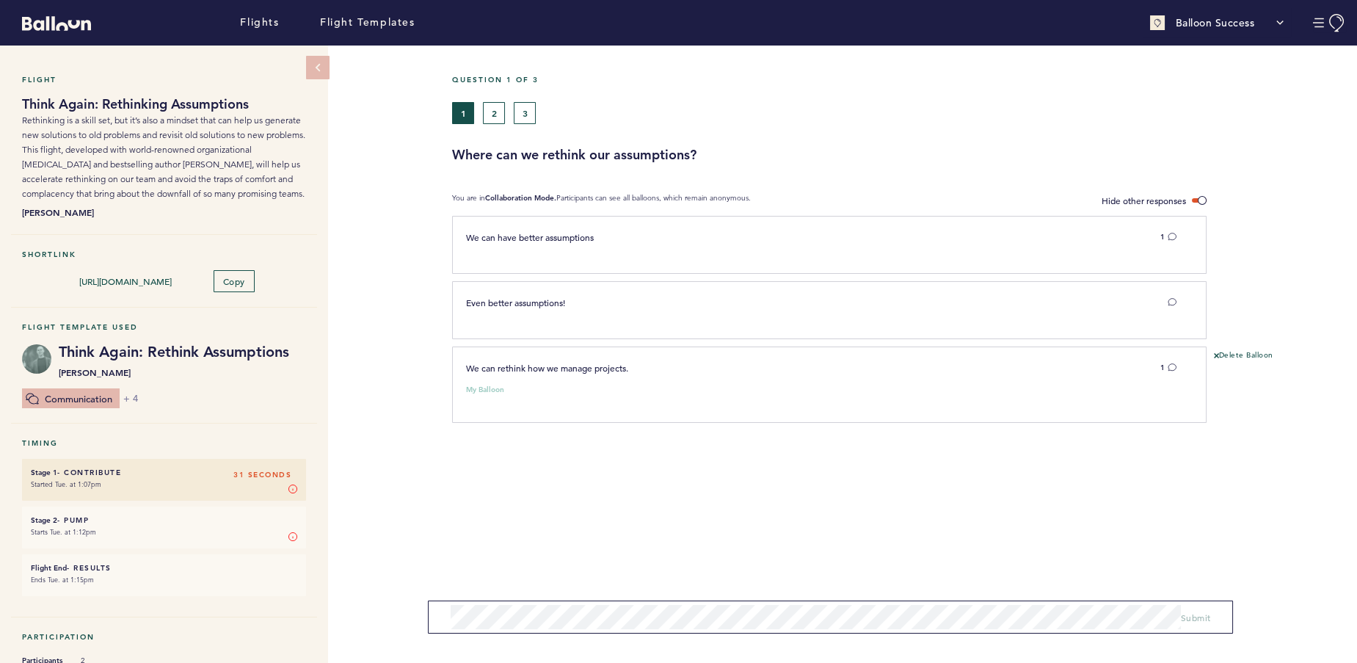
click at [1177, 365] on div "1" at bounding box center [1156, 367] width 61 height 15
click at [1169, 366] on icon at bounding box center [1172, 367] width 9 height 9
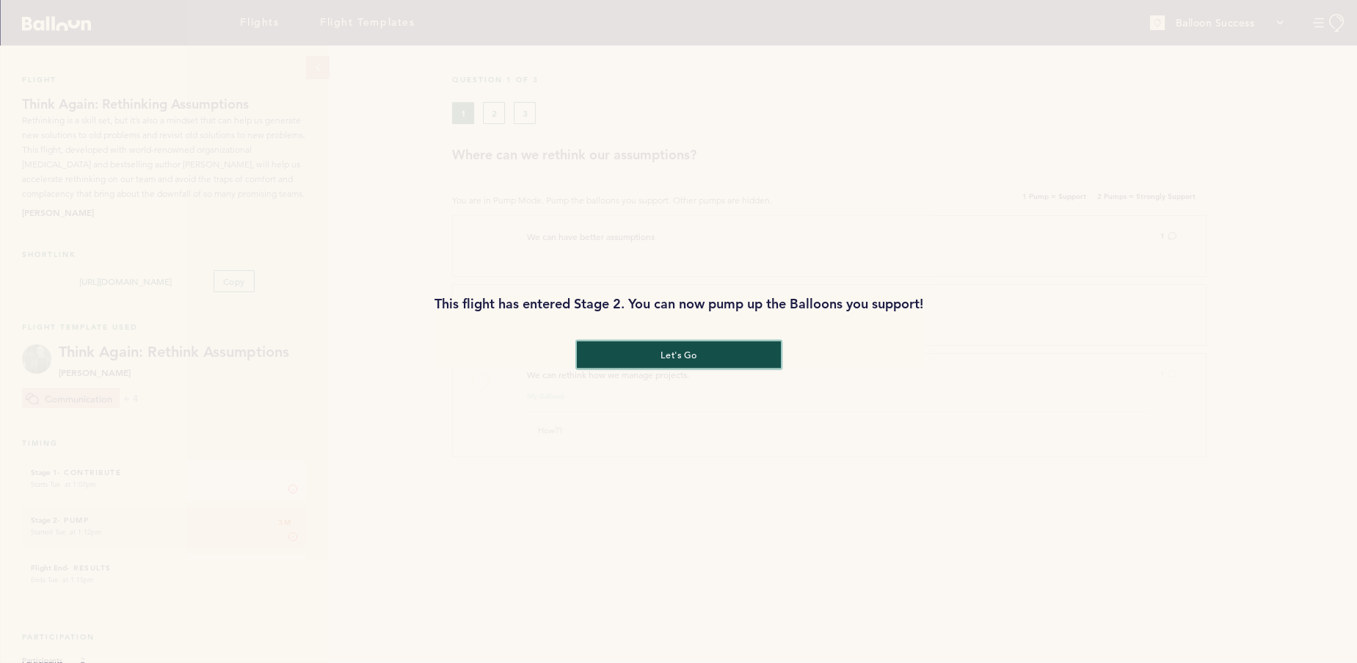
click at [693, 352] on button "let's go" at bounding box center [678, 354] width 204 height 27
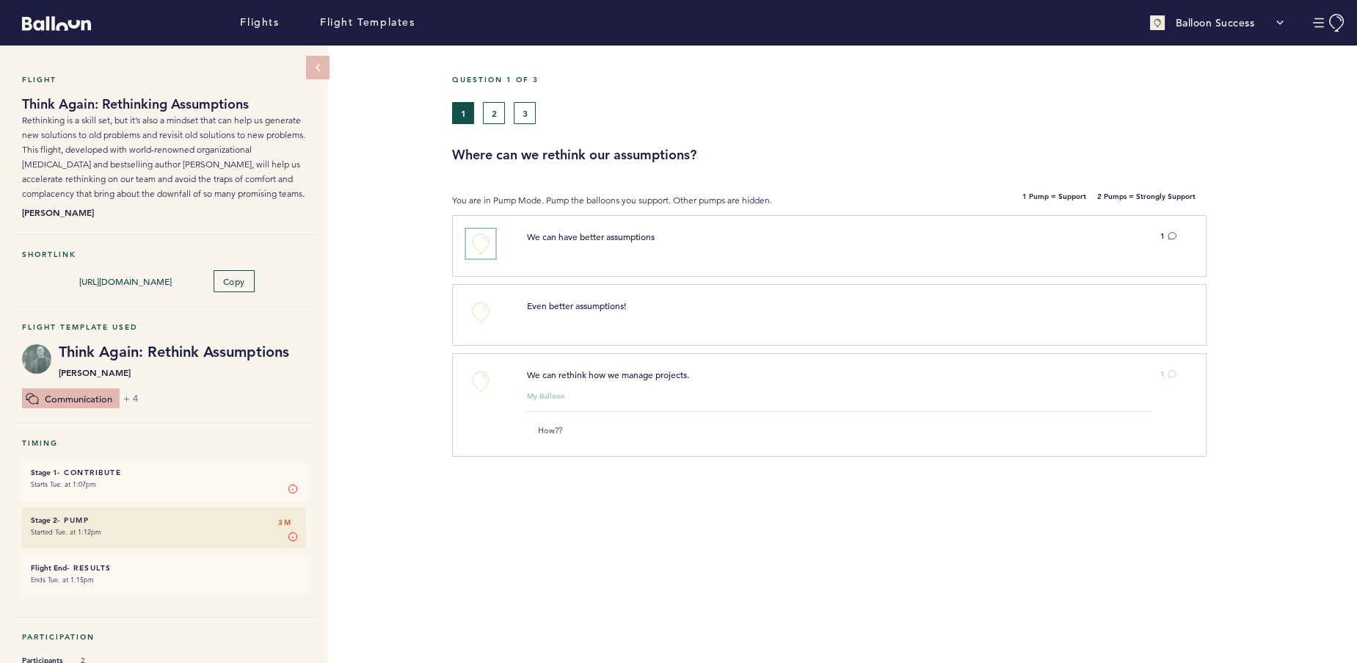
click at [481, 238] on button "+0" at bounding box center [480, 243] width 29 height 29
click at [483, 239] on span "+1" at bounding box center [481, 241] width 10 height 15
click at [479, 313] on button "+0" at bounding box center [480, 312] width 29 height 29
click at [481, 381] on button "+0" at bounding box center [480, 381] width 29 height 29
click at [481, 381] on span "+1" at bounding box center [481, 379] width 10 height 15
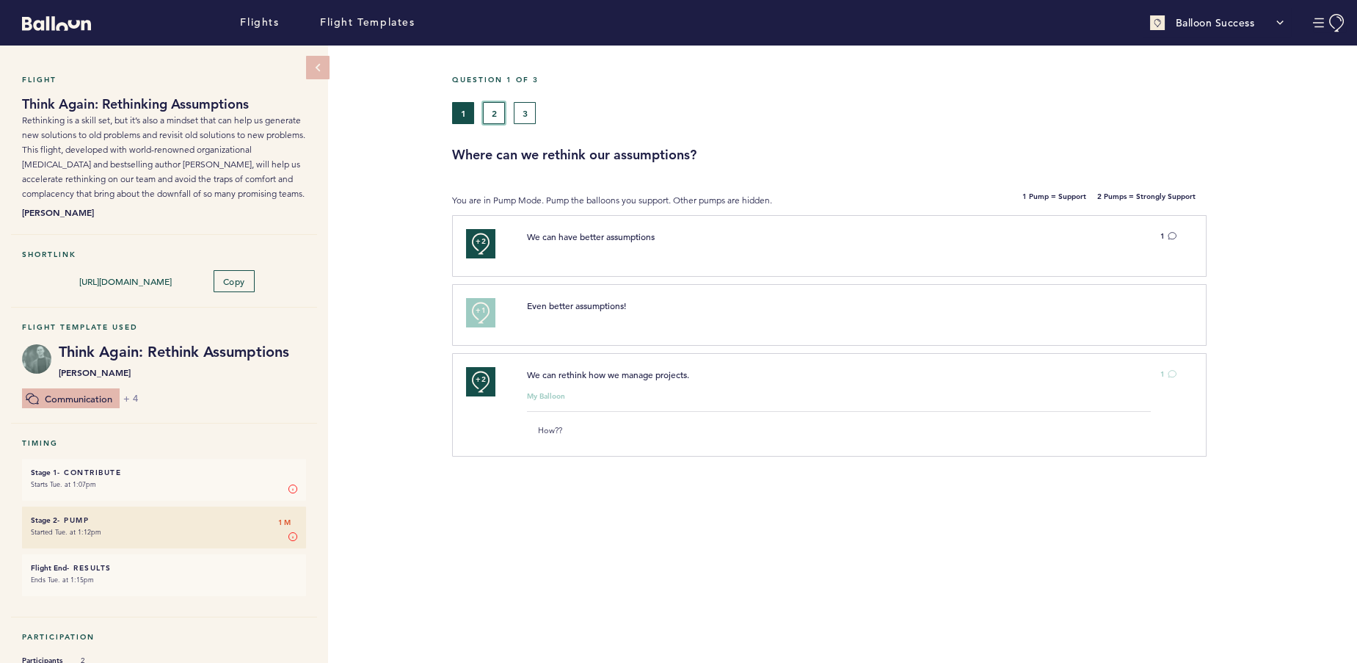
click at [500, 108] on button "2" at bounding box center [494, 113] width 22 height 22
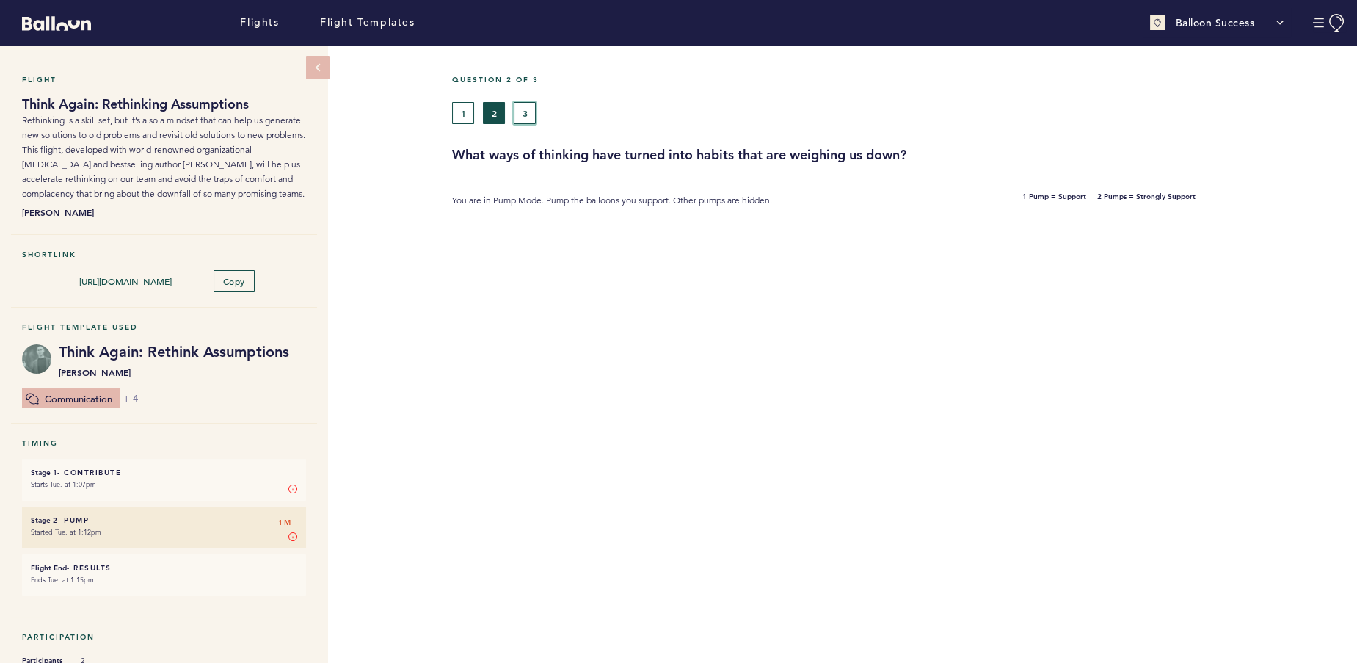
click at [525, 111] on button "3" at bounding box center [525, 113] width 22 height 22
click at [500, 114] on button "2" at bounding box center [494, 113] width 22 height 22
click at [464, 113] on button "1" at bounding box center [463, 113] width 22 height 22
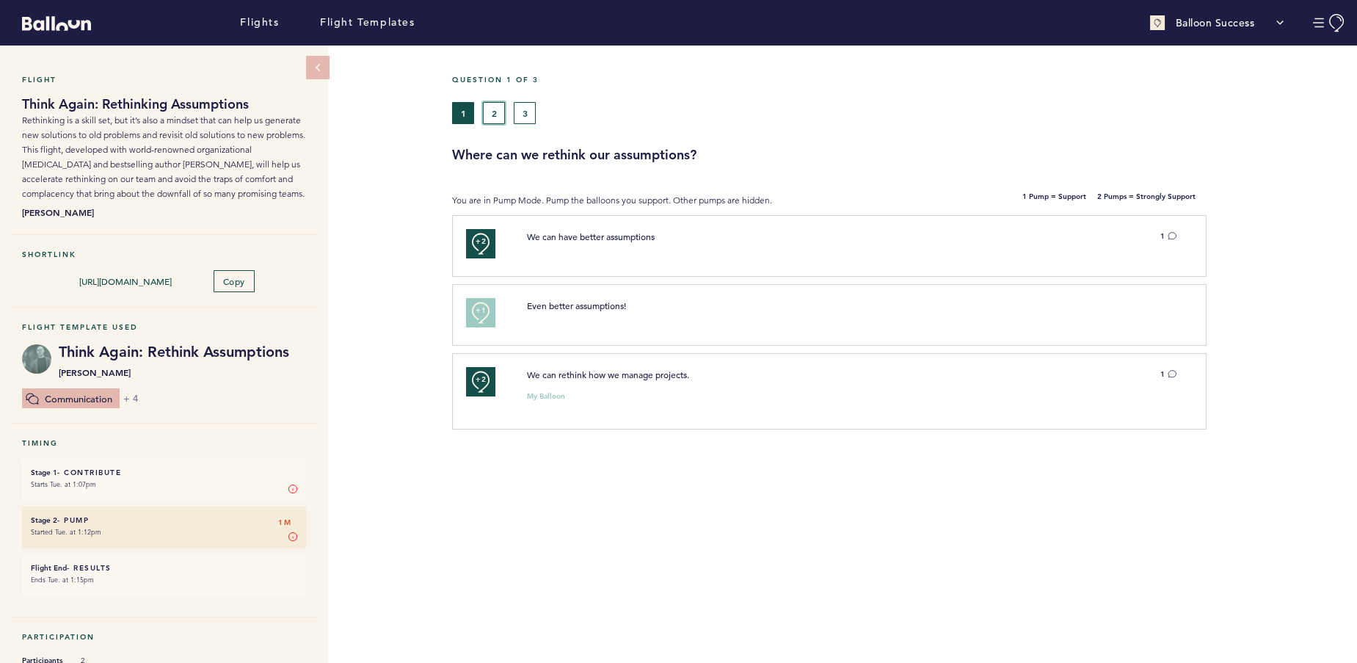
click at [494, 112] on button "2" at bounding box center [494, 113] width 22 height 22
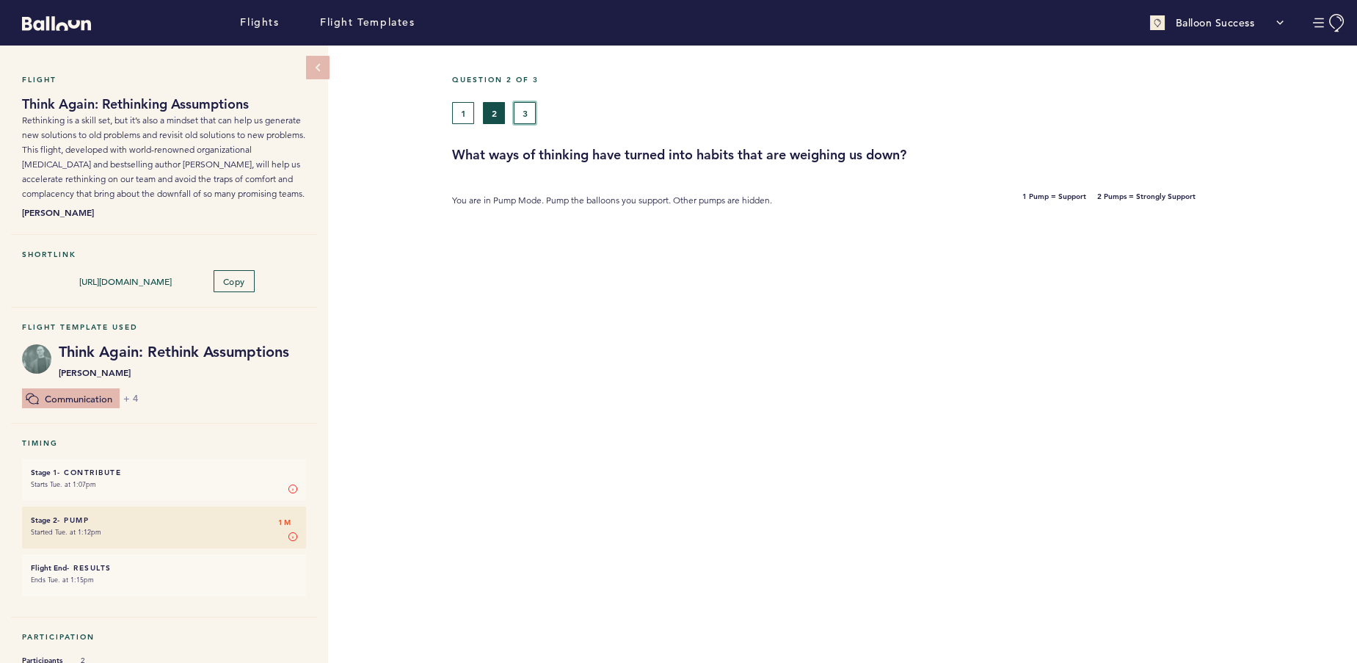
click at [523, 112] on button "3" at bounding box center [525, 113] width 22 height 22
click at [455, 104] on button "1" at bounding box center [463, 113] width 22 height 22
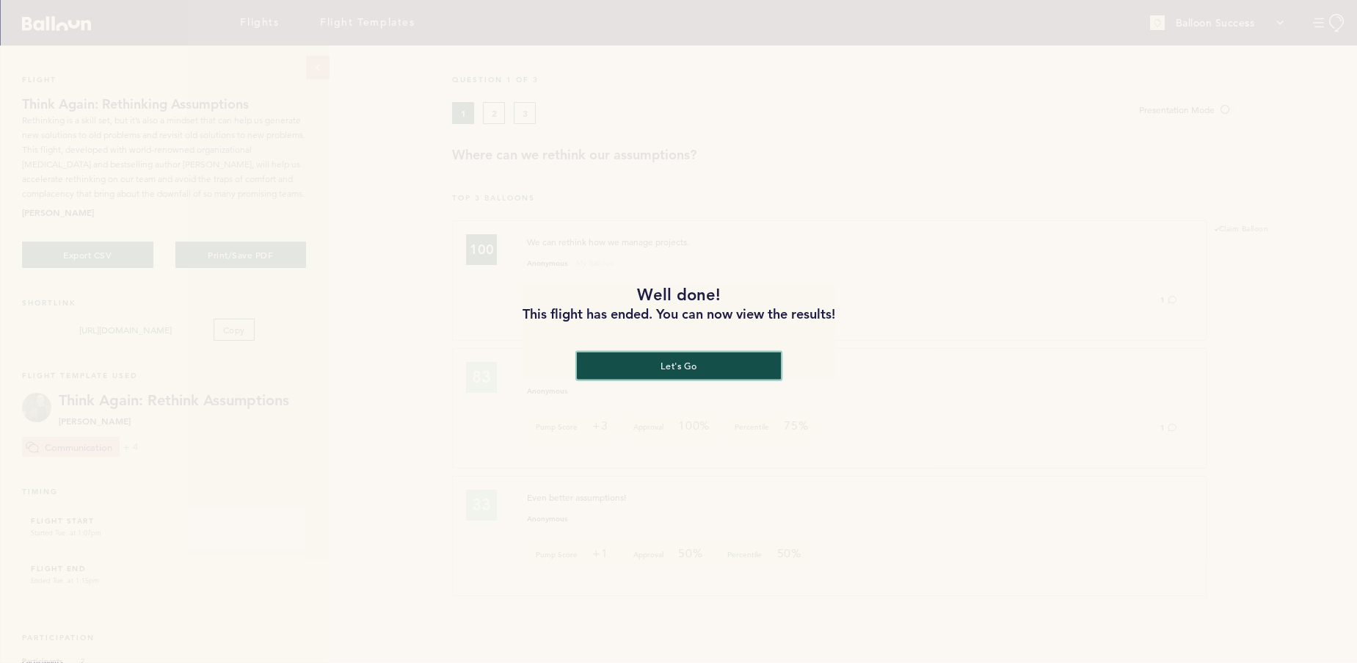
click at [643, 365] on button "let's go" at bounding box center [678, 365] width 204 height 27
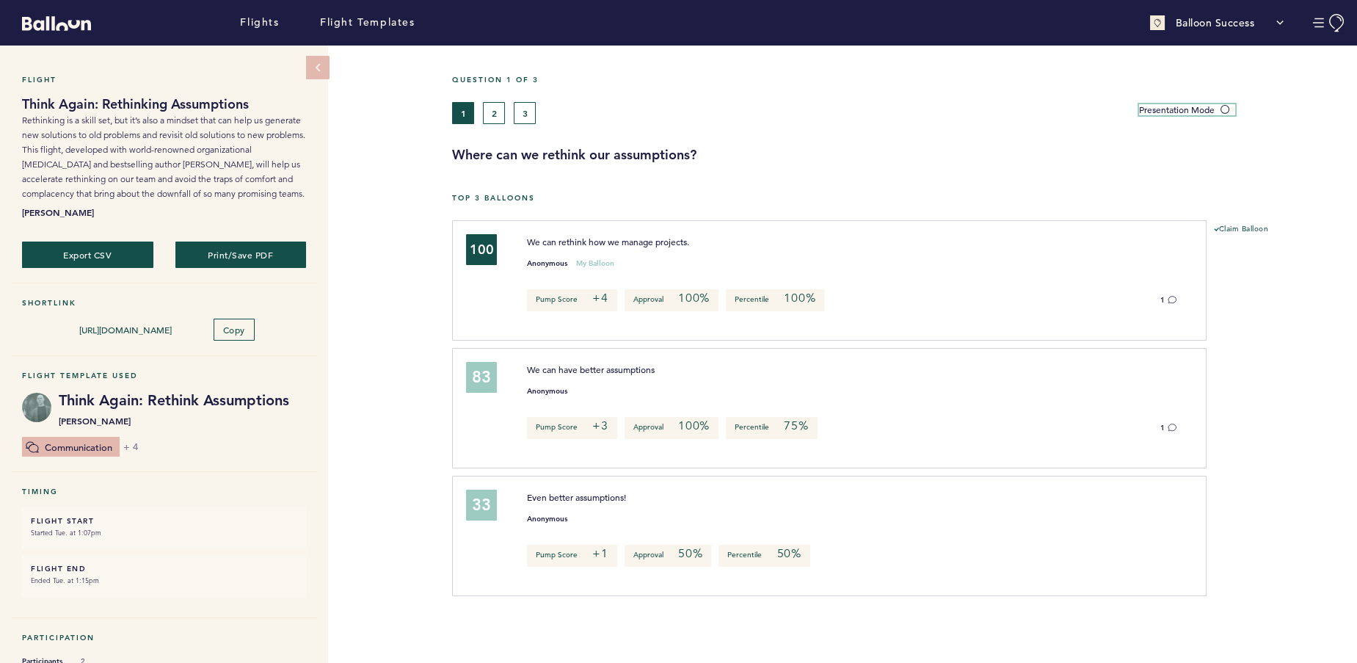
click at [1235, 108] on span at bounding box center [1227, 109] width 15 height 4
click at [0, 0] on input "Presentation Mode" at bounding box center [0, 0] width 0 height 0
click at [110, 254] on button "Export CSV" at bounding box center [87, 254] width 135 height 27
click at [381, 346] on div "Flight Think Again: Rethinking Assumptions Rethinking is a skill set, but it’s …" at bounding box center [678, 353] width 1357 height 617
click at [120, 258] on button "Export CSV" at bounding box center [87, 254] width 135 height 27
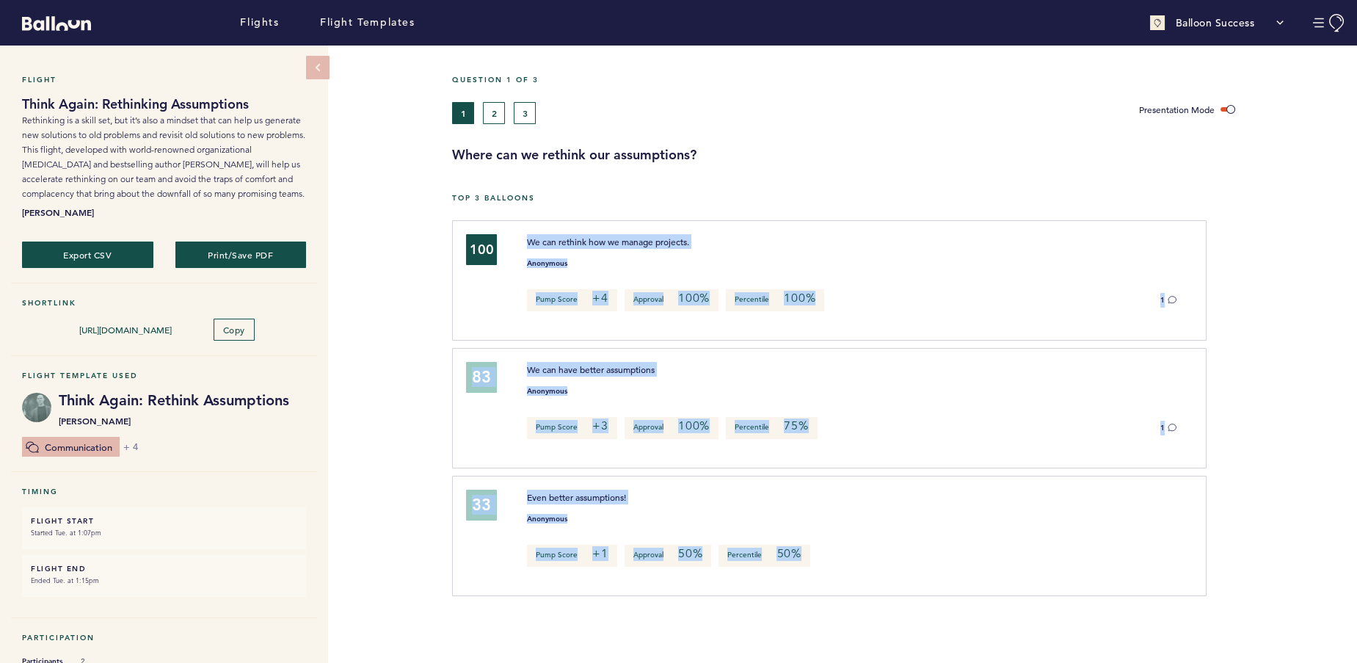
drag, startPoint x: 529, startPoint y: 236, endPoint x: 802, endPoint y: 566, distance: 427.9
click at [802, 566] on div "100 We can rethink how we manage projects. Anonymous Pump Score +4 Approval 100…" at bounding box center [904, 411] width 883 height 383
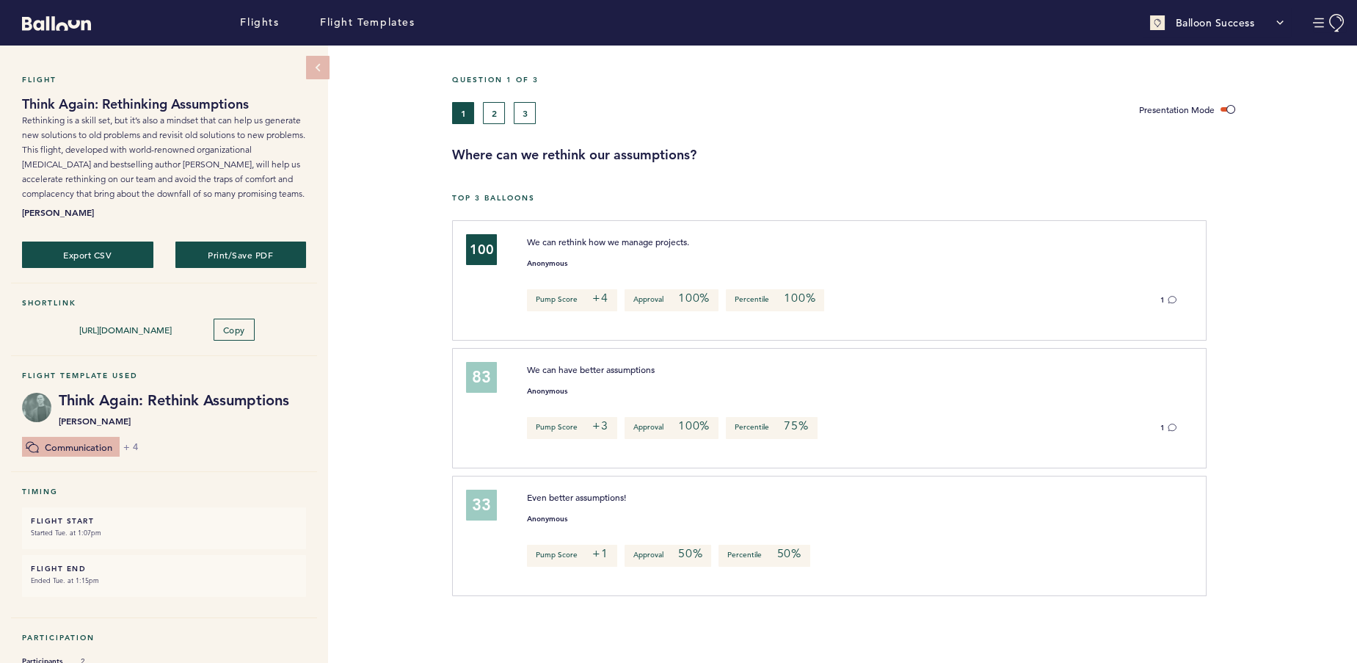
click at [798, 476] on div "33 Even better assumptions! Anonymous Pump Score +1 Approval 50% Percentile 50%…" at bounding box center [829, 536] width 754 height 120
click at [489, 106] on button "2" at bounding box center [494, 113] width 22 height 22
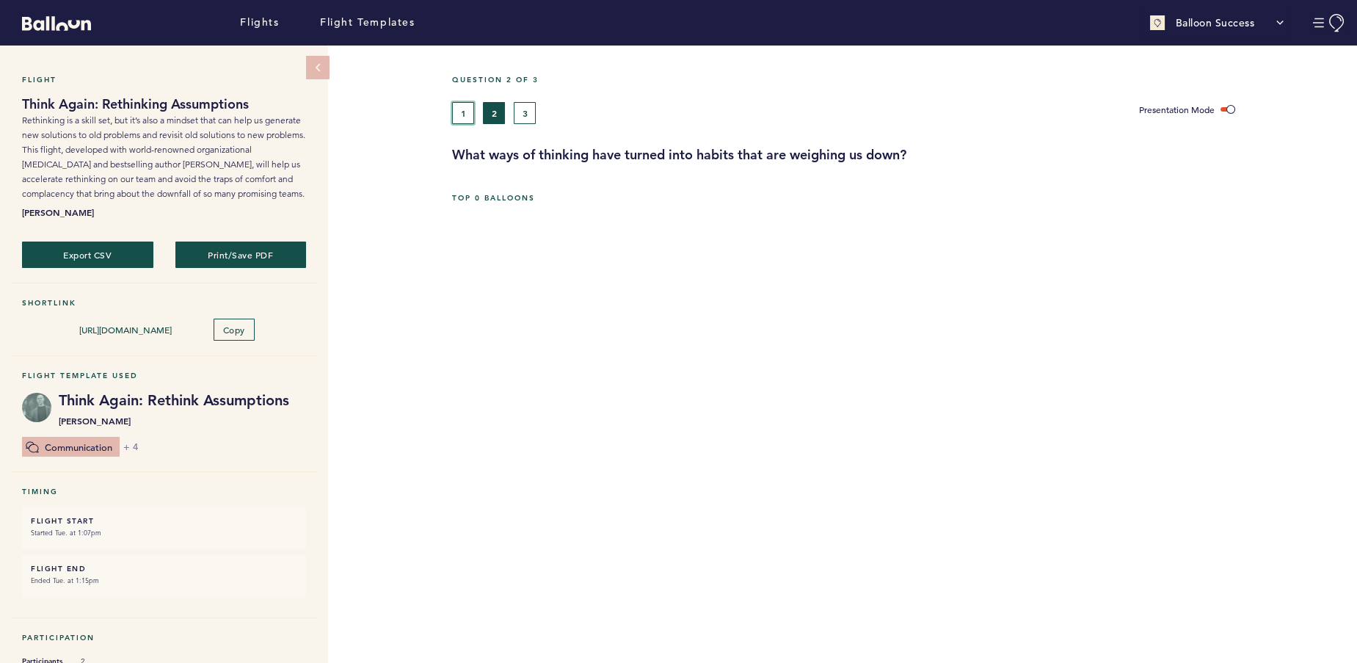
click at [469, 114] on button "1" at bounding box center [463, 113] width 22 height 22
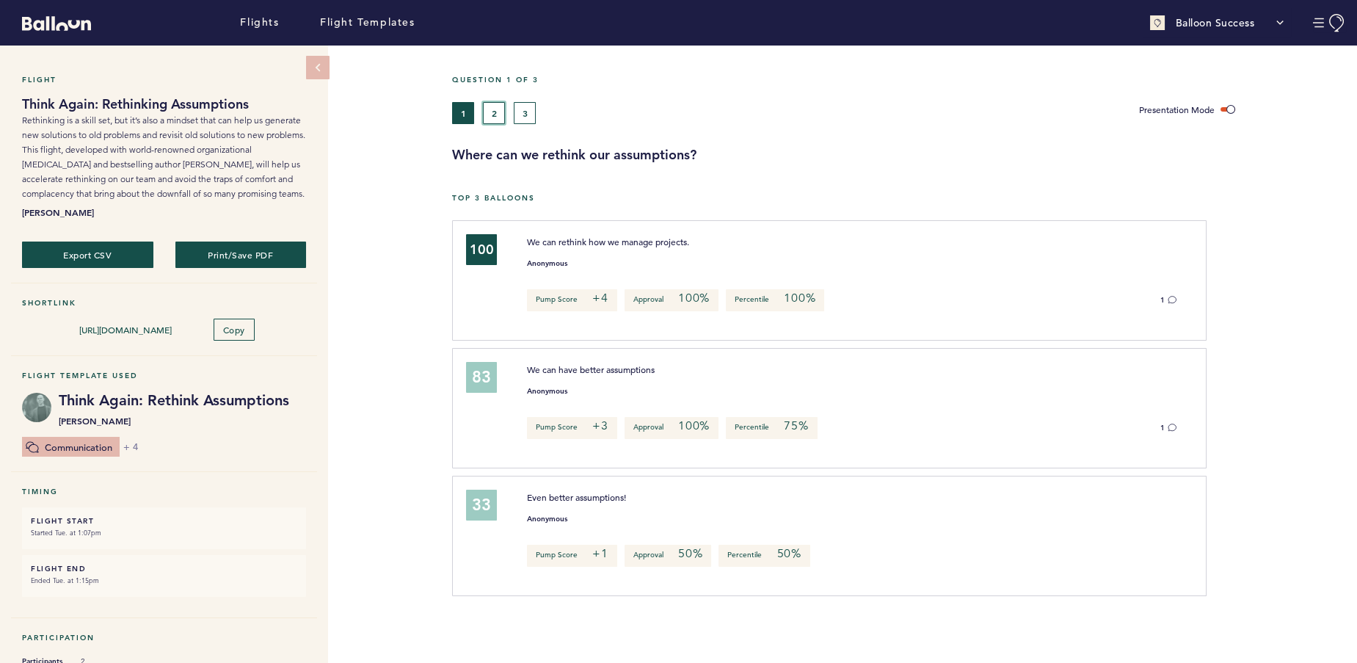
click at [494, 114] on button "2" at bounding box center [494, 113] width 22 height 22
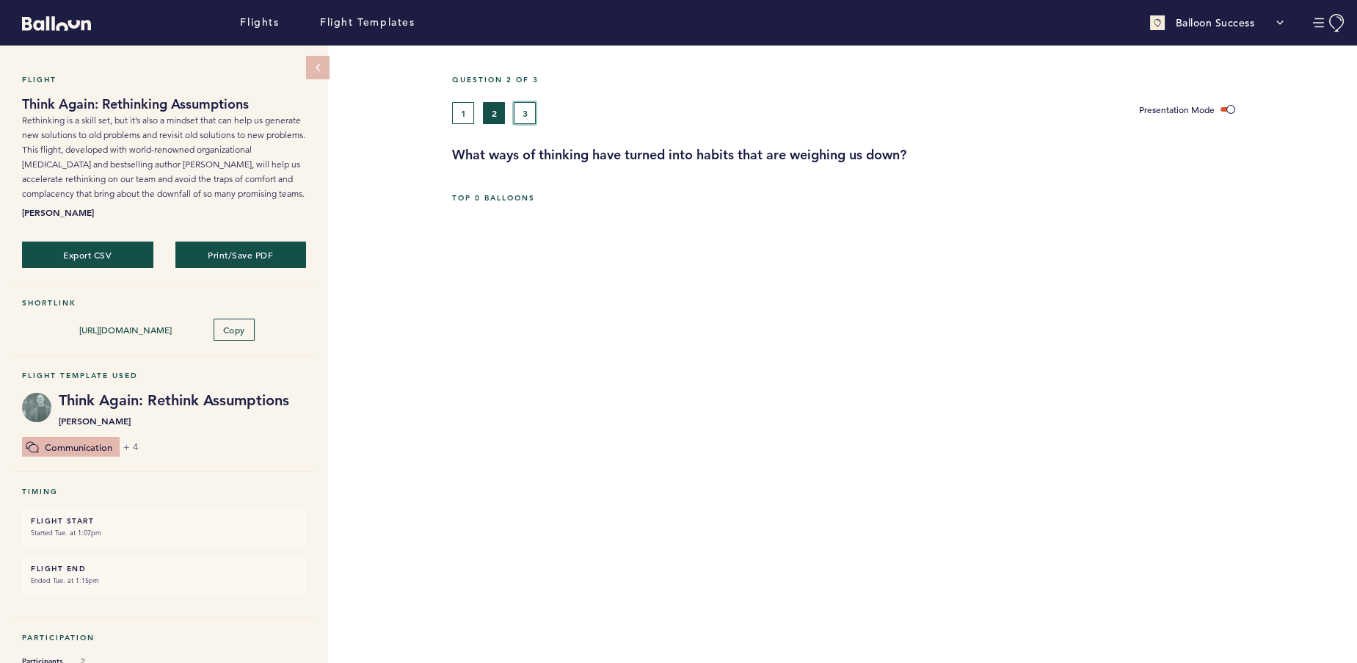
click at [521, 114] on button "3" at bounding box center [525, 113] width 22 height 22
click at [467, 116] on button "1" at bounding box center [463, 113] width 22 height 22
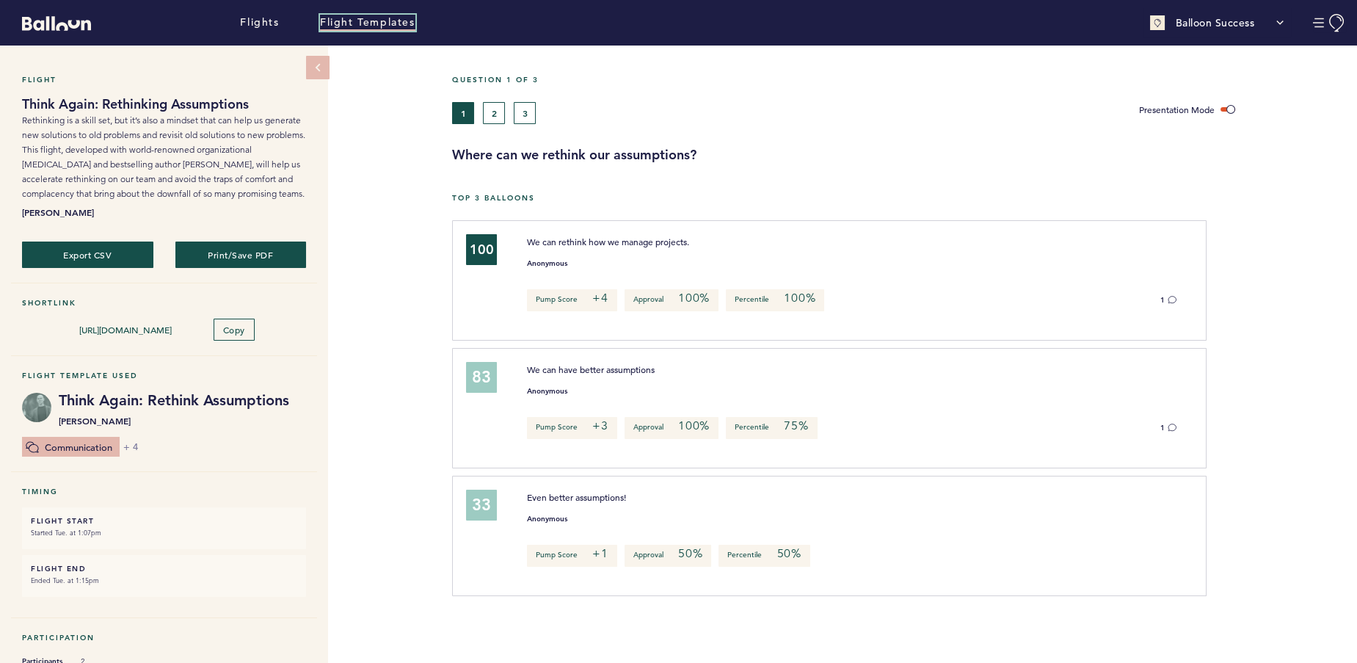
click at [361, 26] on link "Flight Templates" at bounding box center [367, 23] width 95 height 16
